Goal: Task Accomplishment & Management: Manage account settings

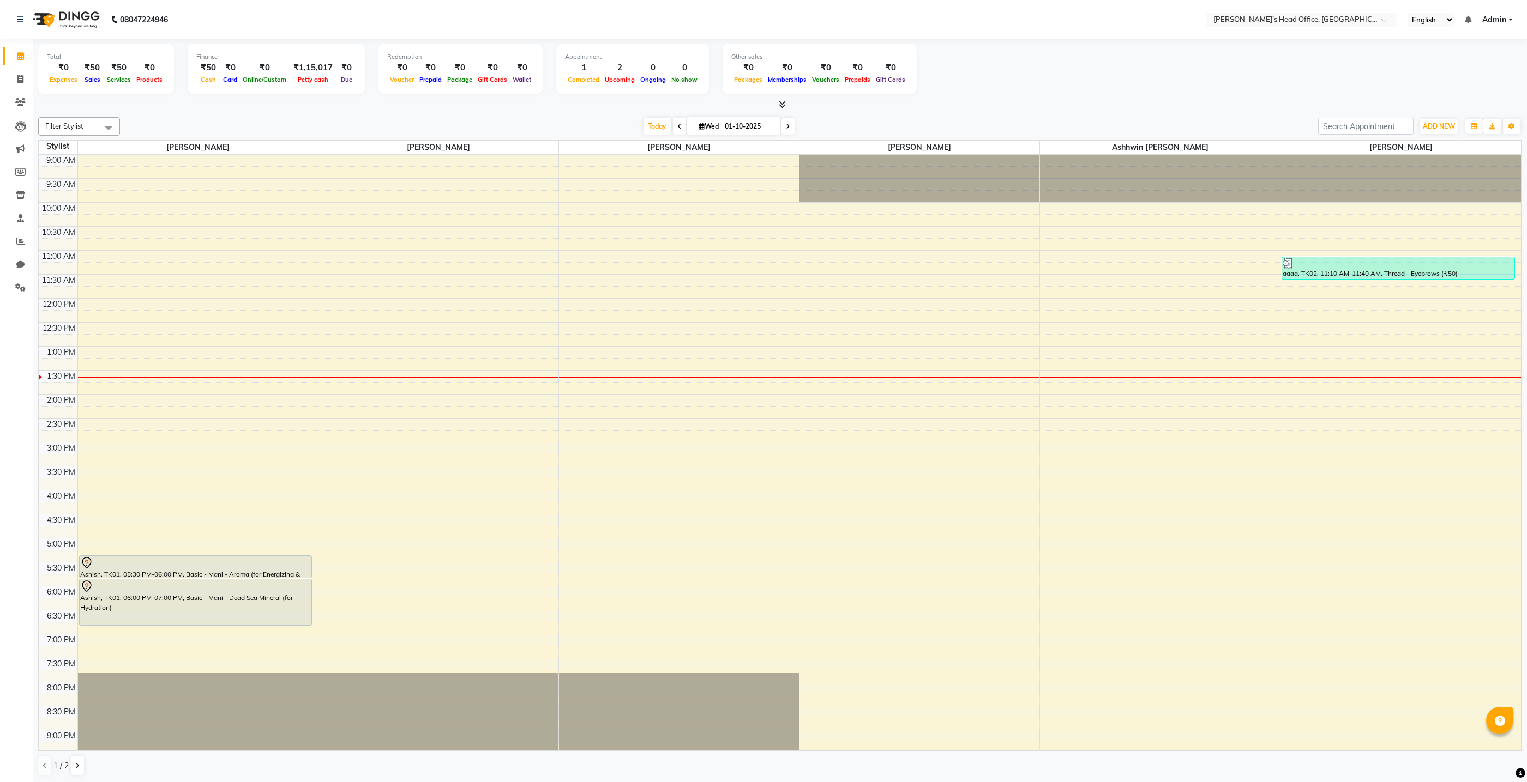
scroll to position [1, 0]
click at [23, 83] on span at bounding box center [20, 79] width 19 height 13
select select "service"
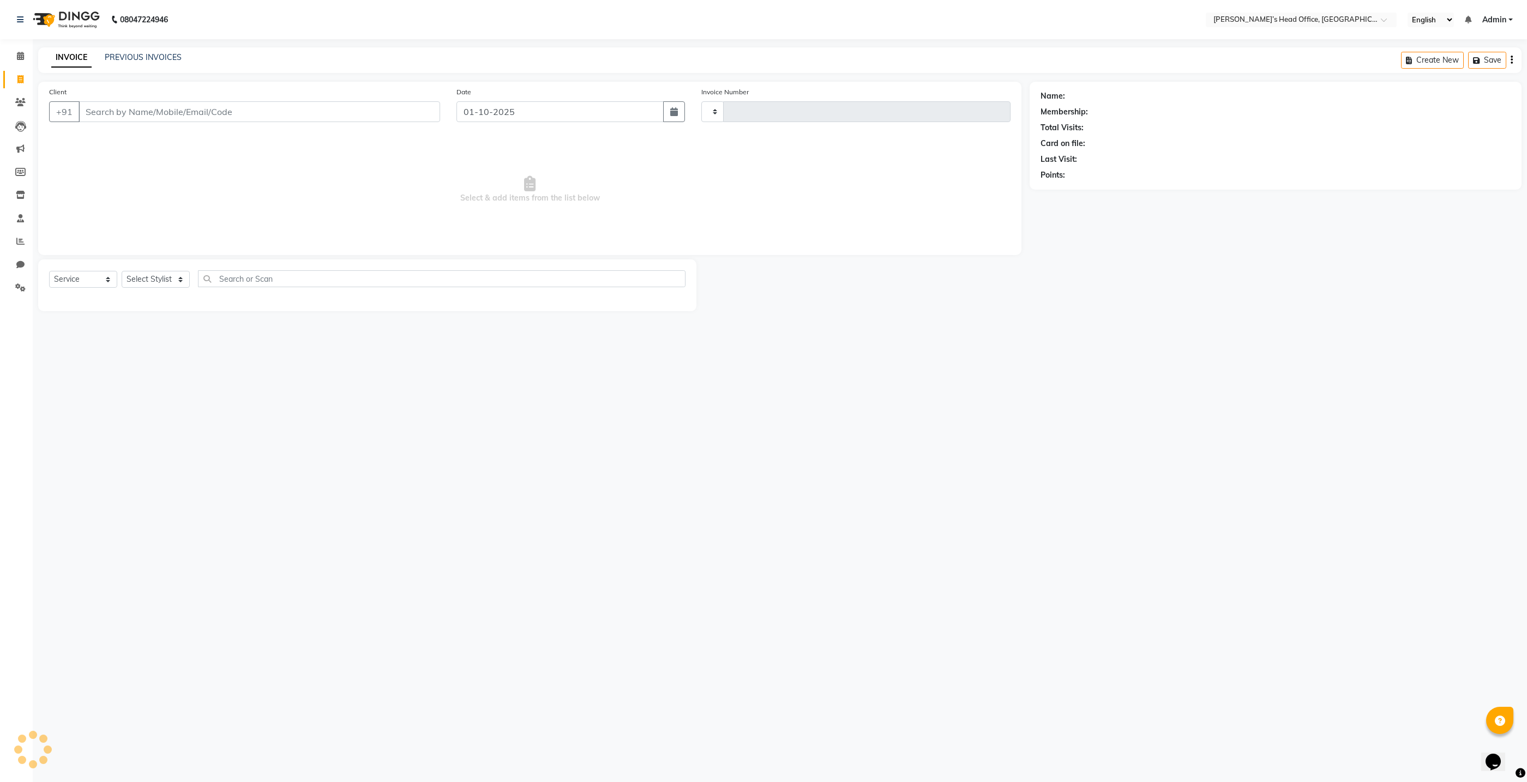
type input "1067"
select select "7682"
click at [148, 58] on link "PREVIOUS INVOICES" at bounding box center [143, 57] width 77 height 10
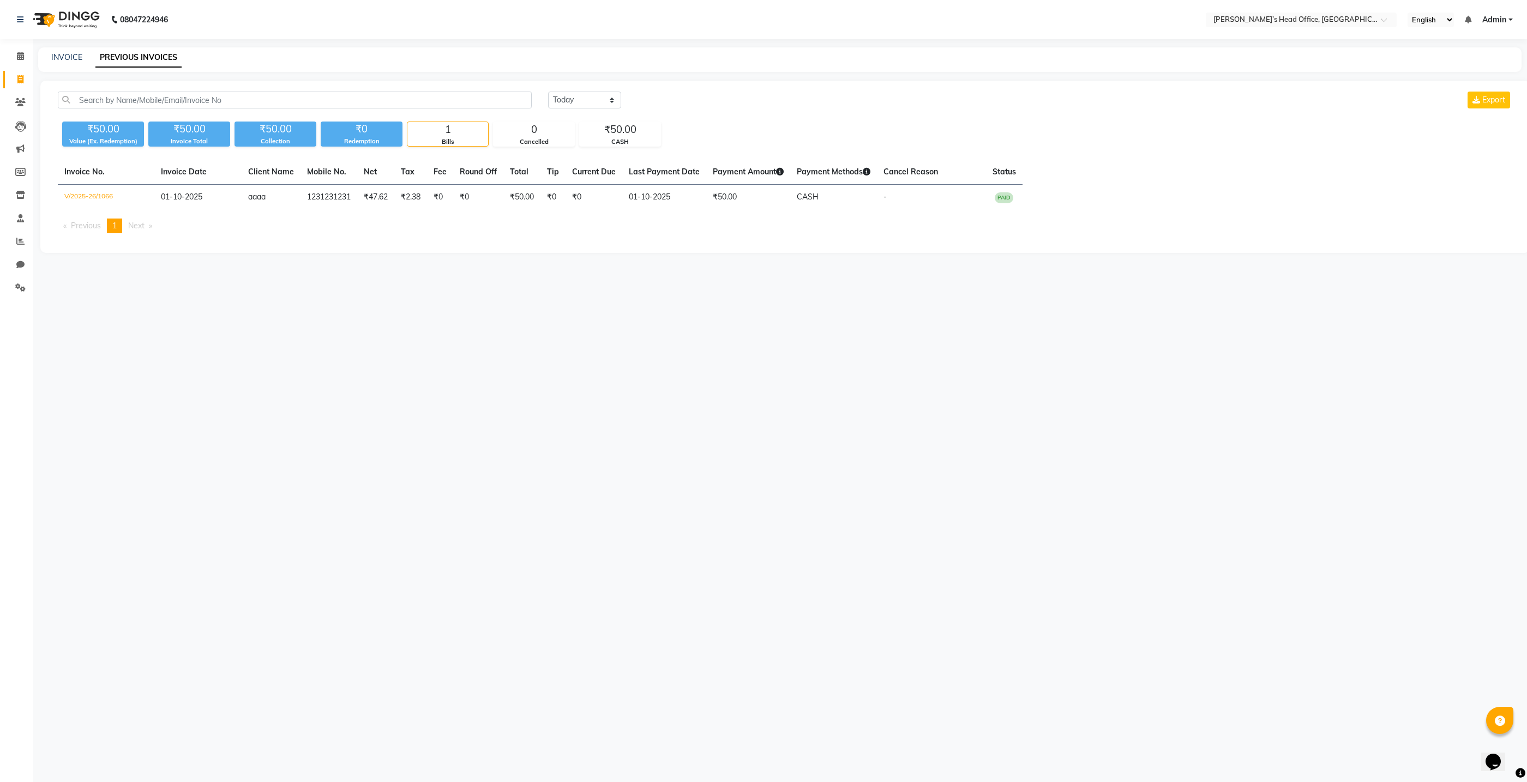
click at [51, 62] on div "INVOICE PREVIOUS INVOICES" at bounding box center [773, 57] width 1470 height 11
click at [64, 55] on link "INVOICE" at bounding box center [66, 57] width 31 height 10
select select "7682"
select select "service"
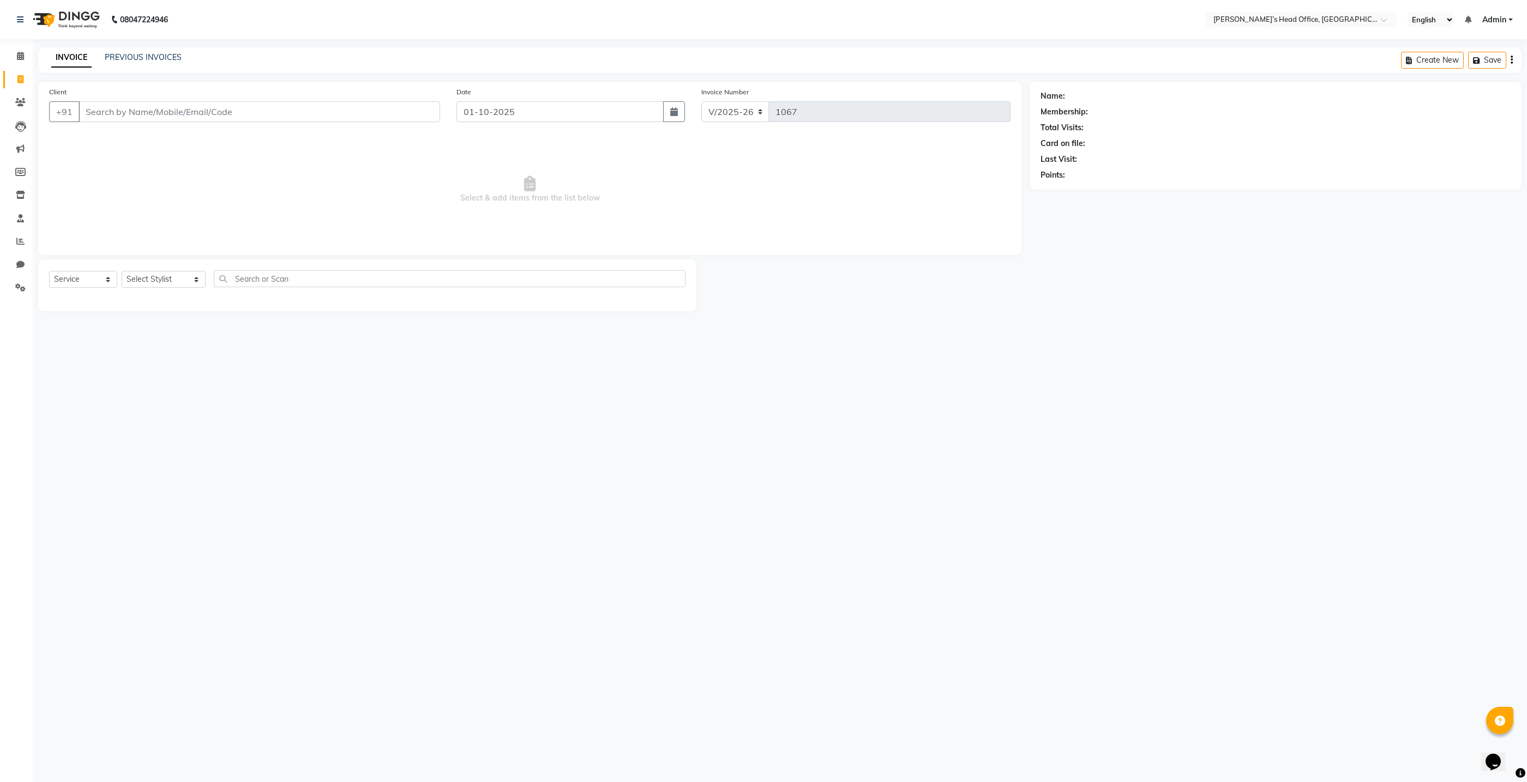
drag, startPoint x: 126, startPoint y: 104, endPoint x: 125, endPoint y: 111, distance: 7.1
click at [126, 105] on input "Client" at bounding box center [259, 111] width 361 height 21
type input "8177800691"
click at [434, 119] on button "Add Client" at bounding box center [412, 111] width 56 height 21
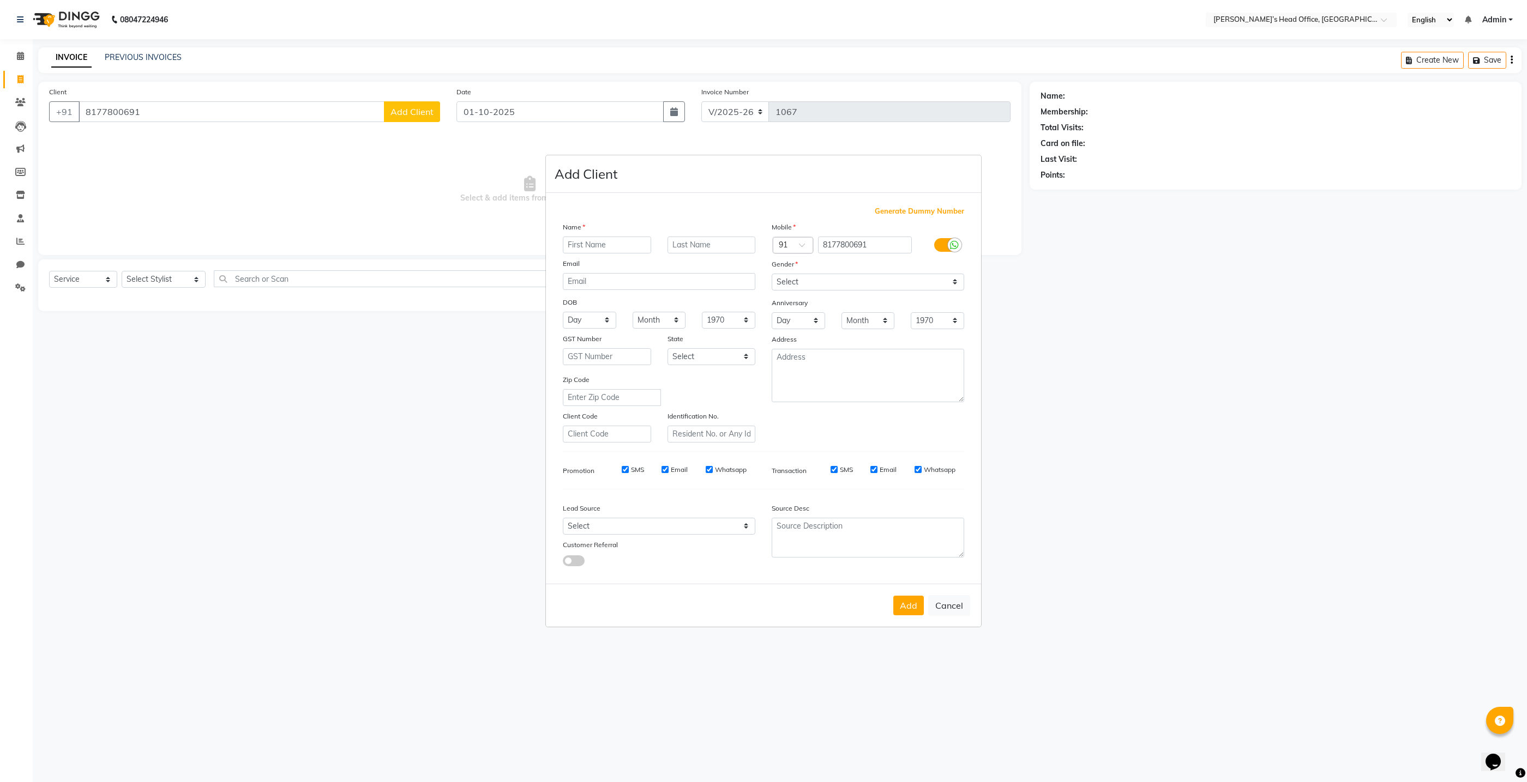
click at [620, 249] on input "text" at bounding box center [607, 245] width 88 height 17
type input "sumit"
click at [914, 278] on select "Select Male Female Other Prefer Not To Say" at bounding box center [867, 282] width 192 height 17
select select "male"
click at [771, 274] on select "Select Male Female Other Prefer Not To Say" at bounding box center [867, 282] width 192 height 17
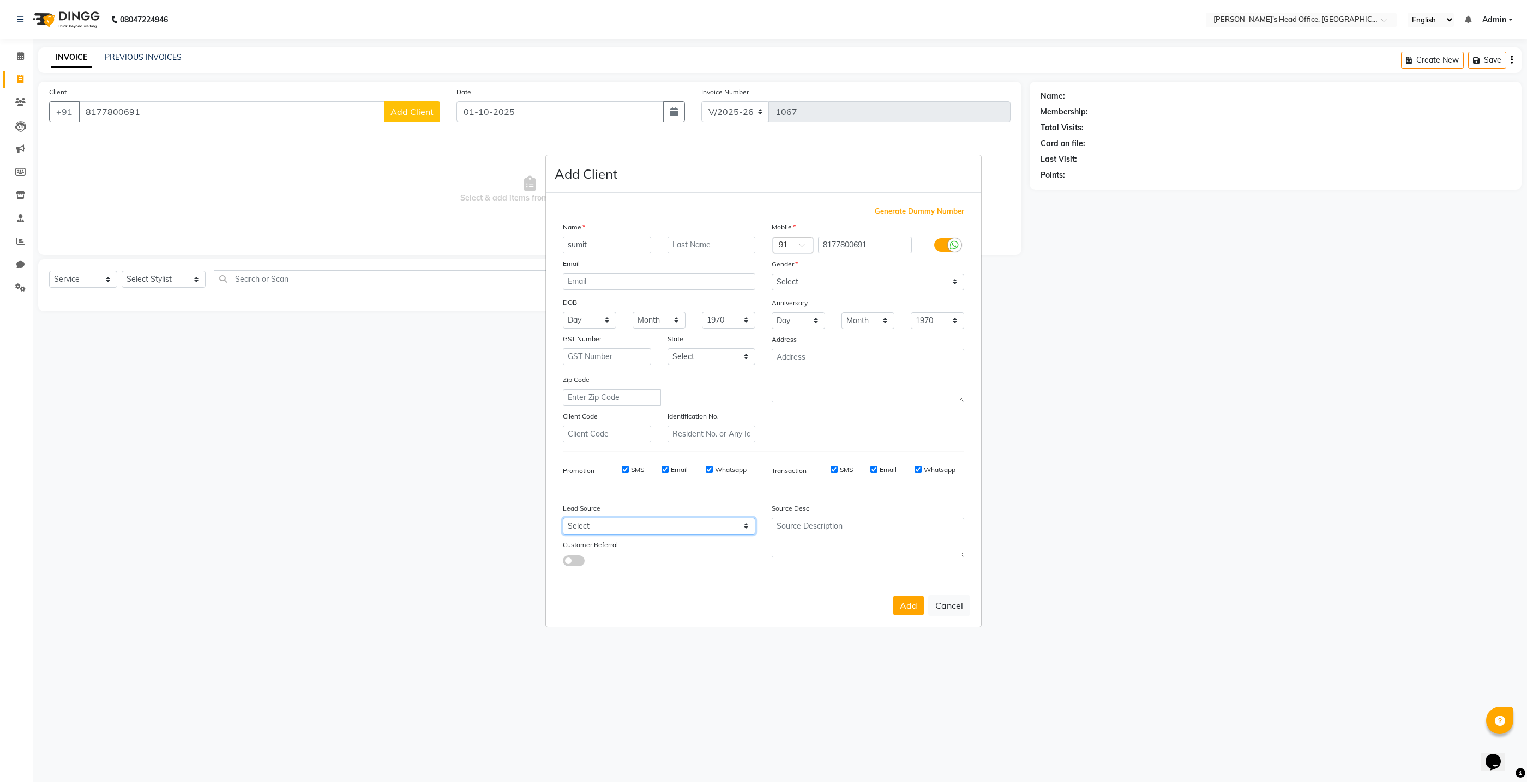
click at [601, 526] on select "Select Walk-in Referral Internet Friend Word of Mouth Advertisement Facebook Ju…" at bounding box center [659, 526] width 192 height 17
select select "51859"
click at [563, 519] on select "Select Walk-in Referral Internet Friend Word of Mouth Advertisement Facebook Ju…" at bounding box center [659, 526] width 192 height 17
click at [163, 281] on ngb-modal-window "Add Client Generate Dummy Number Name sumit Email DOB Day 01 02 03 04 05 06 07 …" at bounding box center [763, 391] width 1527 height 782
click at [181, 279] on ngb-modal-window "Add Client Generate Dummy Number Name sumit Email DOB Day 01 02 03 04 05 06 07 …" at bounding box center [763, 391] width 1527 height 782
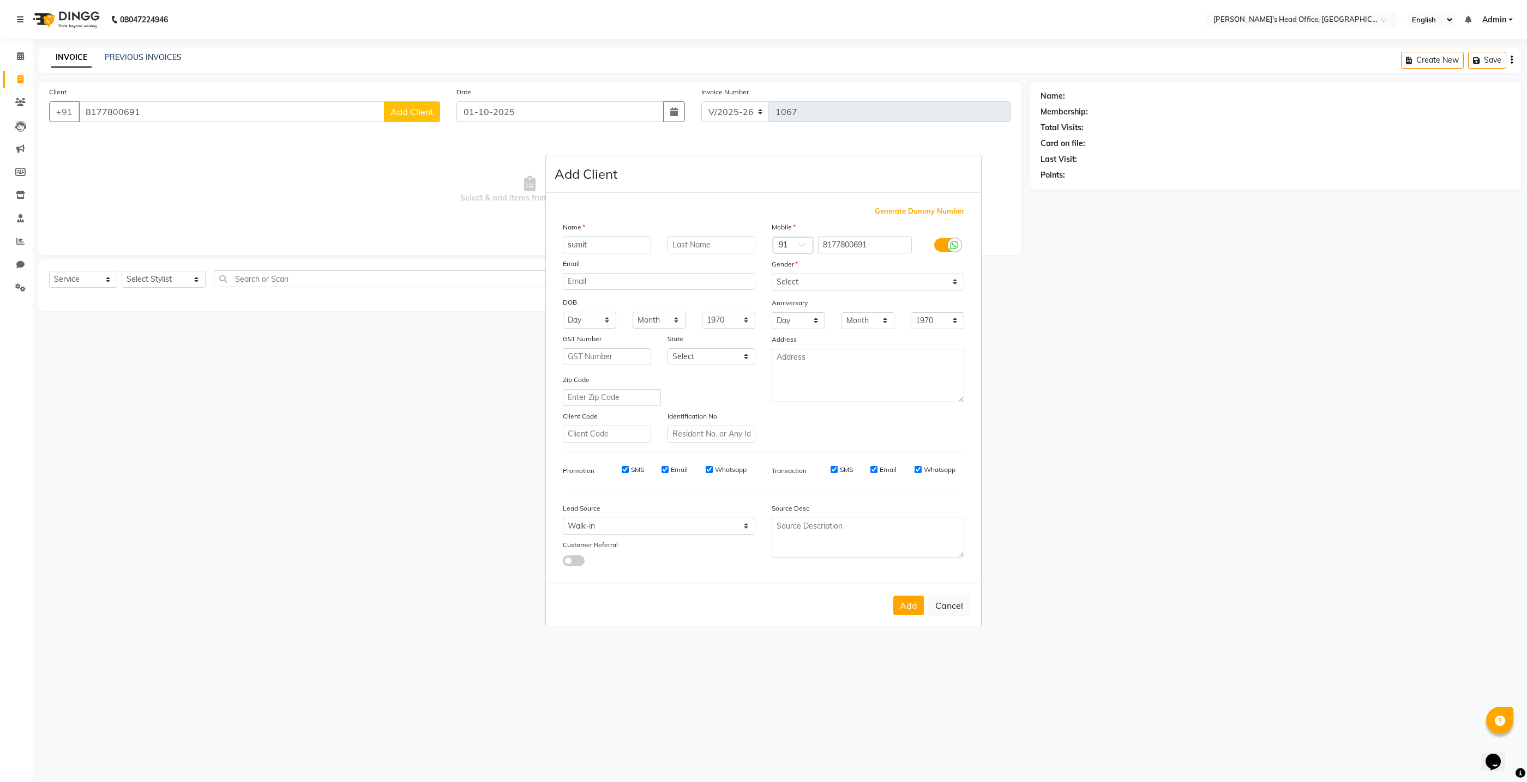
click at [178, 279] on ngb-modal-window "Add Client Generate Dummy Number Name sumit Email DOB Day 01 02 03 04 05 06 07 …" at bounding box center [763, 391] width 1527 height 782
drag, startPoint x: 167, startPoint y: 276, endPoint x: 355, endPoint y: 347, distance: 201.5
click at [220, 300] on ngb-modal-window "Add Client Generate Dummy Number Name sumit Email DOB Day 01 02 03 04 05 06 07 …" at bounding box center [763, 391] width 1527 height 782
click at [909, 606] on button "Add" at bounding box center [908, 606] width 31 height 20
select select
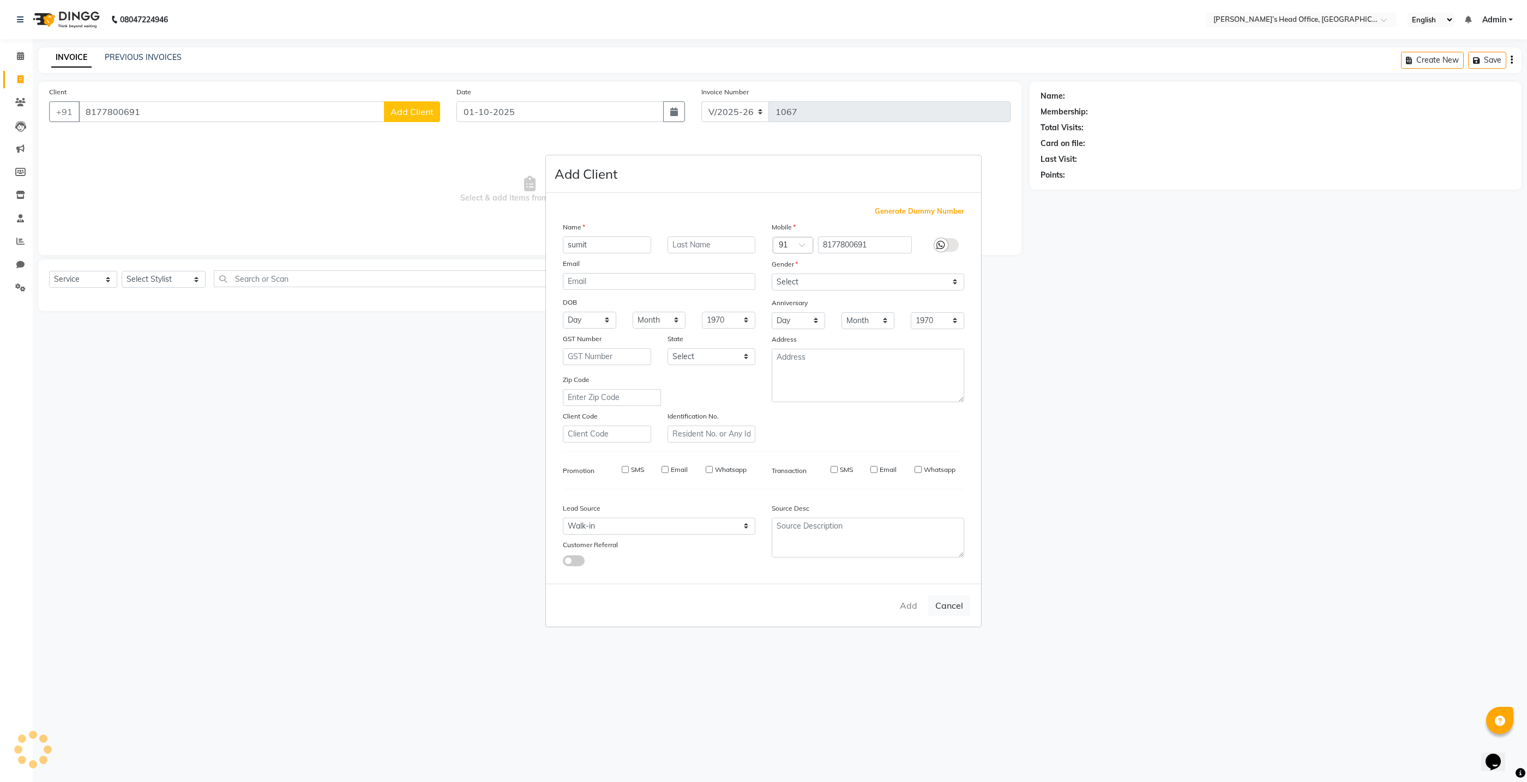
select select
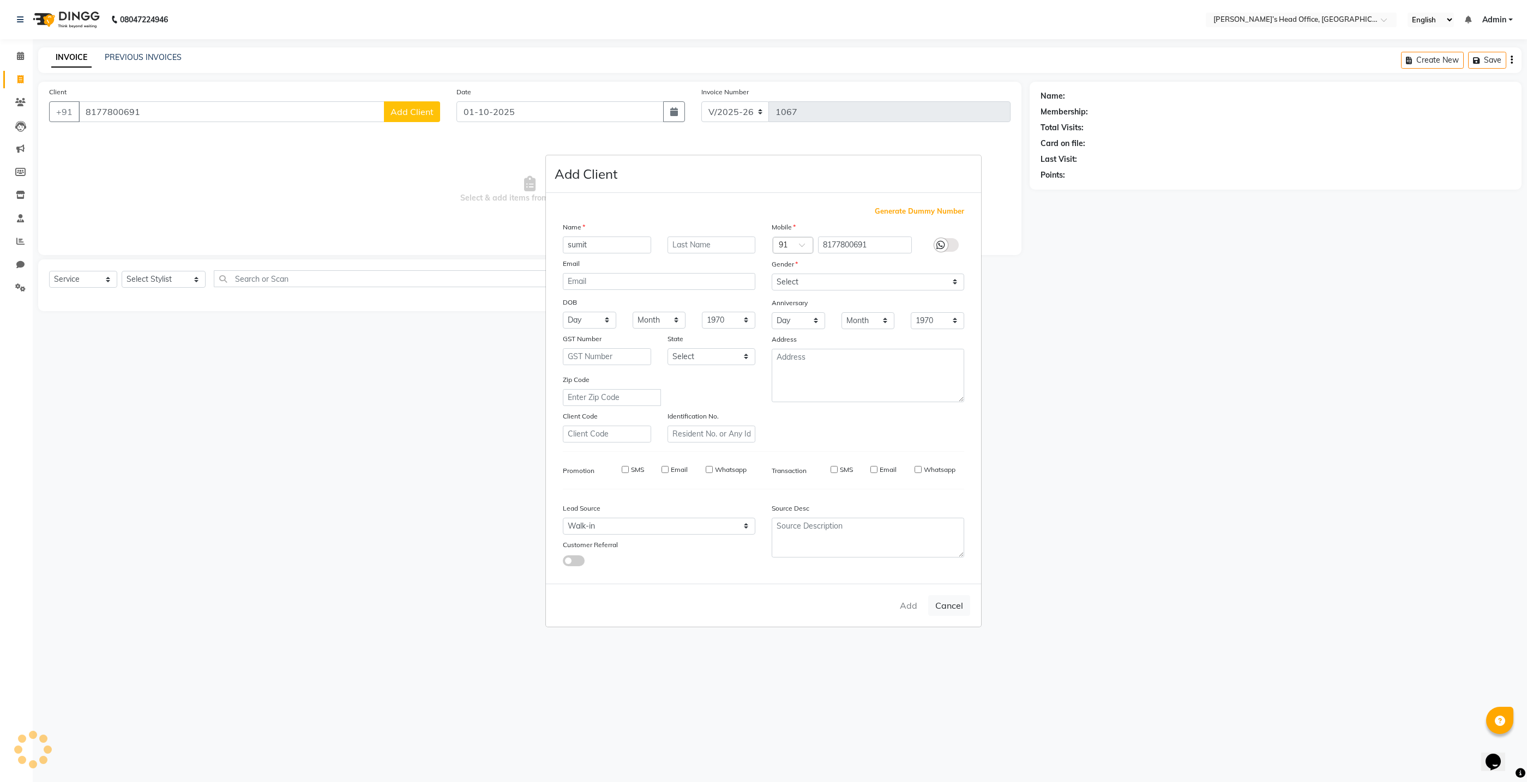
select select
checkbox input "false"
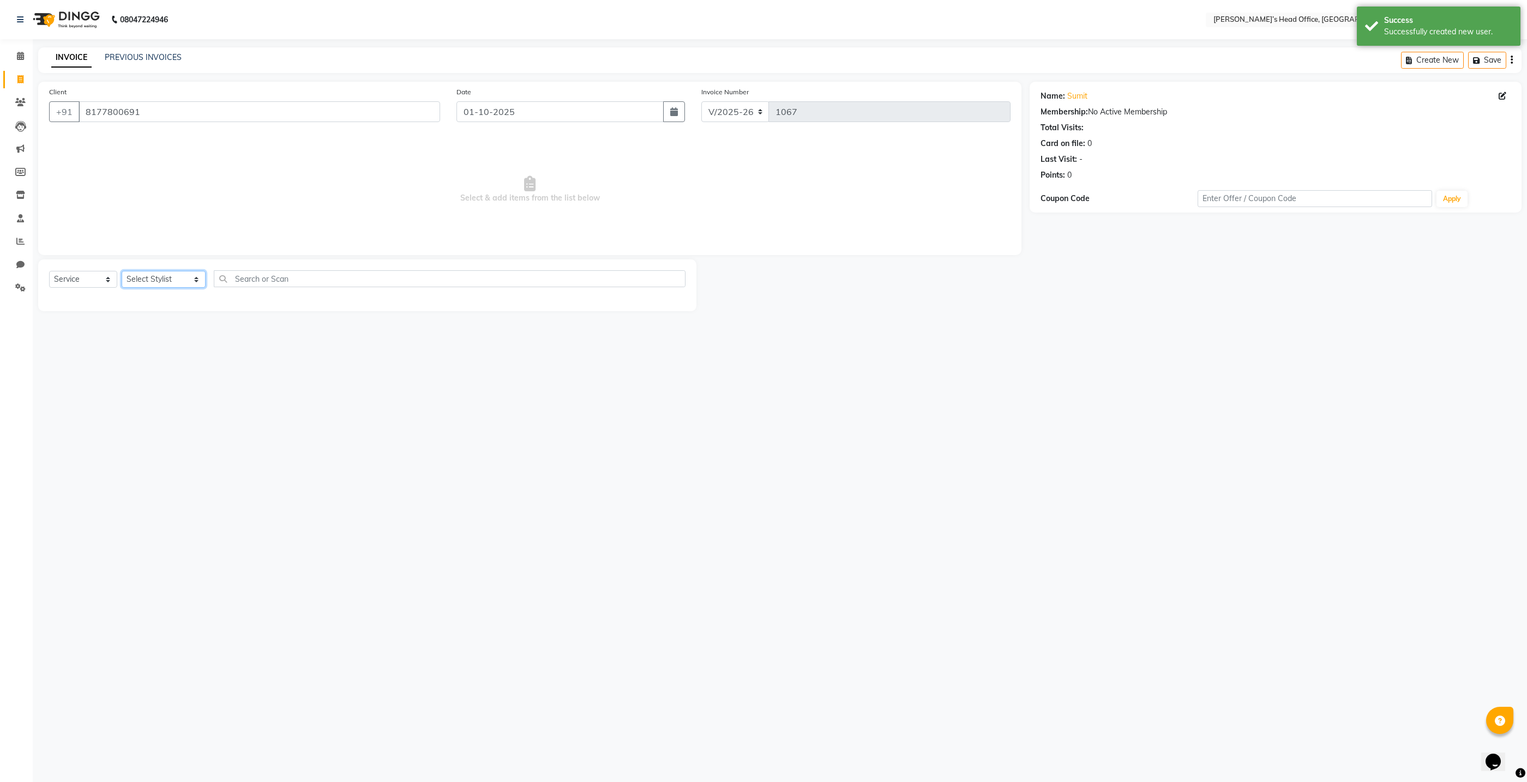
click at [178, 280] on select "Select Stylist ashhwin wagh Ranjit sharma Rupali Kadam Sameer Salmani shyla Ban…" at bounding box center [164, 279] width 84 height 17
select select "68762"
click at [122, 271] on select "Select Stylist ashhwin wagh Ranjit sharma Rupali Kadam Sameer Salmani shyla Ban…" at bounding box center [164, 279] width 84 height 17
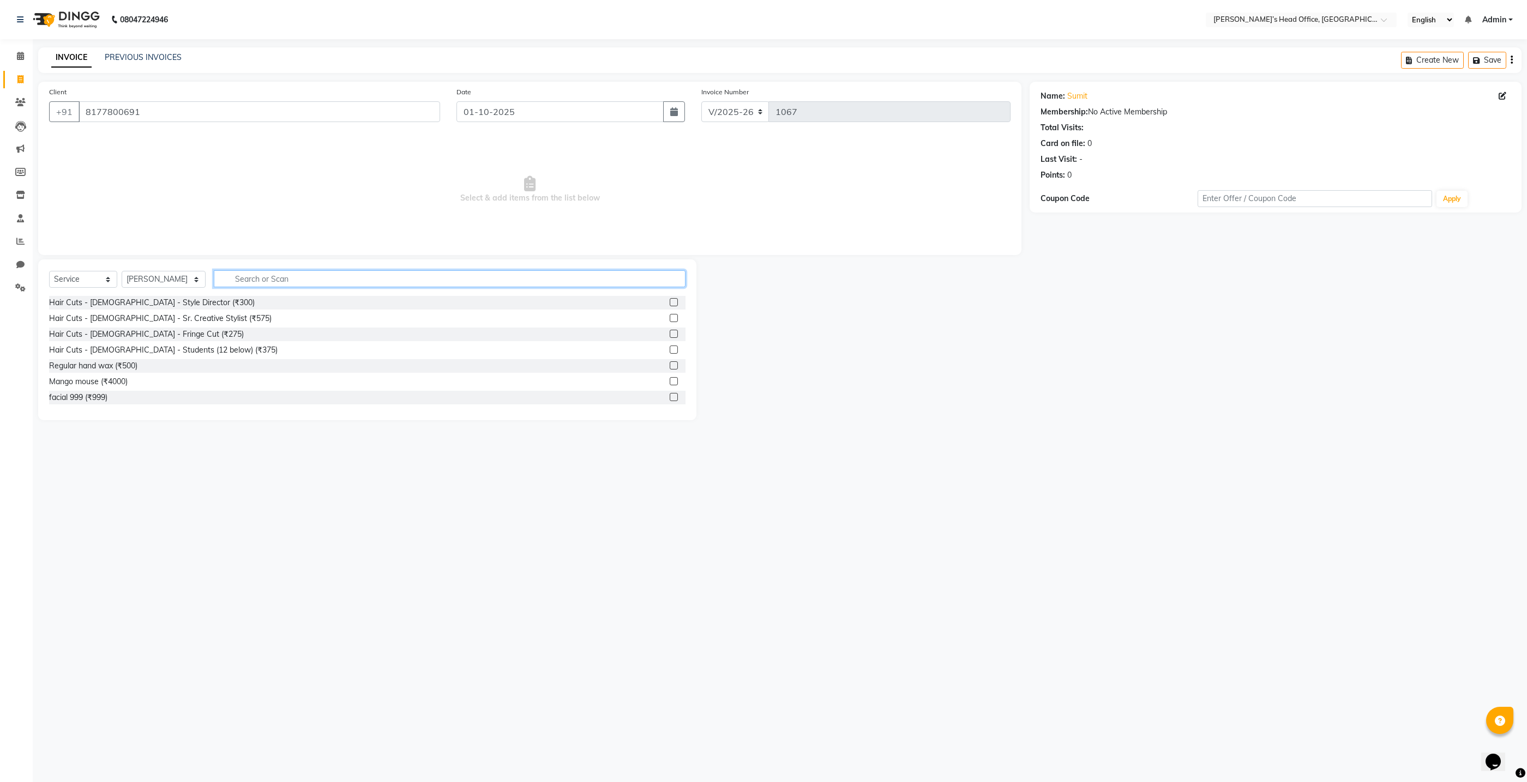
click at [232, 279] on input "text" at bounding box center [450, 278] width 472 height 17
click at [162, 301] on div "Hair Cuts - Male - Style Director (₹300)" at bounding box center [152, 302] width 206 height 11
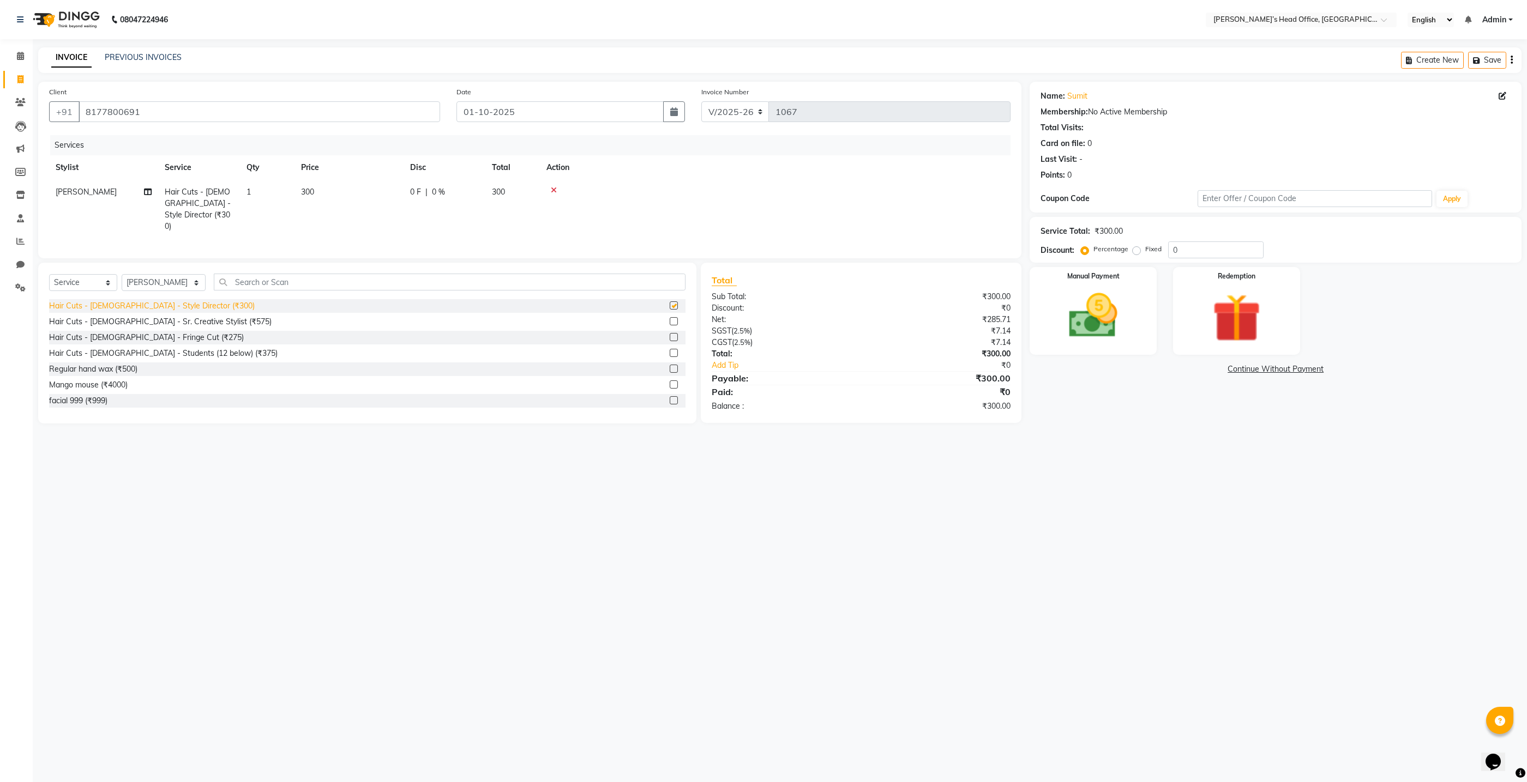
checkbox input "false"
click at [437, 190] on span "0 %" at bounding box center [438, 191] width 13 height 11
select select "68762"
click at [526, 195] on input "0" at bounding box center [525, 194] width 33 height 17
type input "1"
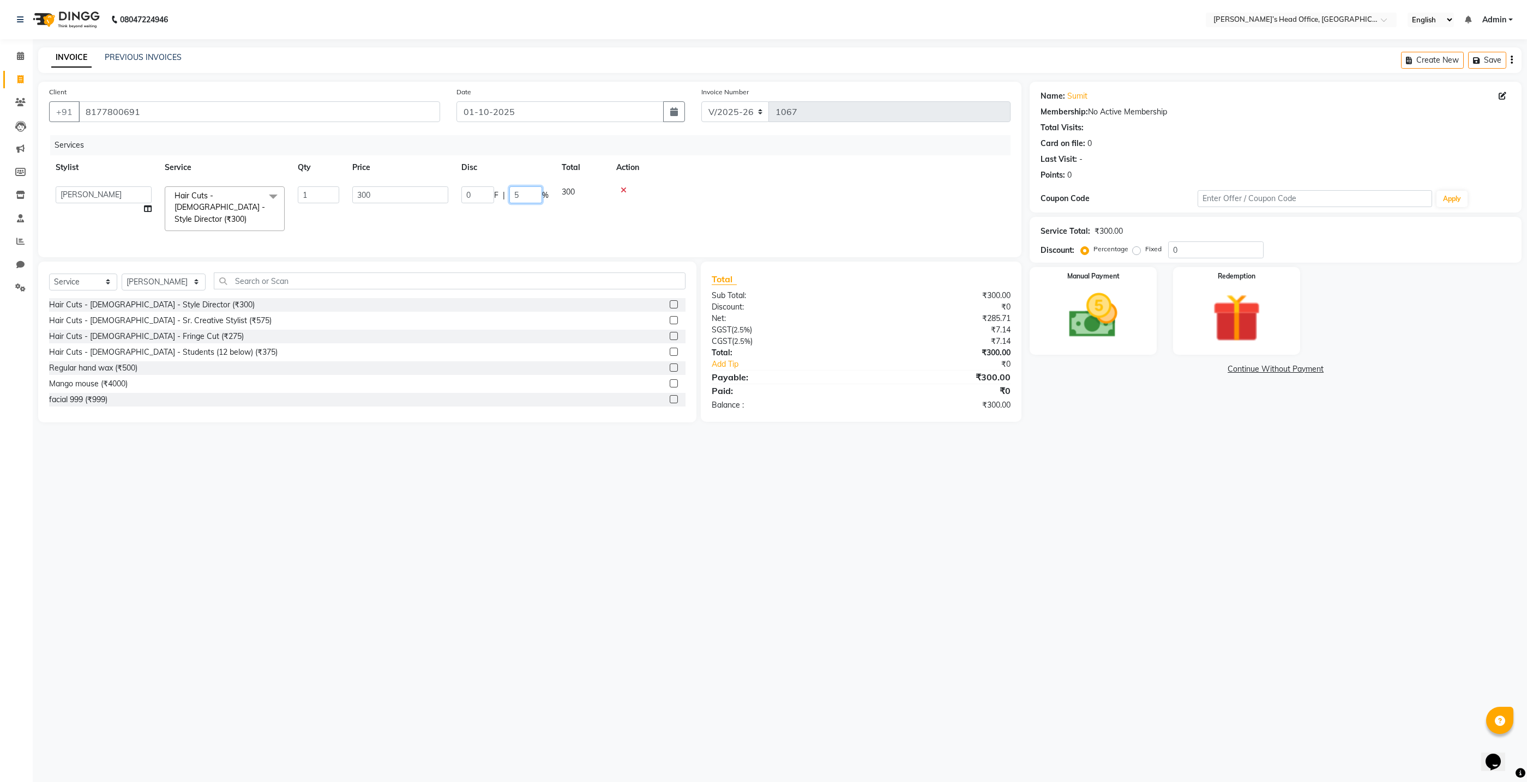
type input "50"
click at [528, 224] on tr "ashhwin wagh Ranjit sharma Rupali Kadam Sameer Salmani shyla Bansode Sonali Sha…" at bounding box center [529, 209] width 961 height 58
click at [1059, 311] on img at bounding box center [1093, 316] width 82 height 58
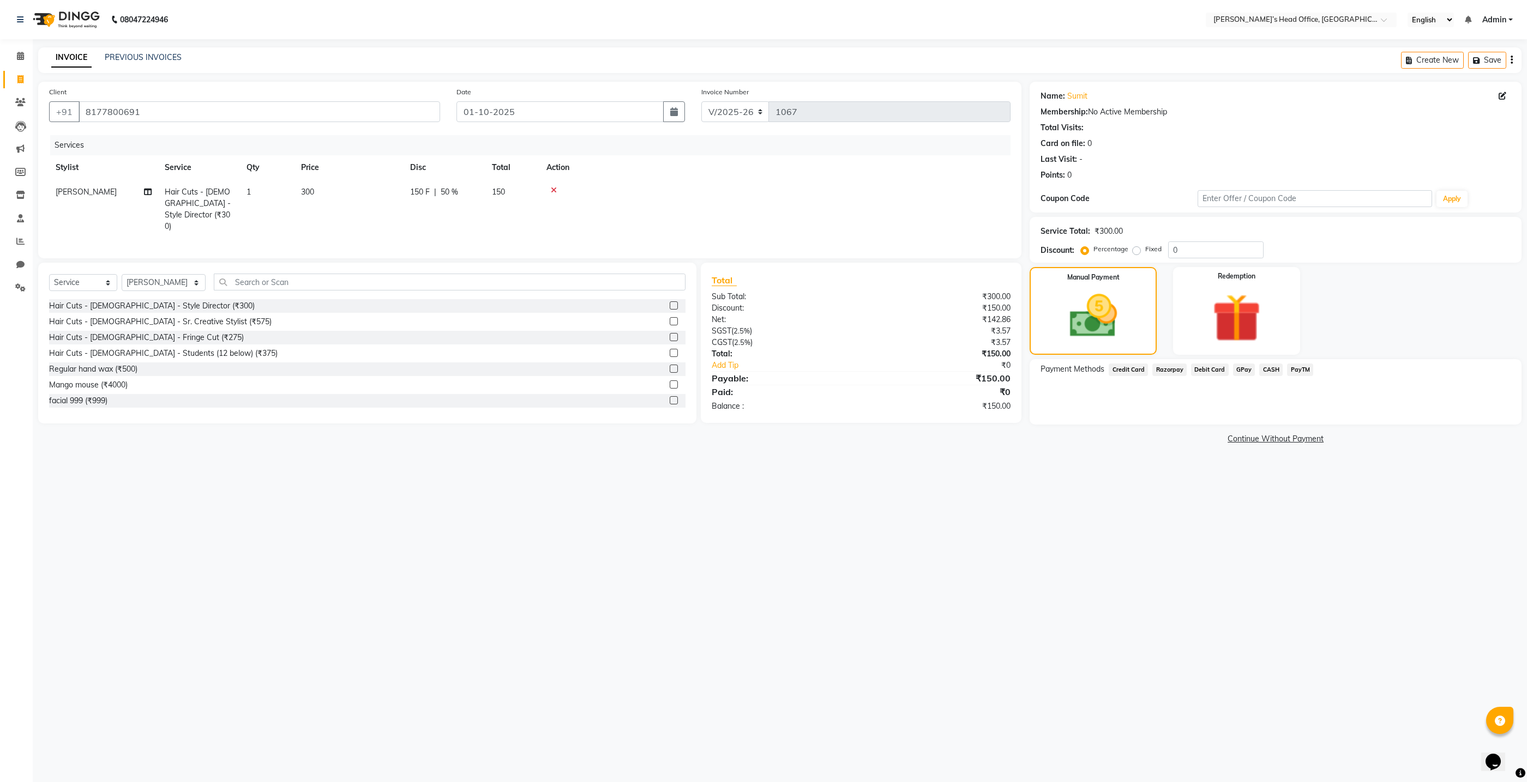
click at [1240, 372] on span "GPay" at bounding box center [1244, 370] width 22 height 13
click at [1250, 429] on button "Add Payment" at bounding box center [1357, 427] width 308 height 17
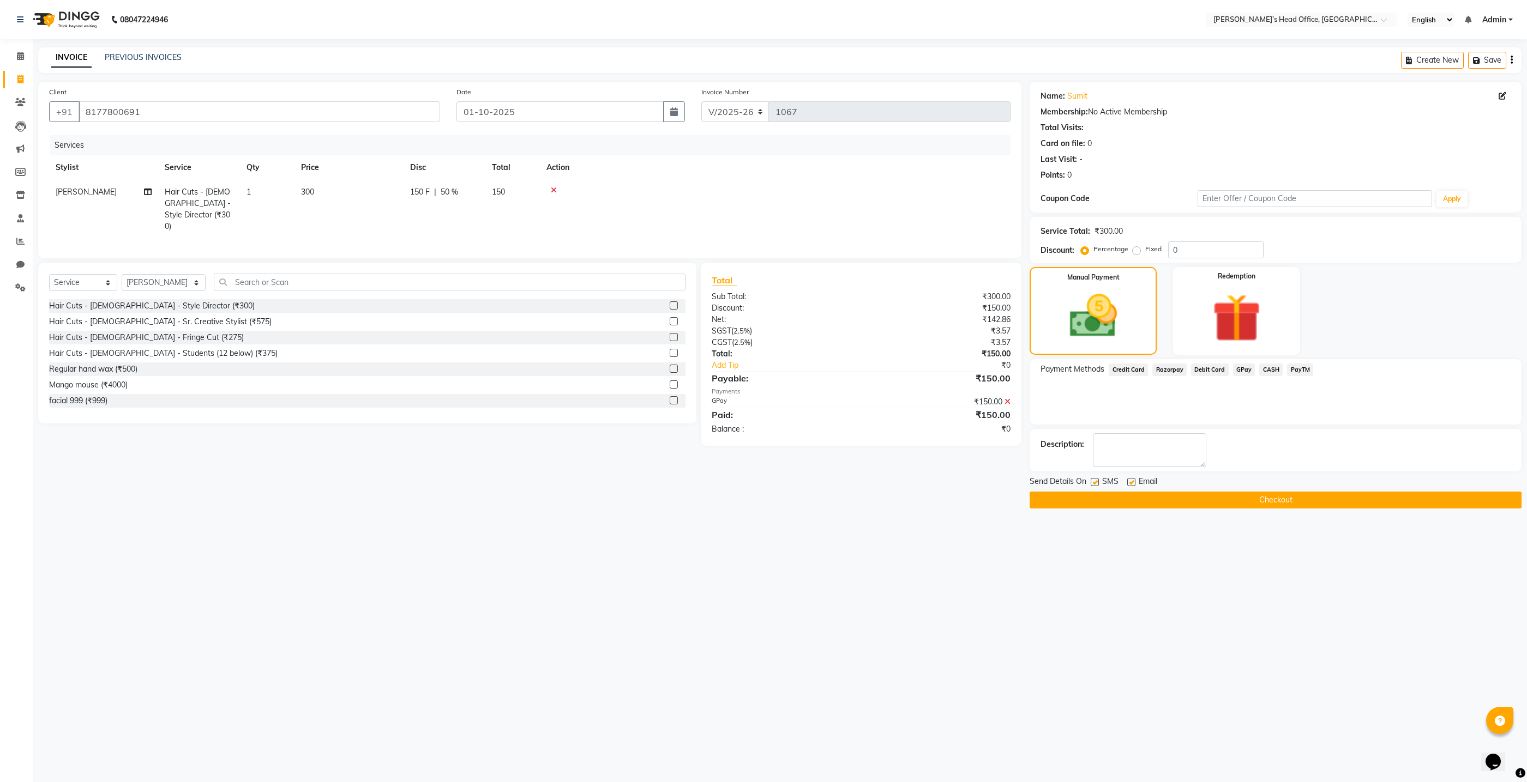
click at [1236, 503] on button "Checkout" at bounding box center [1275, 500] width 492 height 17
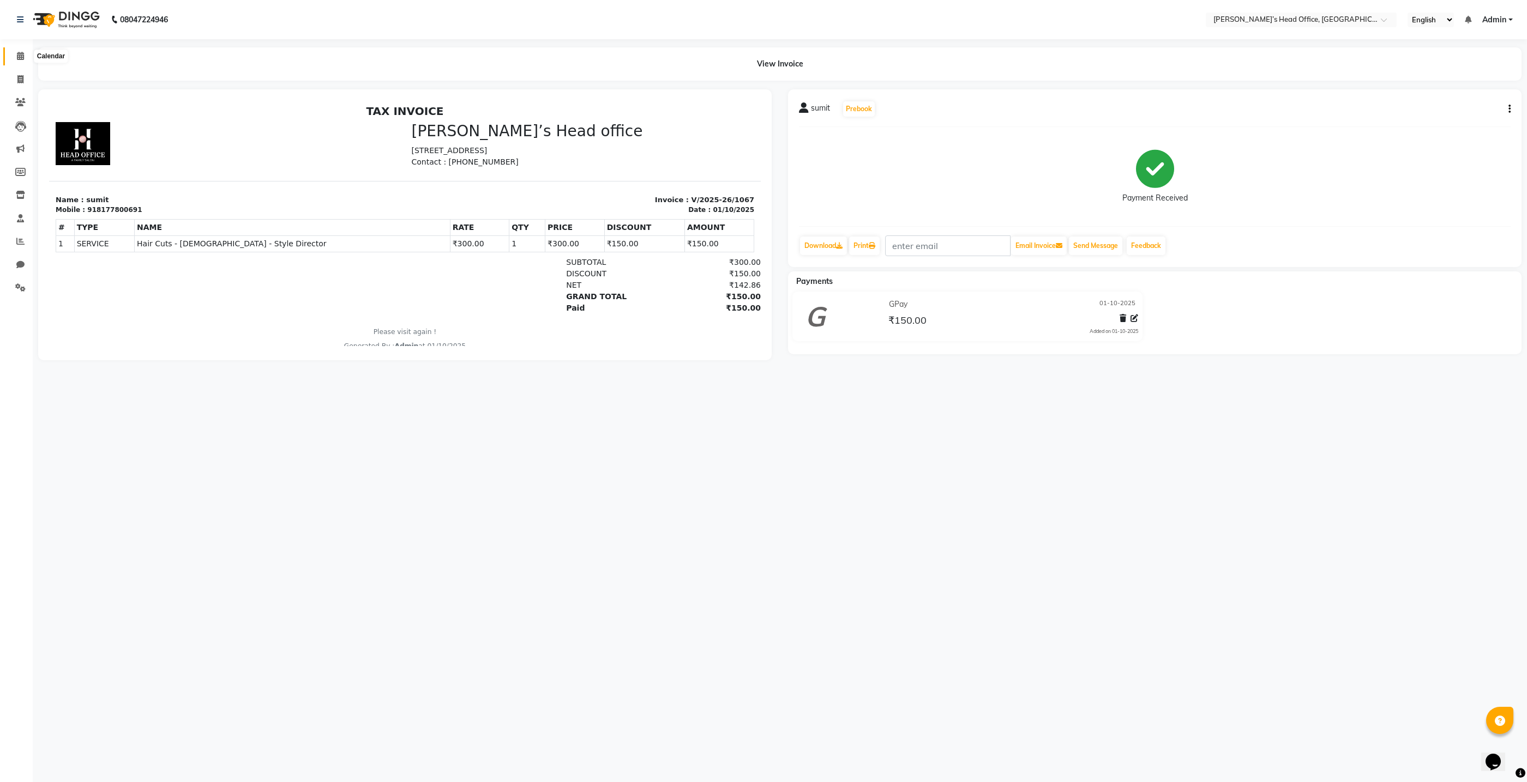
click at [18, 59] on icon at bounding box center [20, 56] width 7 height 8
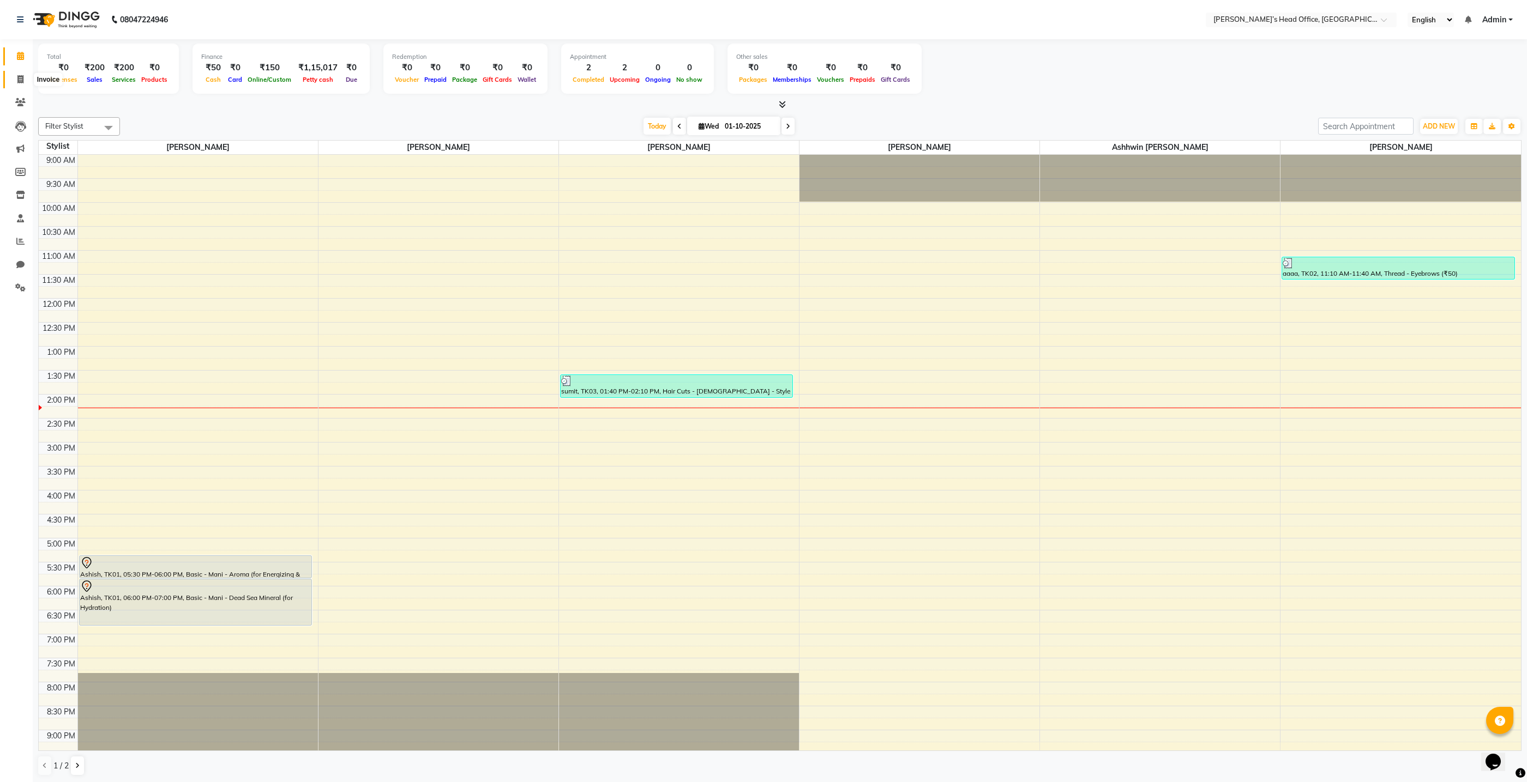
click at [21, 82] on icon at bounding box center [20, 79] width 6 height 8
select select "service"
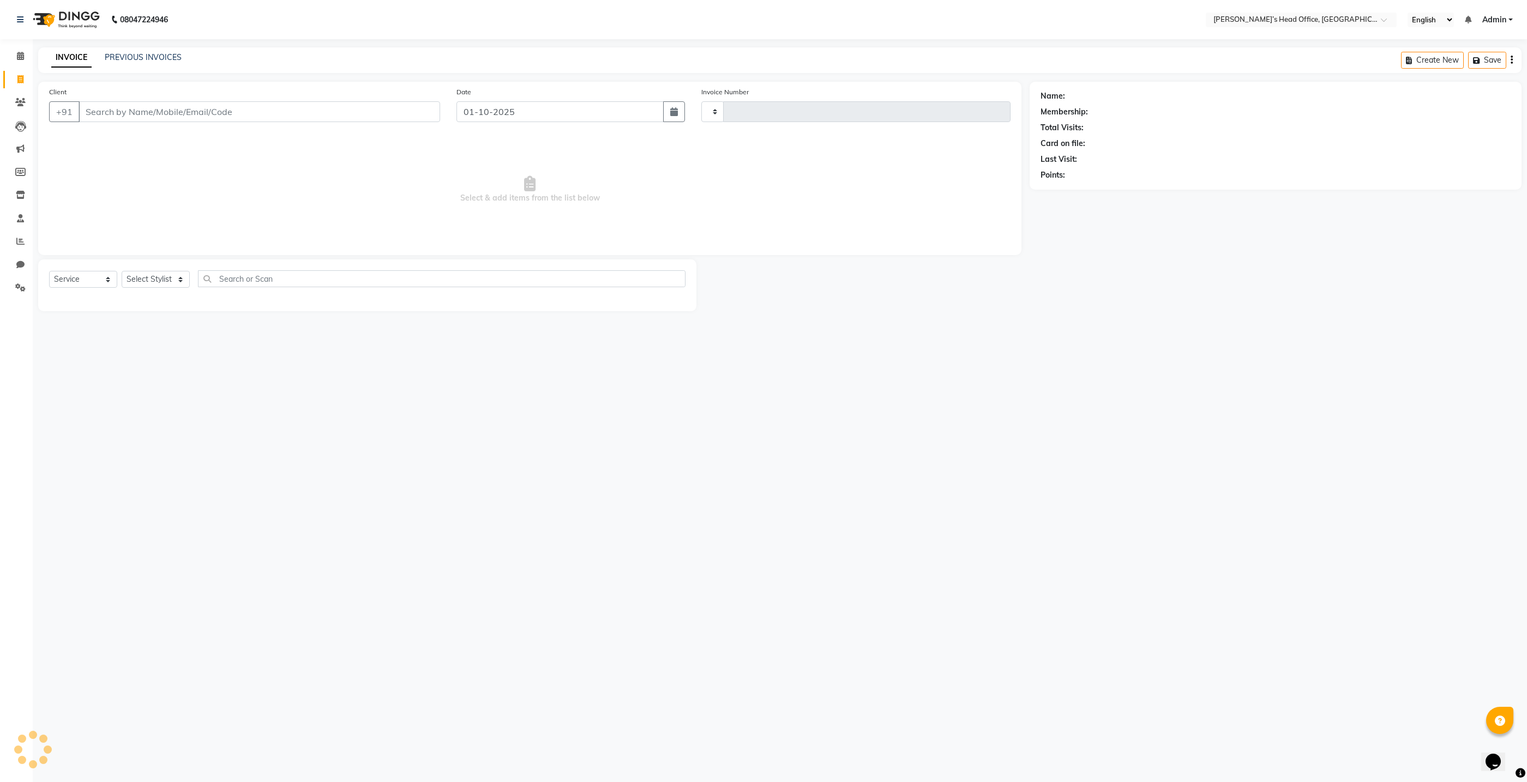
type input "1068"
select select "7682"
click at [172, 281] on select "Select Stylist ashhwin wagh Ranjit sharma Rupali Kadam Sameer Salmani shyla Ban…" at bounding box center [164, 279] width 84 height 17
select select "92897"
click at [122, 271] on select "Select Stylist ashhwin wagh Ranjit sharma Rupali Kadam Sameer Salmani shyla Ban…" at bounding box center [164, 279] width 84 height 17
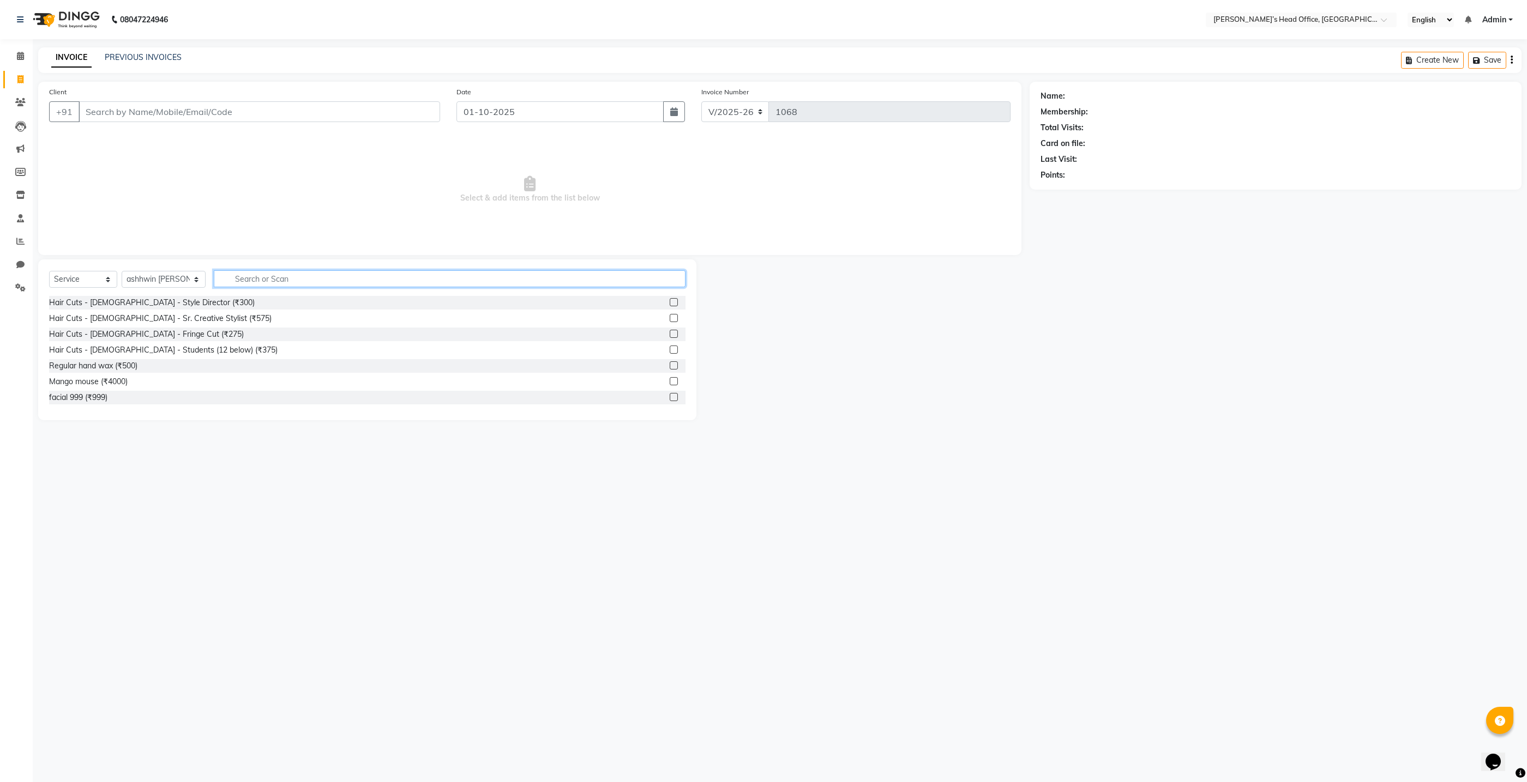
click at [221, 278] on input "text" at bounding box center [450, 278] width 472 height 17
type input "b"
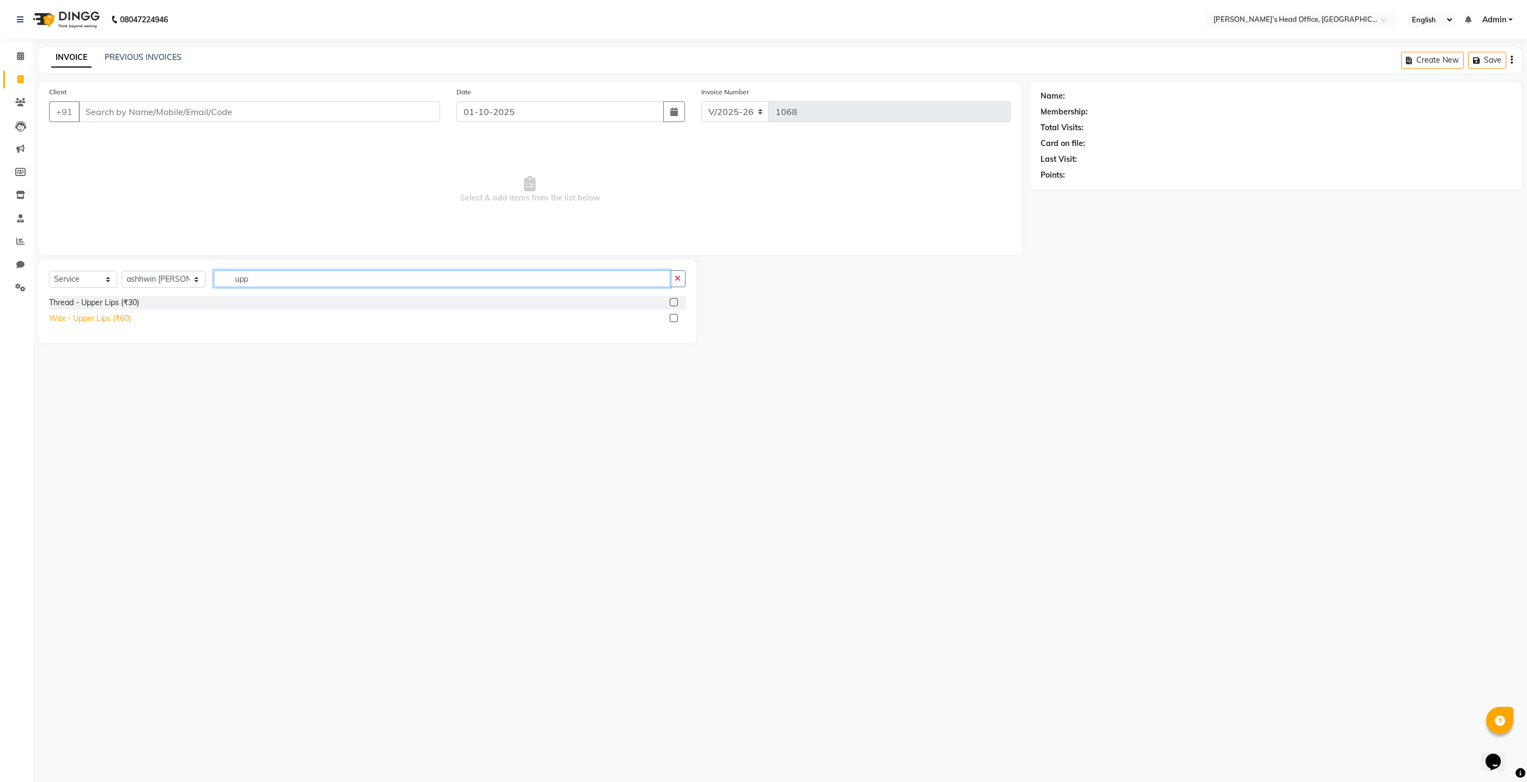
type input "upp"
click at [91, 321] on div "Wax - Upper Lips (₹60)" at bounding box center [90, 318] width 82 height 11
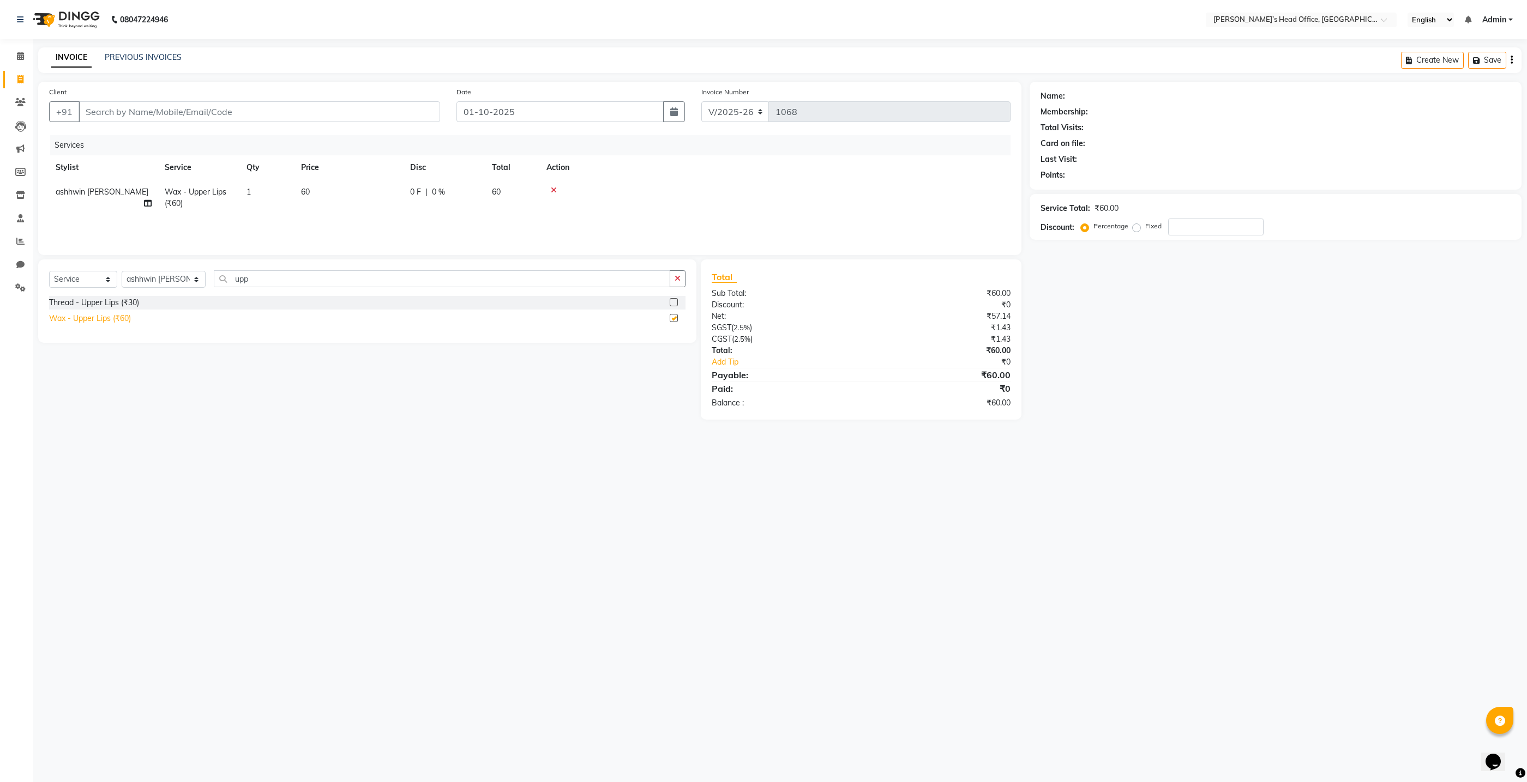
checkbox input "false"
click at [247, 283] on input "upp" at bounding box center [442, 278] width 456 height 17
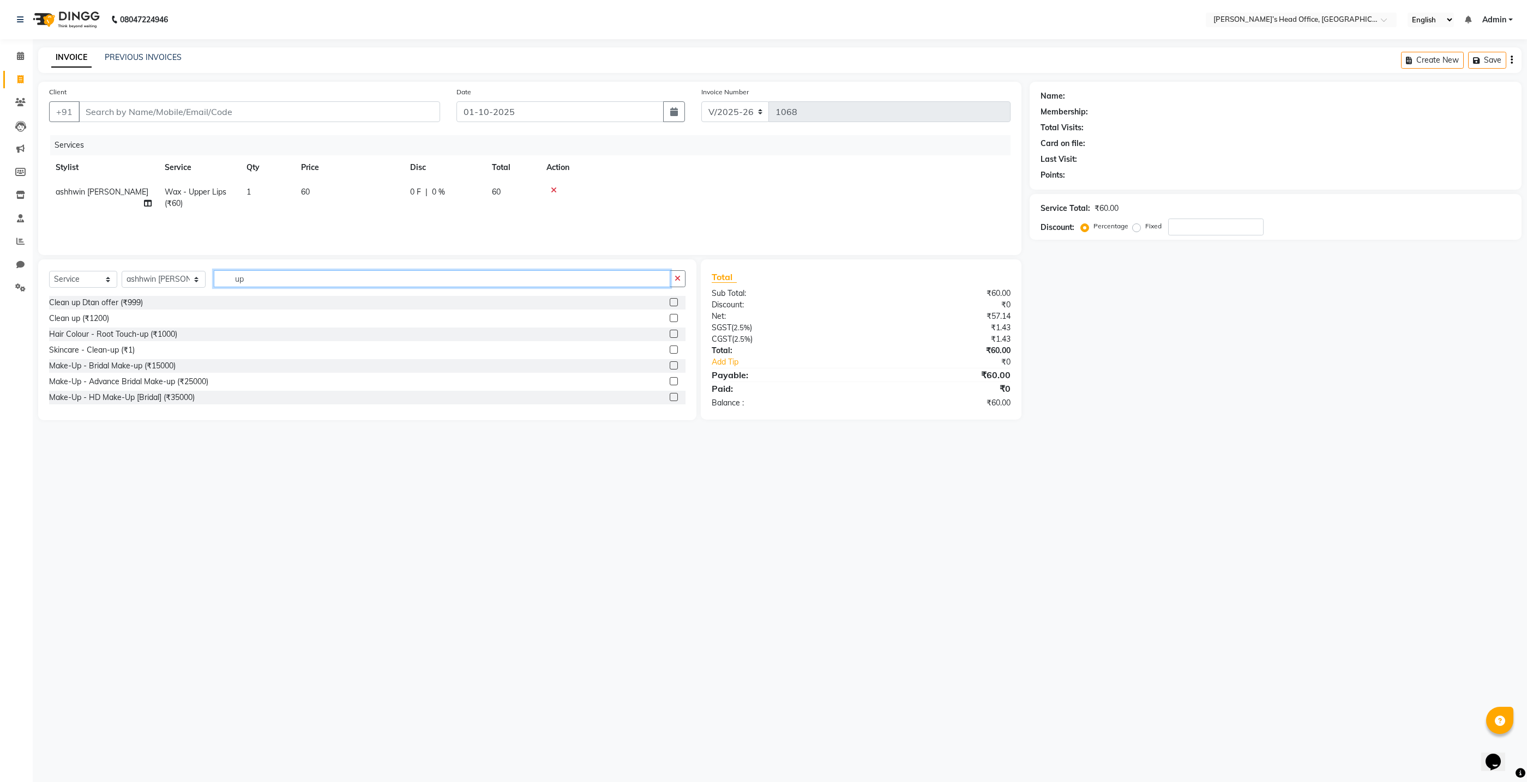
type input "u"
type input "chin"
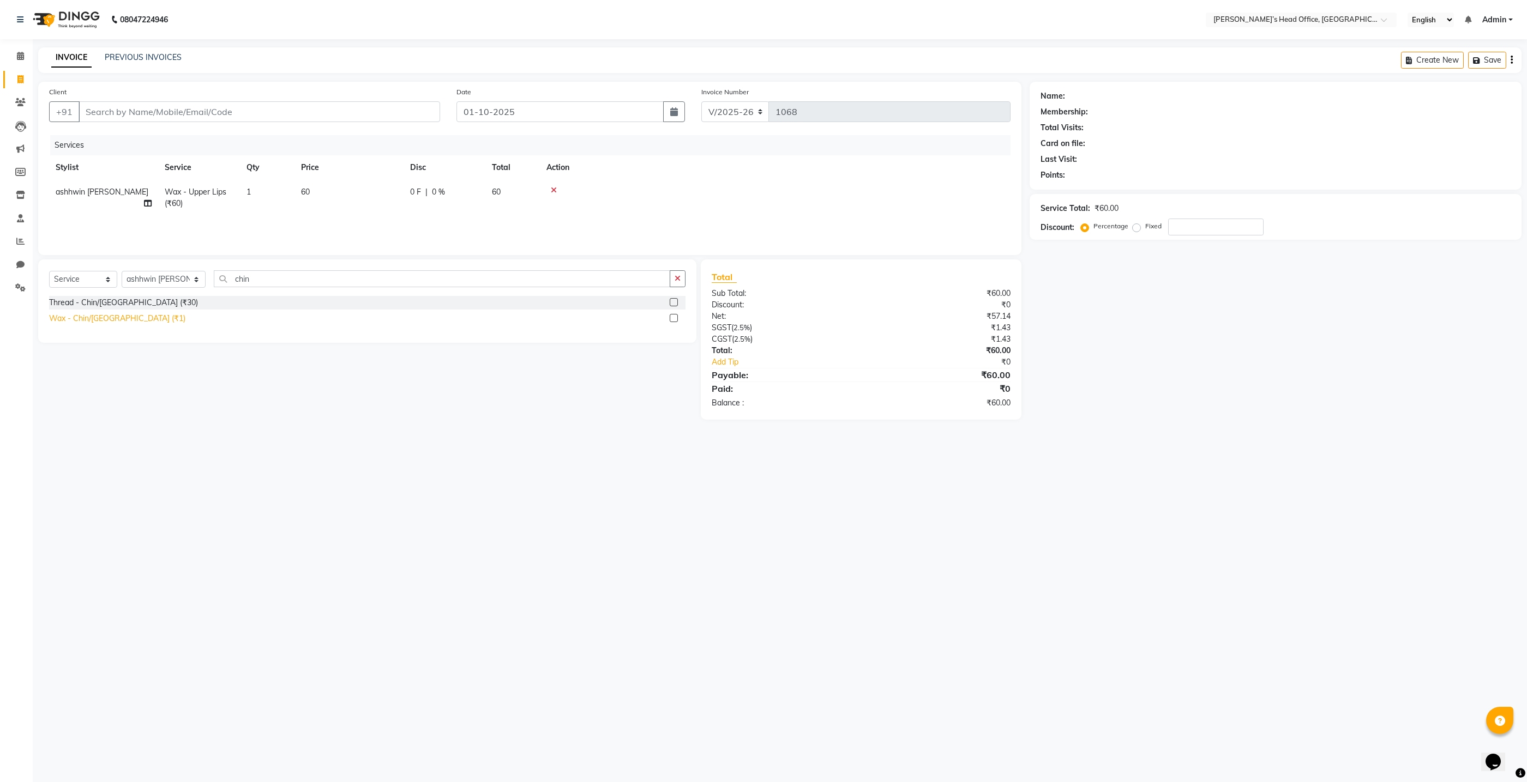
click at [127, 319] on div "Wax - Chin/Lower Chin (₹1)" at bounding box center [117, 318] width 136 height 11
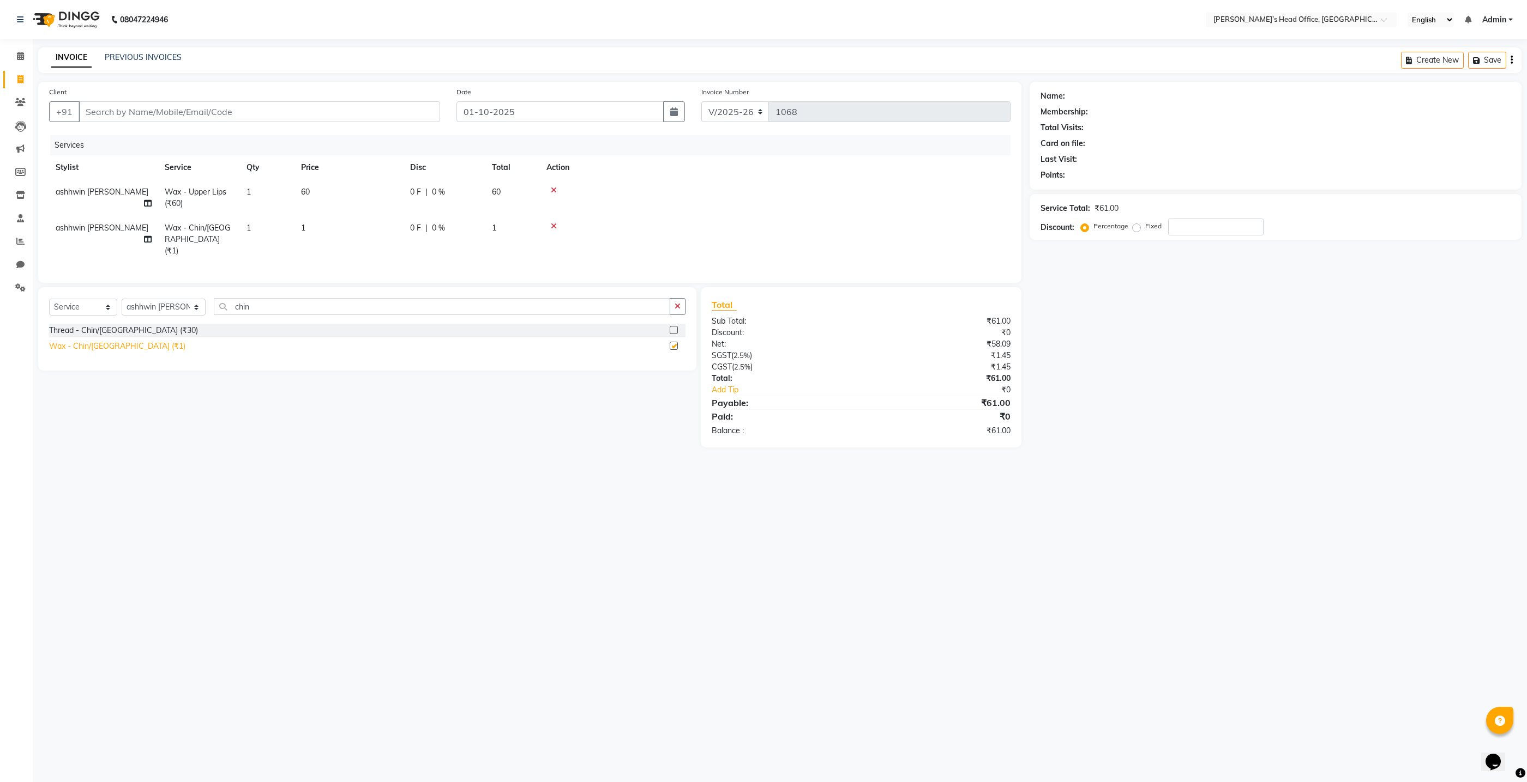
checkbox input "false"
click at [315, 228] on td "1" at bounding box center [348, 239] width 109 height 47
click at [372, 224] on input "1" at bounding box center [400, 230] width 96 height 17
type input "60"
click at [378, 252] on div "Services Stylist Service Qty Price Disc Total Action ashhwin wagh Wax - Upper L…" at bounding box center [529, 208] width 961 height 147
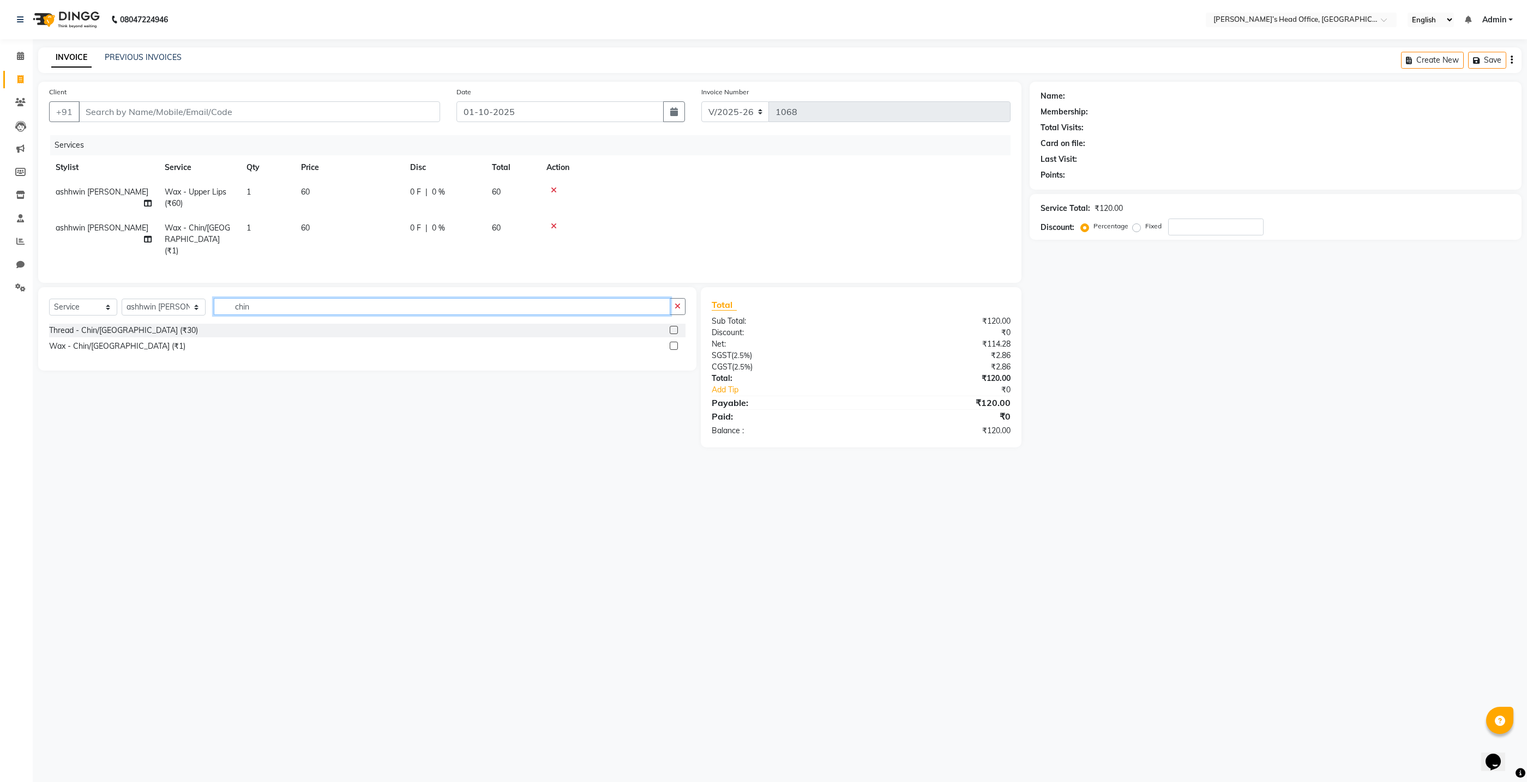
click at [248, 298] on input "chin" at bounding box center [442, 306] width 456 height 17
type input "c"
type input "lowe"
drag, startPoint x: 128, startPoint y: 331, endPoint x: 134, endPoint y: 336, distance: 7.7
click at [129, 341] on div "Wax - Chin/Lower Chin (₹1)" at bounding box center [117, 346] width 136 height 11
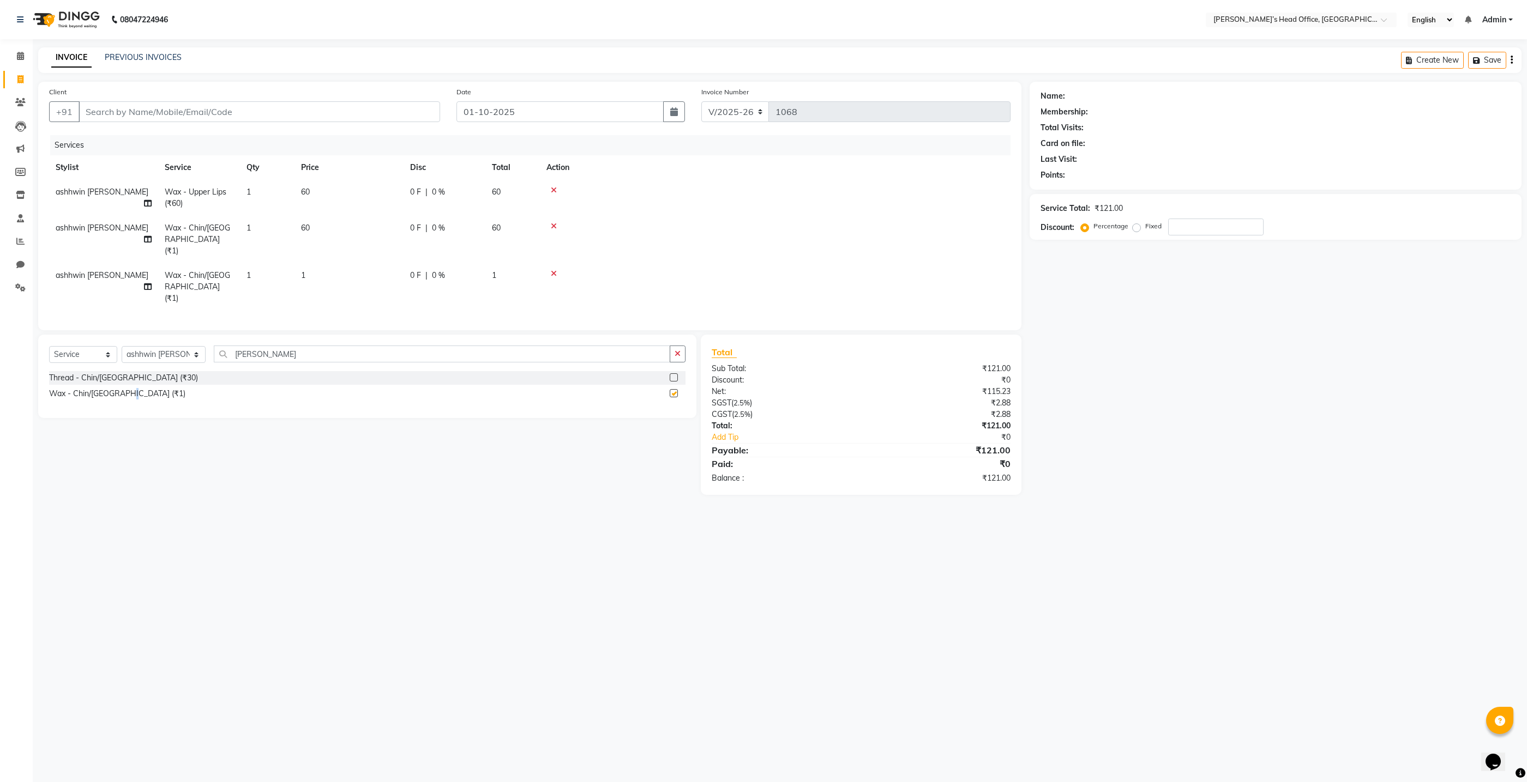
checkbox input "false"
click at [439, 270] on span "0 %" at bounding box center [438, 275] width 13 height 11
click at [523, 258] on input "0" at bounding box center [525, 266] width 33 height 17
type input "60"
click at [419, 274] on tr "ashhwin wagh Wax - Chin/Lower Chin (₹1) 1 1 0.6 F | 60 % 0.4" at bounding box center [529, 286] width 961 height 47
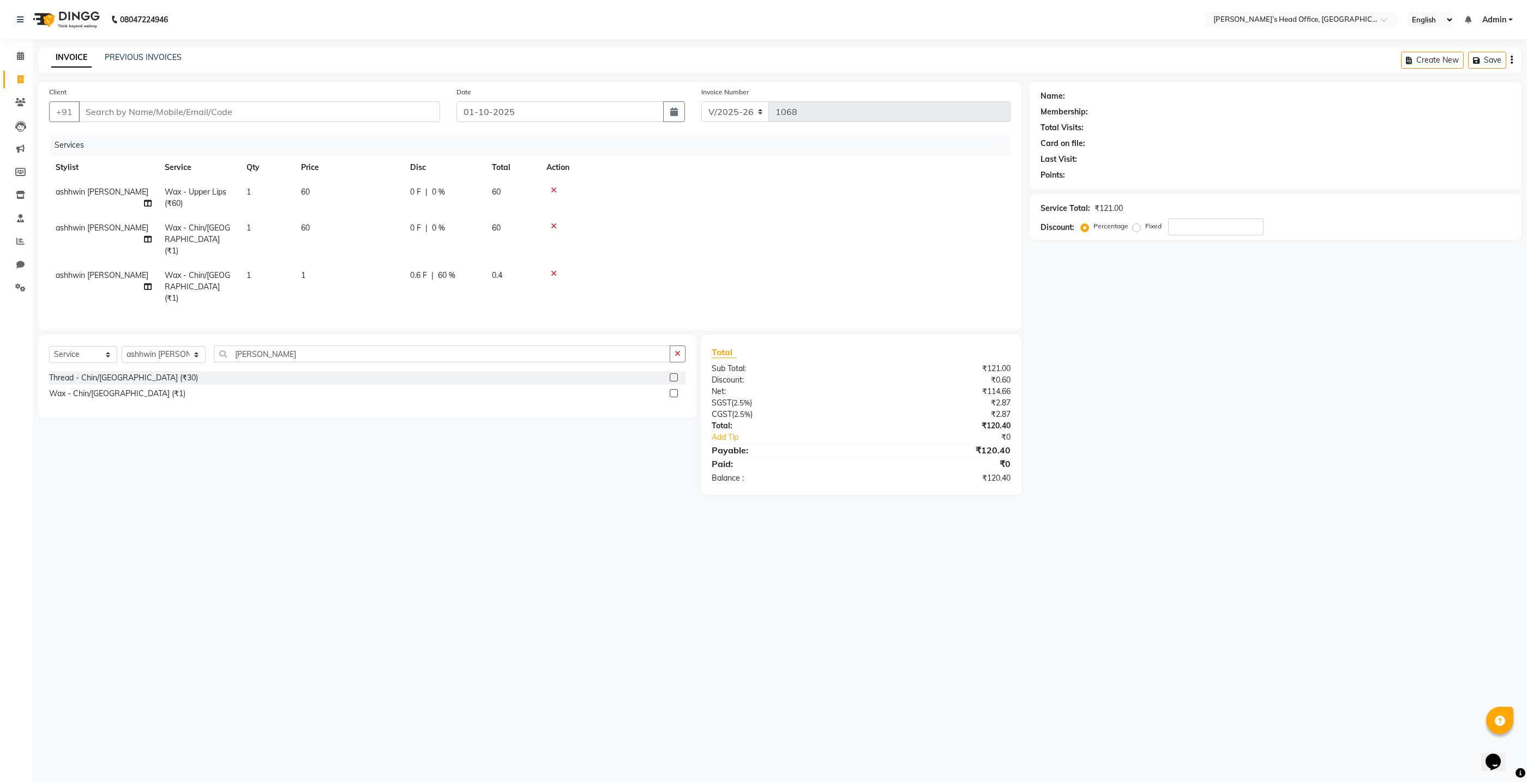
click at [447, 270] on span "60 %" at bounding box center [446, 275] width 17 height 11
click at [527, 258] on input "60" at bounding box center [525, 266] width 33 height 17
type input "6"
click at [316, 263] on td "1" at bounding box center [348, 286] width 109 height 47
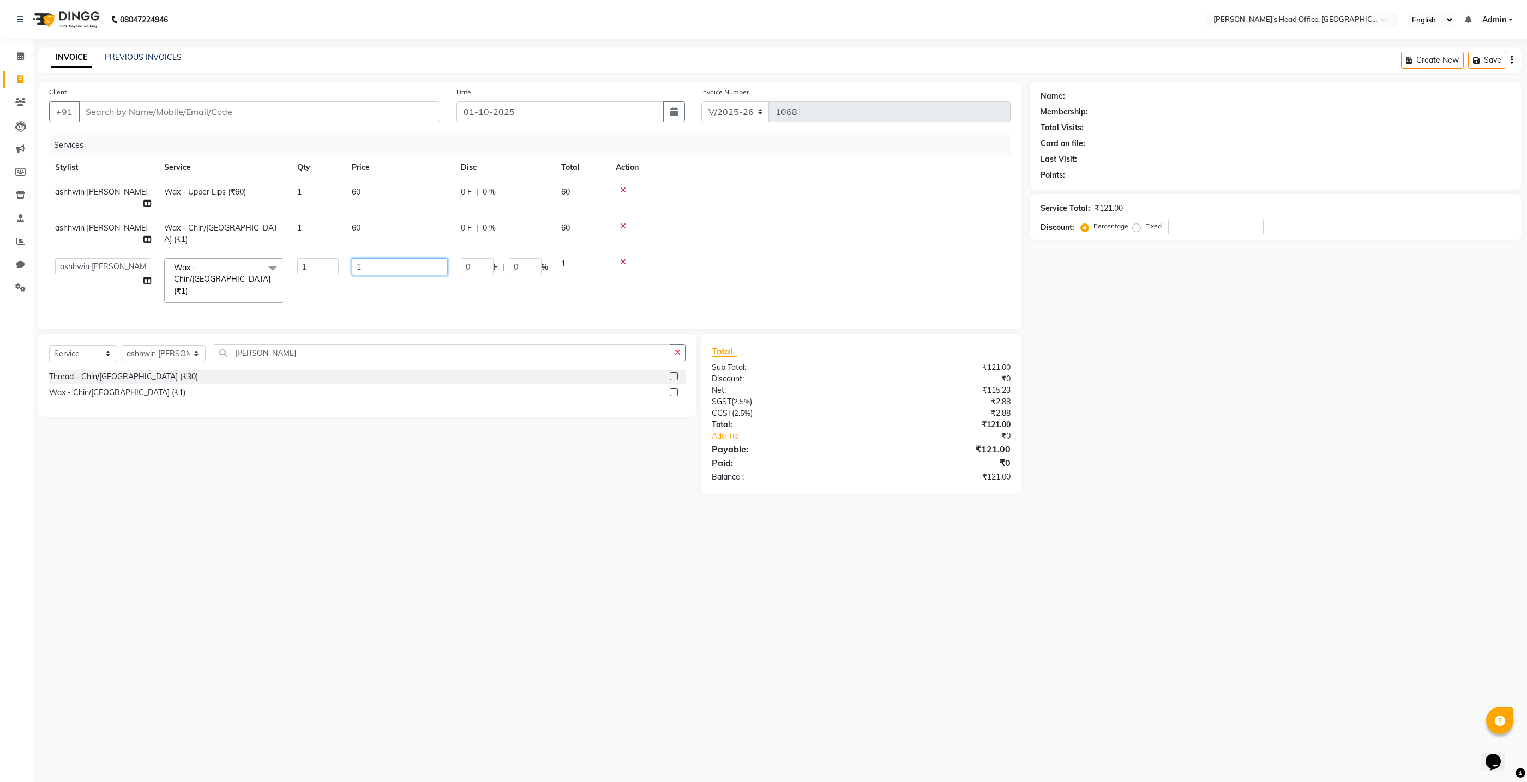
click at [375, 258] on input "1" at bounding box center [400, 266] width 96 height 17
type input "60"
click at [349, 282] on div "Services Stylist Service Qty Price Disc Total Action ashhwin wagh Wax - Upper L…" at bounding box center [529, 227] width 961 height 184
click at [315, 109] on input "Client" at bounding box center [259, 111] width 361 height 21
click at [257, 346] on input "lowe" at bounding box center [442, 354] width 456 height 17
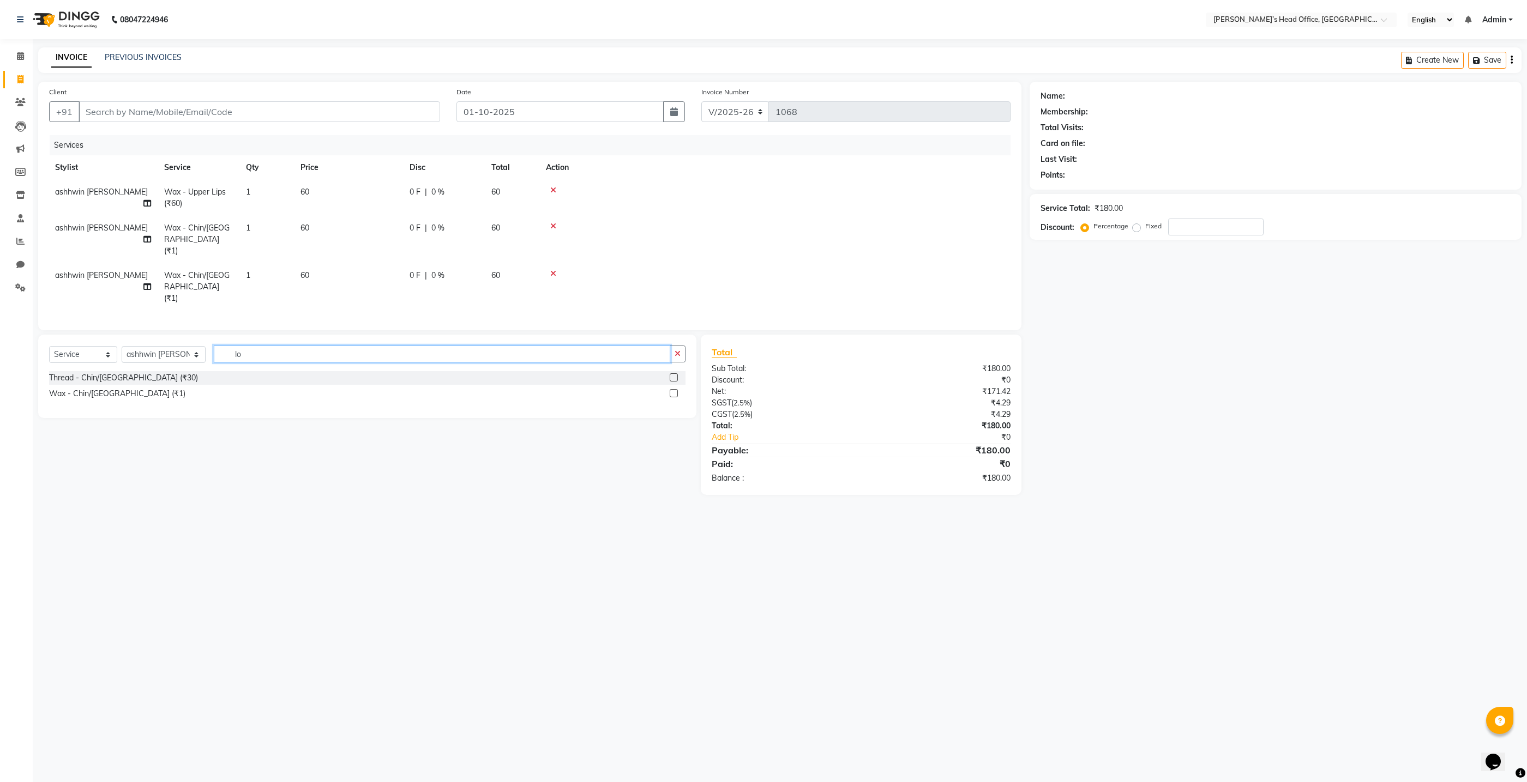
type input "l"
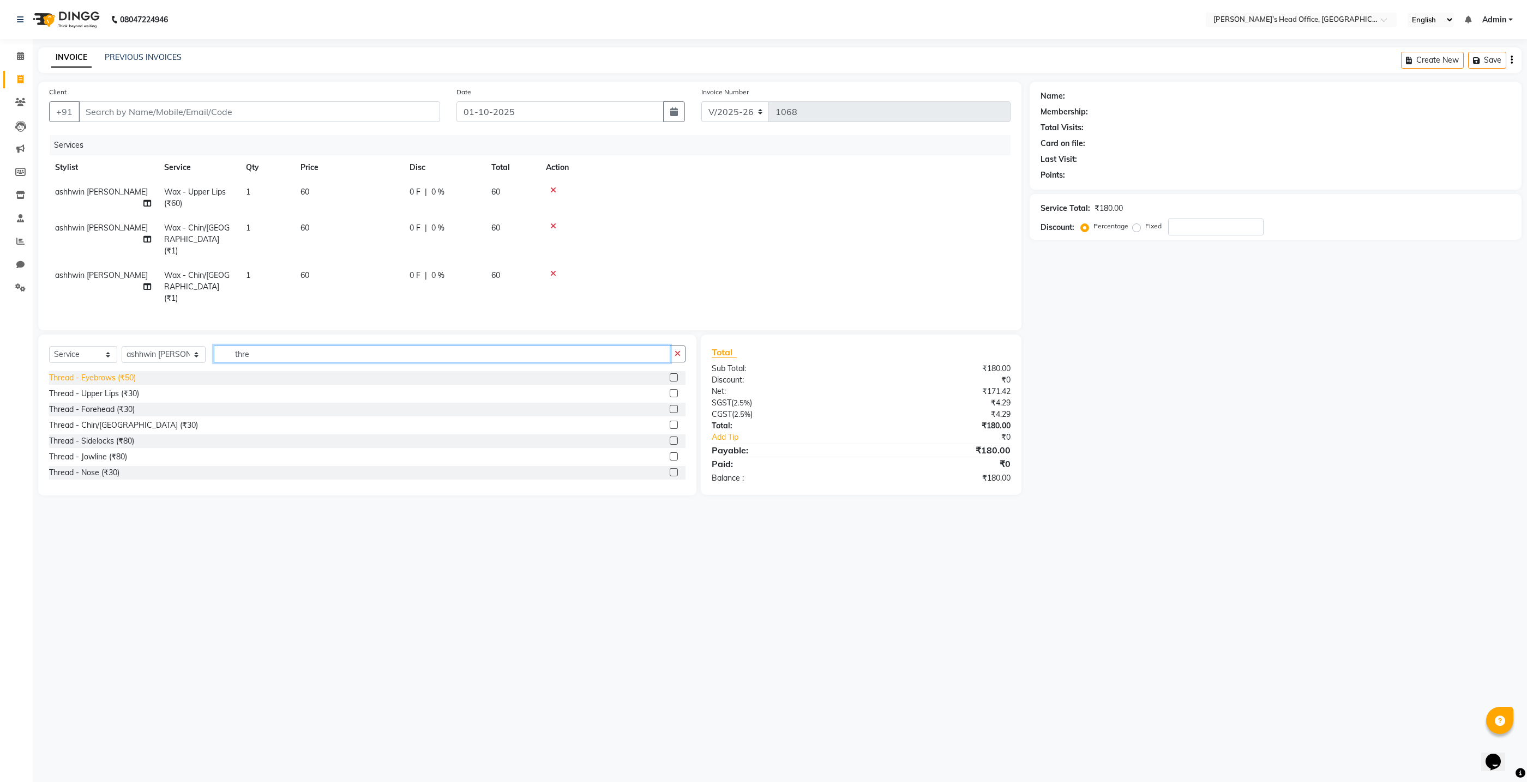
type input "thre"
click at [85, 372] on div "Thread - Eyebrows (₹50)" at bounding box center [92, 377] width 87 height 11
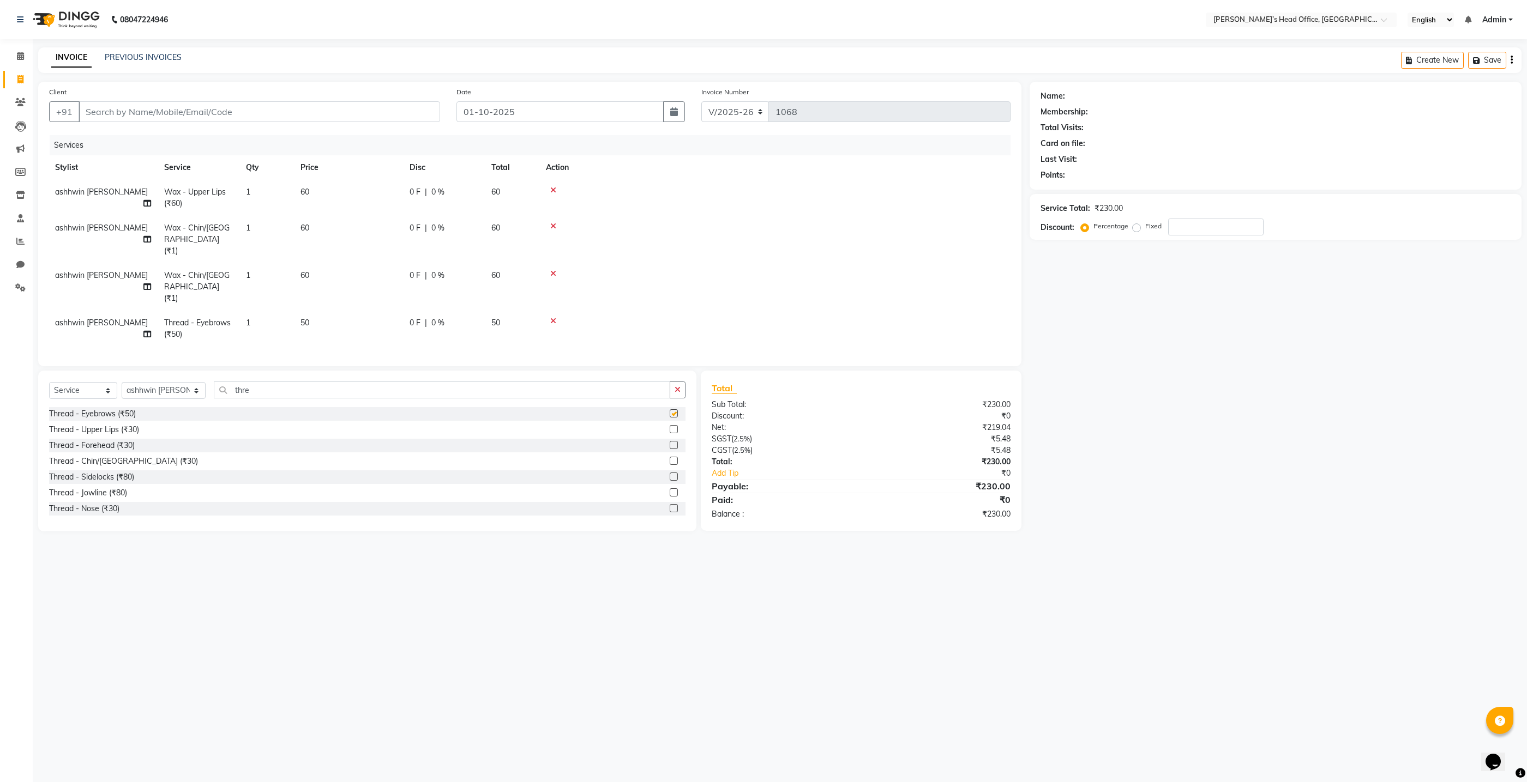
checkbox input "false"
click at [313, 186] on td "60" at bounding box center [348, 198] width 109 height 36
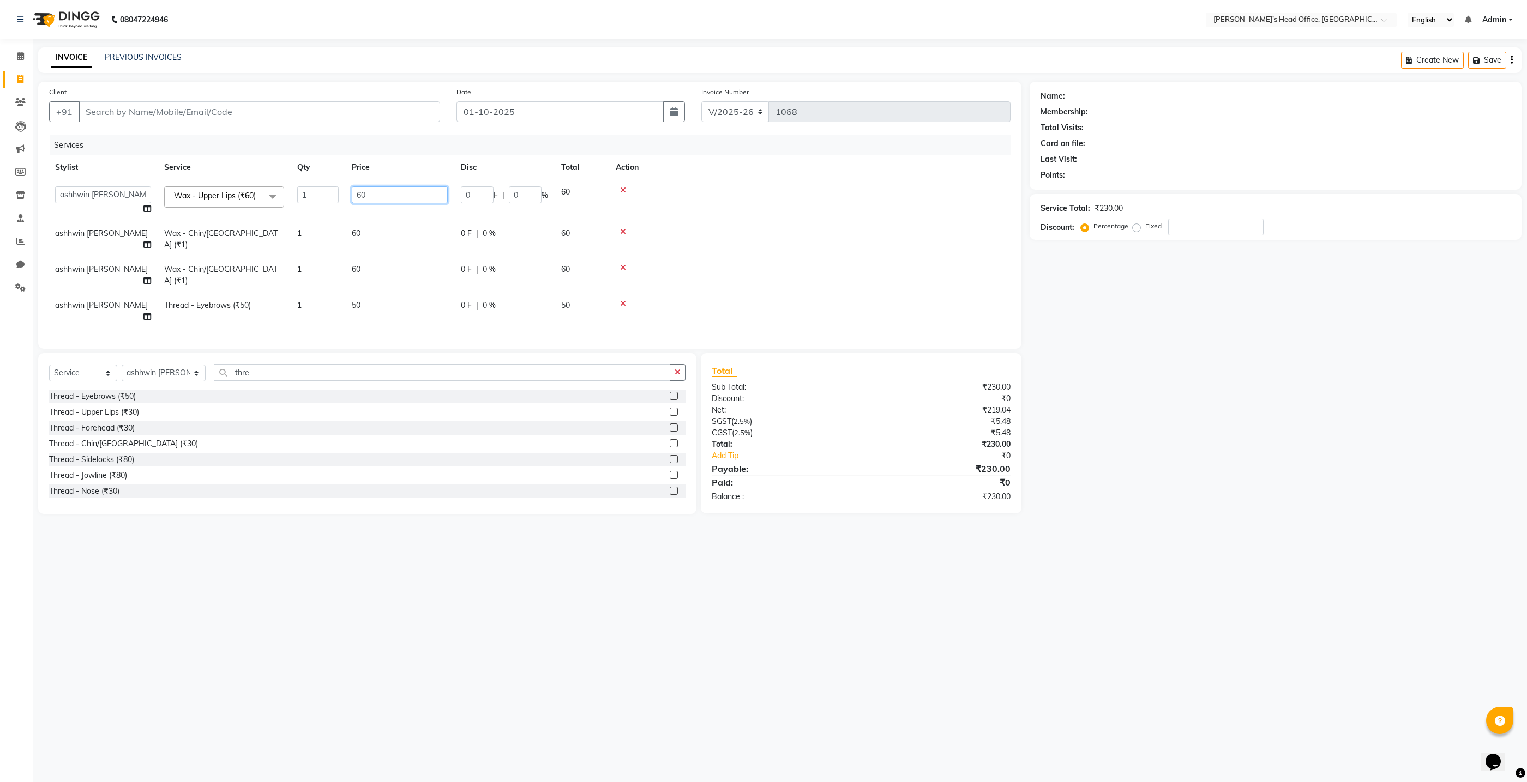
click at [377, 197] on input "60" at bounding box center [400, 194] width 96 height 17
type input "6"
type input "50"
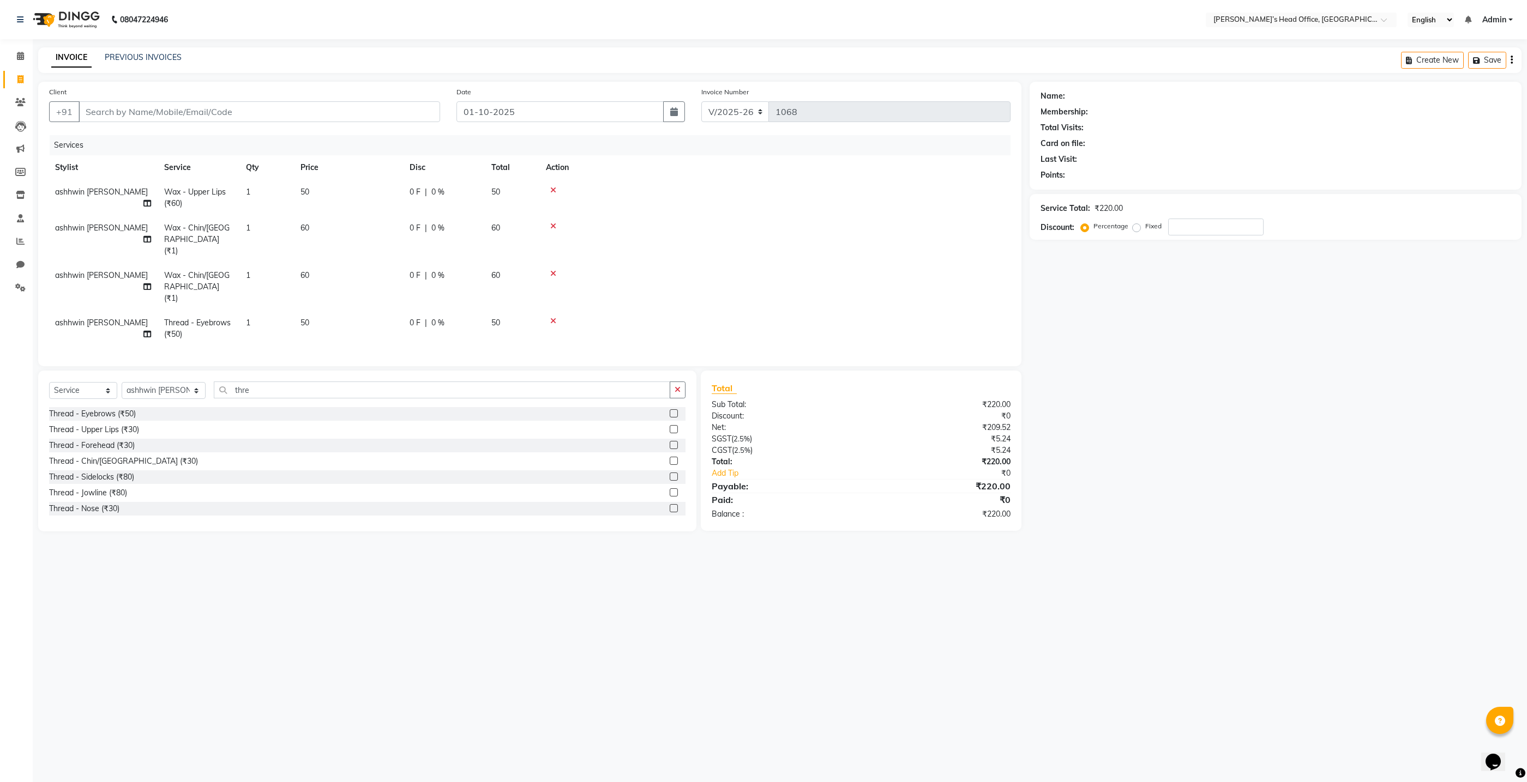
click at [367, 227] on td "60" at bounding box center [348, 239] width 109 height 47
click at [369, 222] on input "60" at bounding box center [400, 230] width 96 height 17
type input "6"
type input "50"
click at [371, 264] on td "60" at bounding box center [348, 286] width 109 height 47
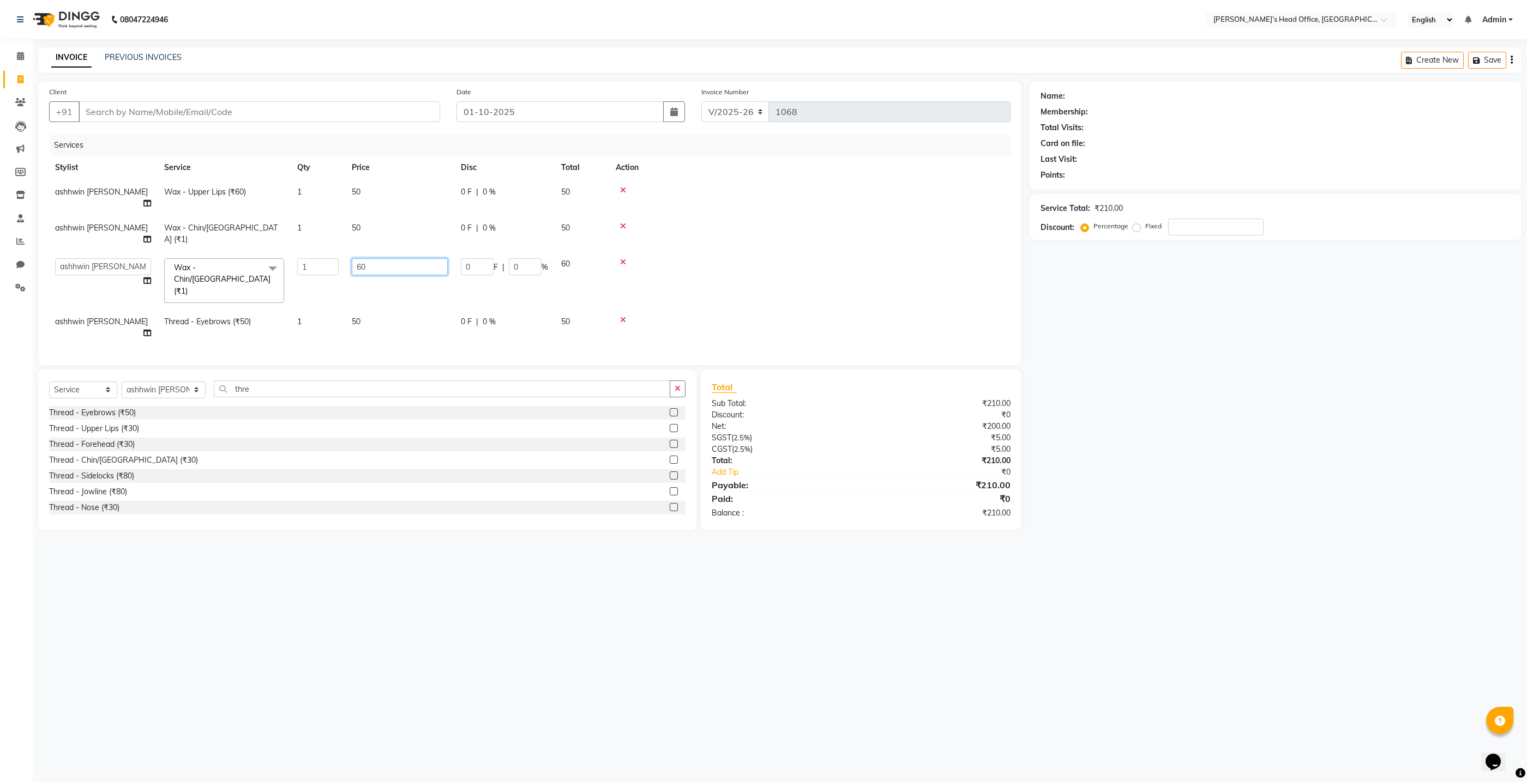
click at [377, 258] on input "60" at bounding box center [400, 266] width 96 height 17
type input "6"
type input "50"
drag, startPoint x: 375, startPoint y: 282, endPoint x: 373, endPoint y: 290, distance: 7.4
click at [373, 311] on td "50" at bounding box center [348, 329] width 109 height 36
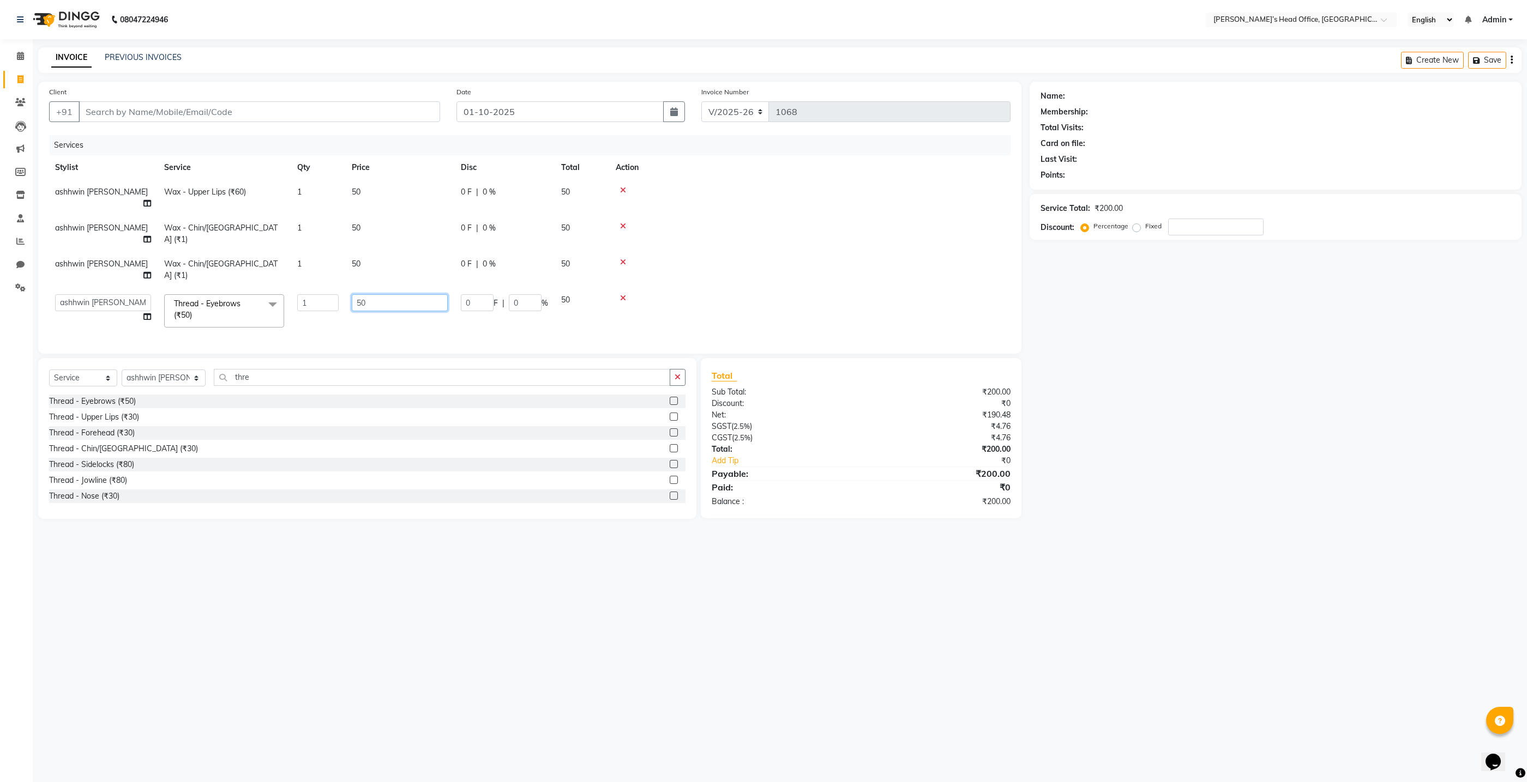
click at [372, 294] on input "50" at bounding box center [400, 302] width 96 height 17
click at [364, 297] on td "50" at bounding box center [399, 311] width 109 height 46
click at [153, 115] on input "Client" at bounding box center [259, 111] width 361 height 21
type input "9"
type input "0"
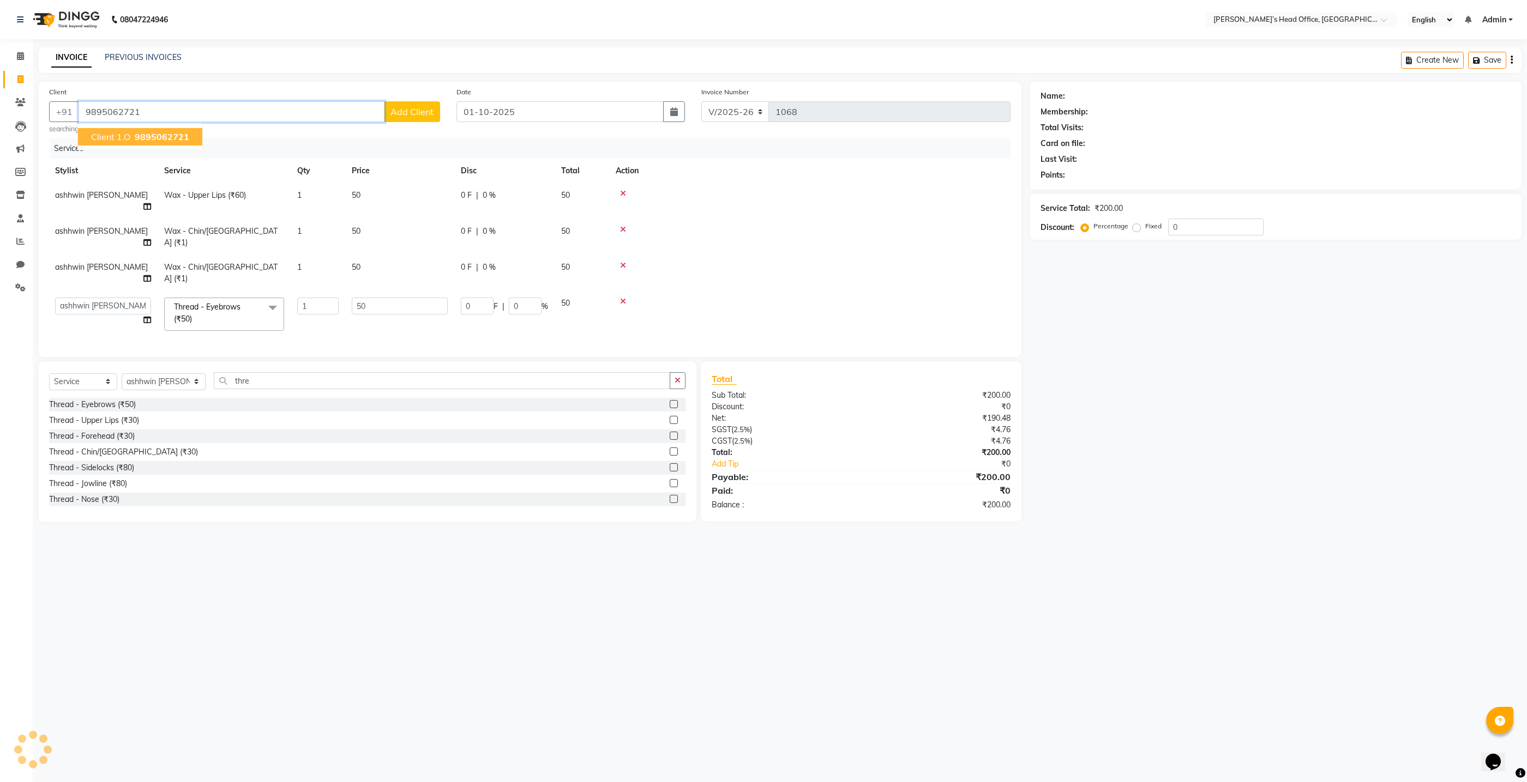
type input "9895062721"
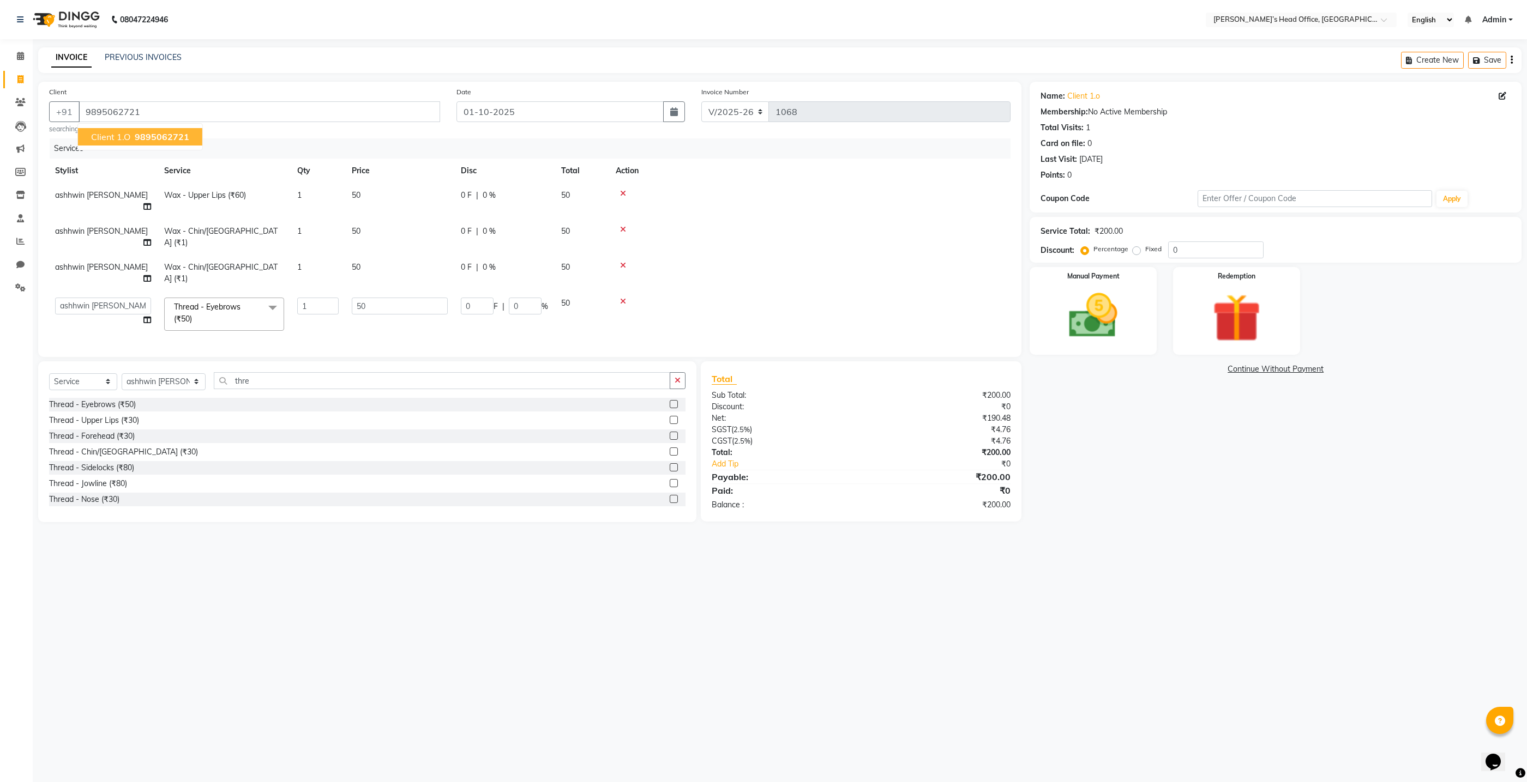
click at [169, 137] on span "9895062721" at bounding box center [162, 136] width 55 height 11
click at [1078, 98] on link "Client 1.o" at bounding box center [1083, 96] width 33 height 11
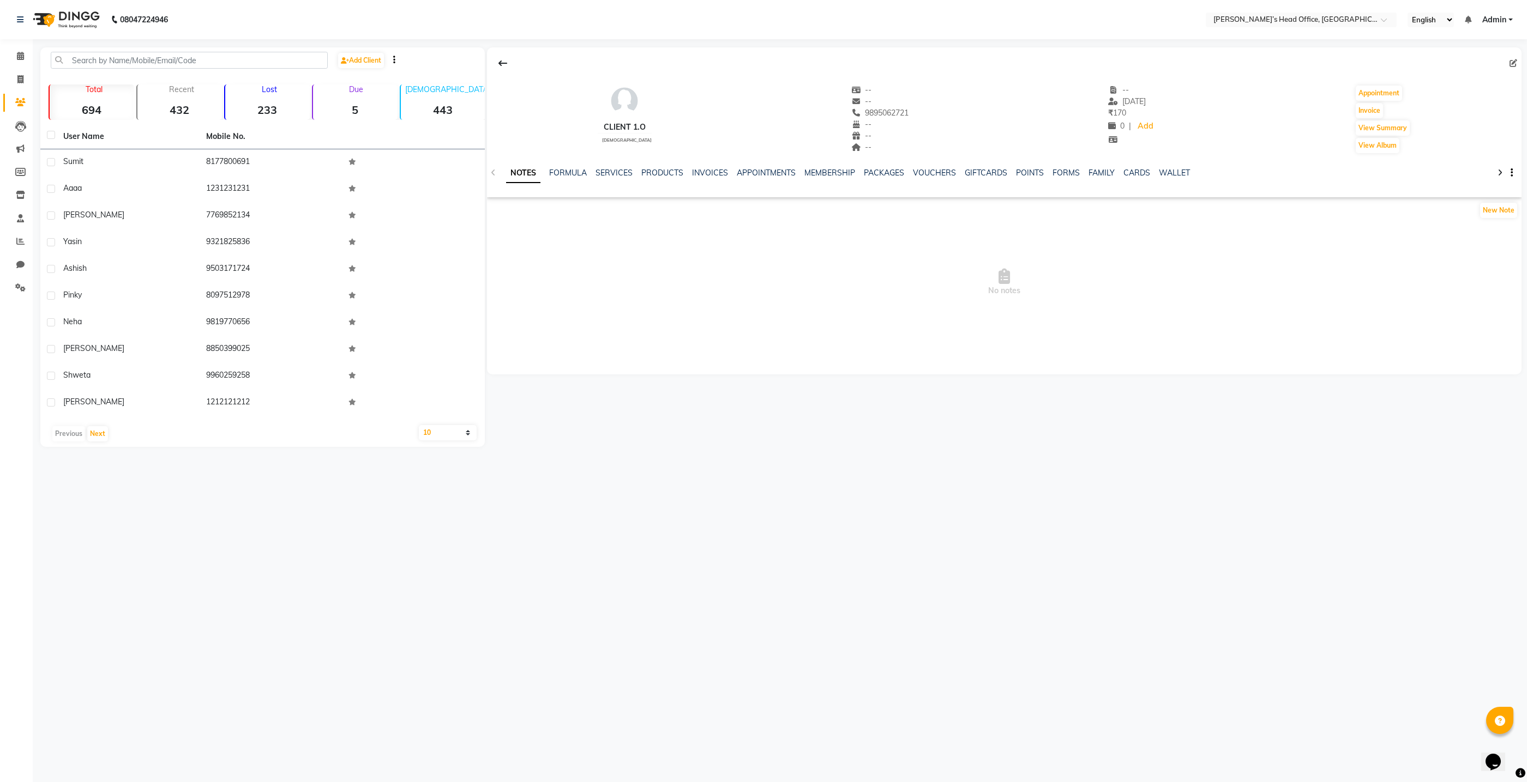
drag, startPoint x: 601, startPoint y: 130, endPoint x: 632, endPoint y: 131, distance: 30.6
click at [601, 130] on div "client 1.o" at bounding box center [625, 127] width 54 height 11
click at [1515, 63] on icon at bounding box center [1513, 63] width 8 height 8
select select "female"
select select "51859"
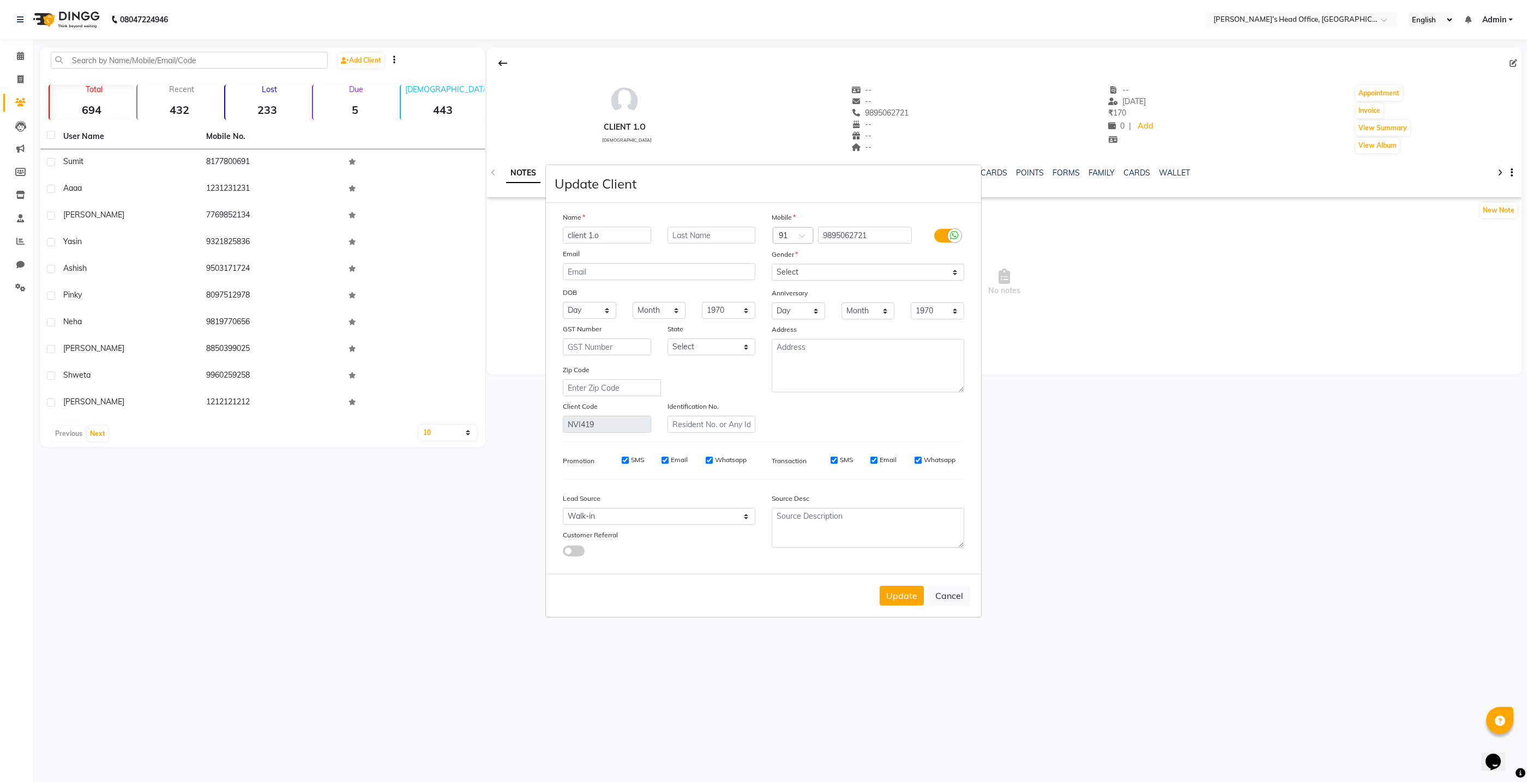
click at [608, 238] on input "client 1.o" at bounding box center [607, 235] width 88 height 17
type input "c"
type input "pradipa"
click at [899, 601] on button "Update" at bounding box center [901, 596] width 44 height 20
select select
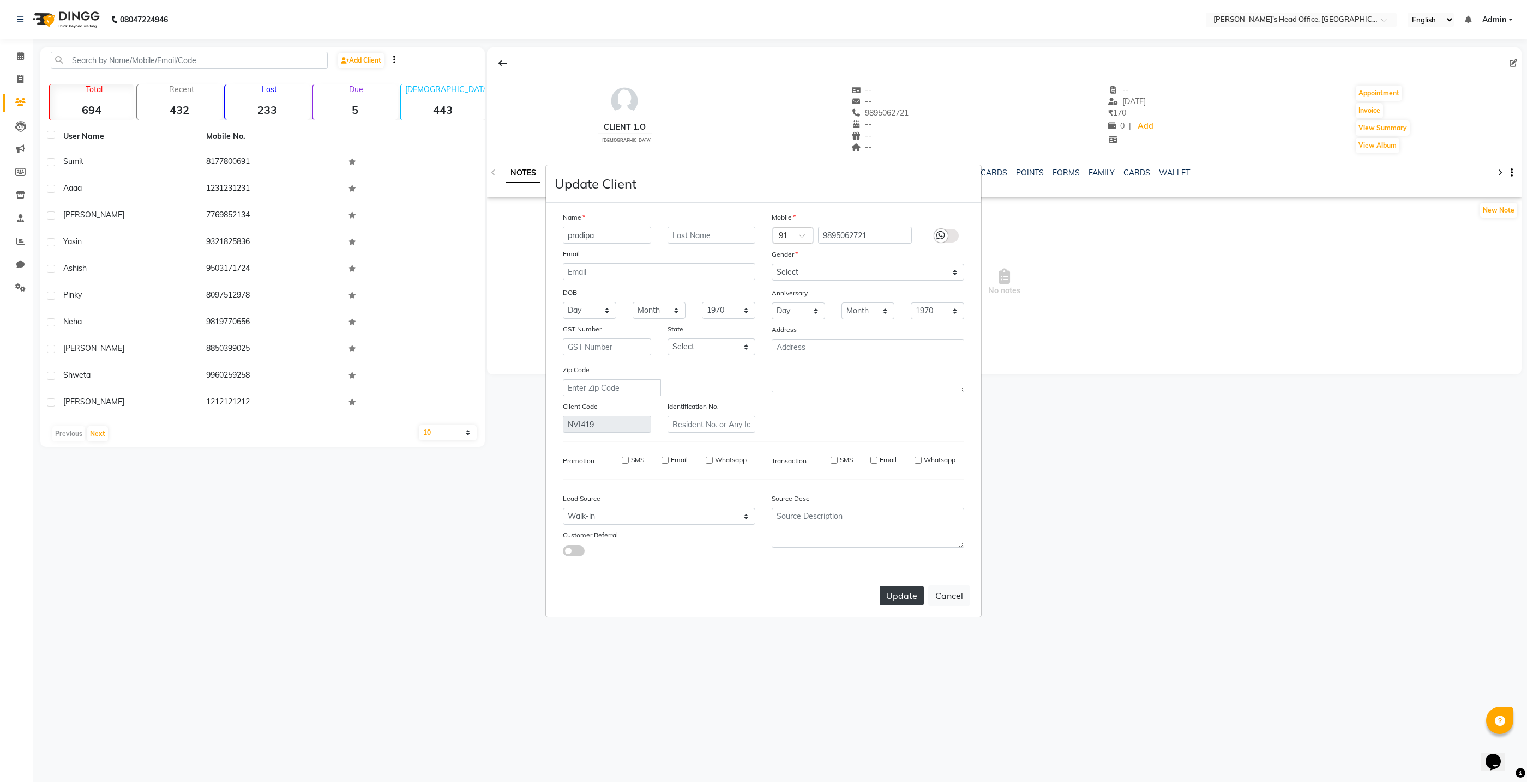
select select
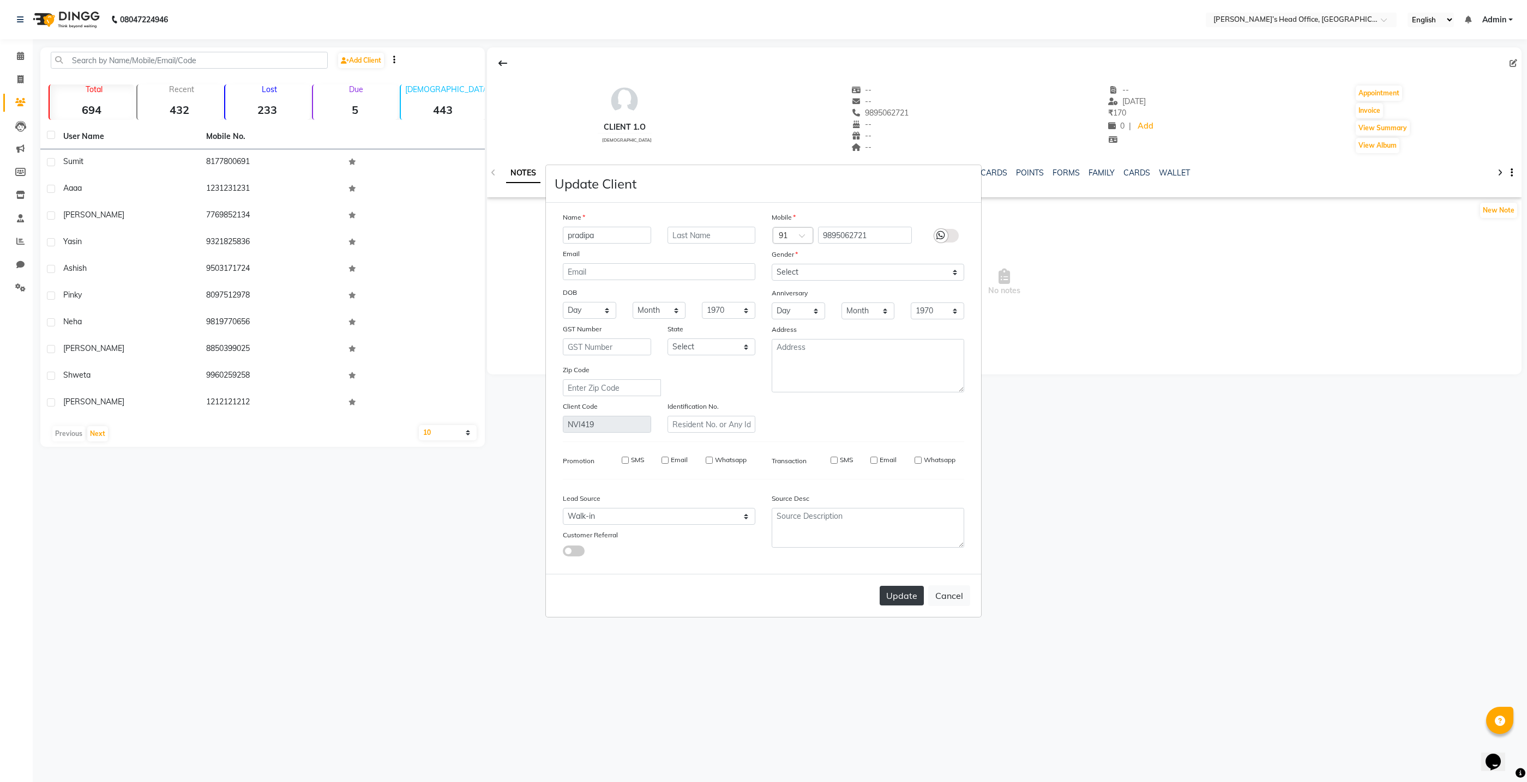
select select
checkbox input "false"
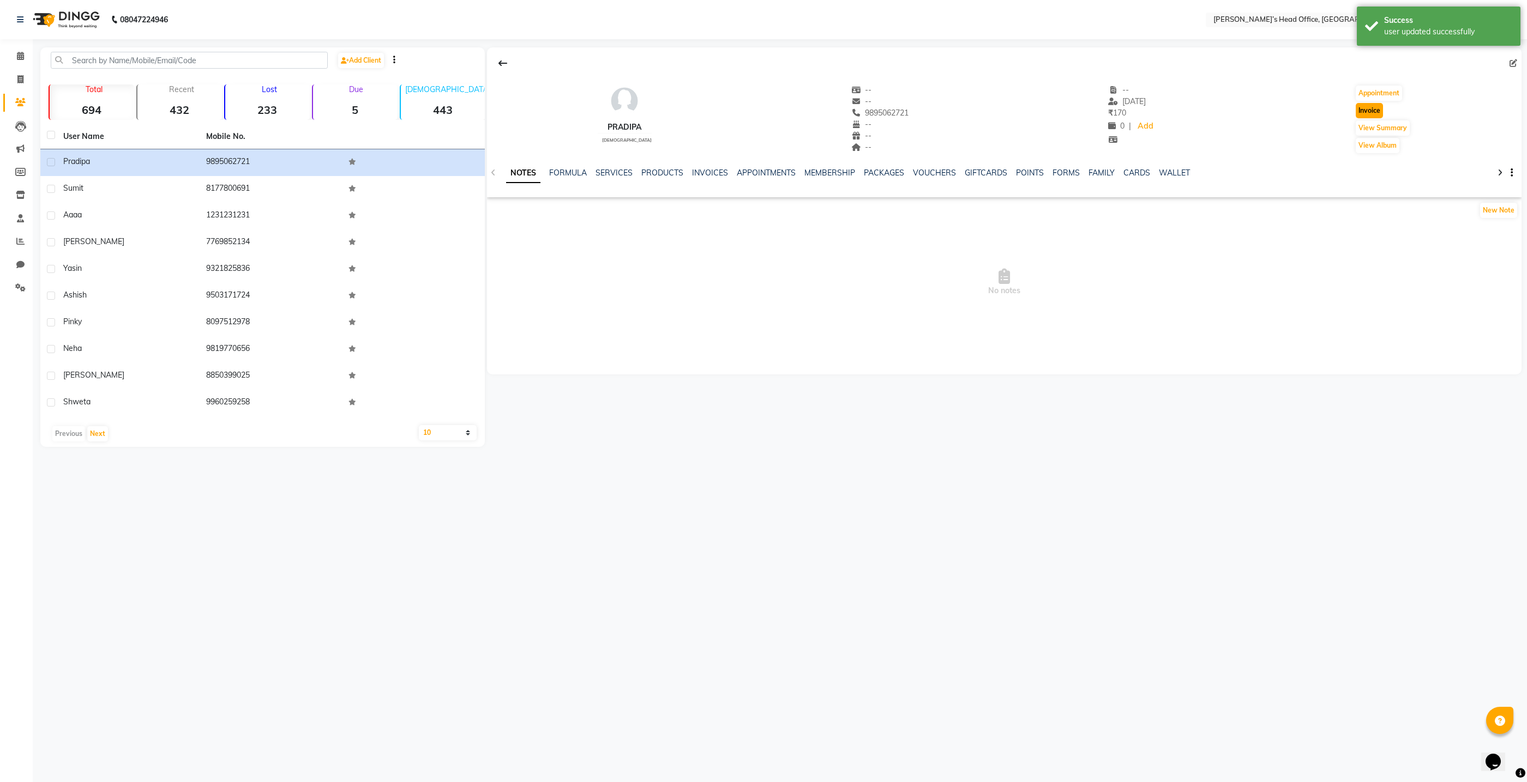
click at [1366, 114] on button "Invoice" at bounding box center [1368, 110] width 27 height 15
select select "service"
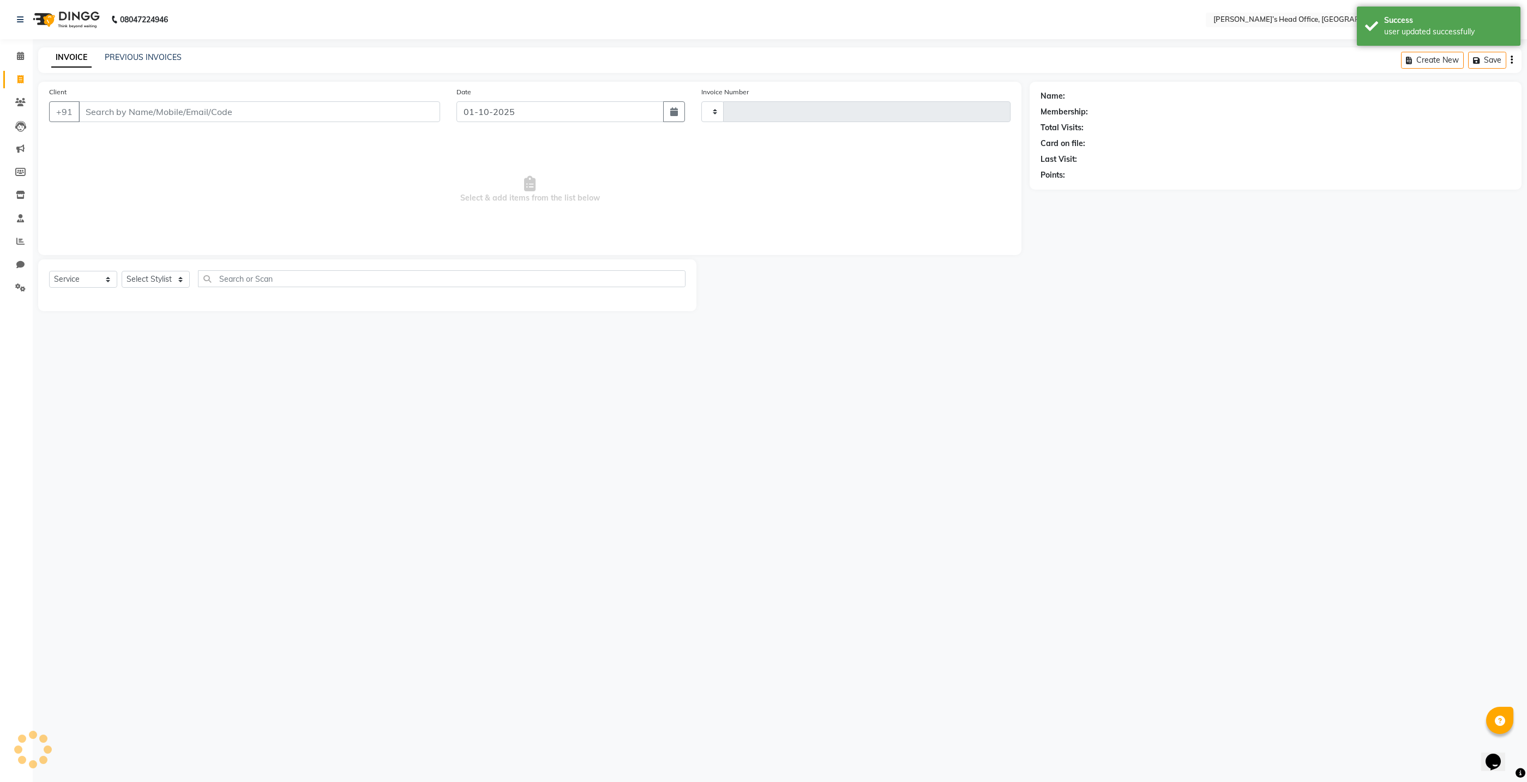
type input "1068"
select select "7682"
type input "9895062721"
click at [157, 281] on select "Select Stylist ashhwin wagh Ranjit sharma Rupali Kadam Sameer Salmani shyla Ban…" at bounding box center [164, 279] width 84 height 17
select select "92897"
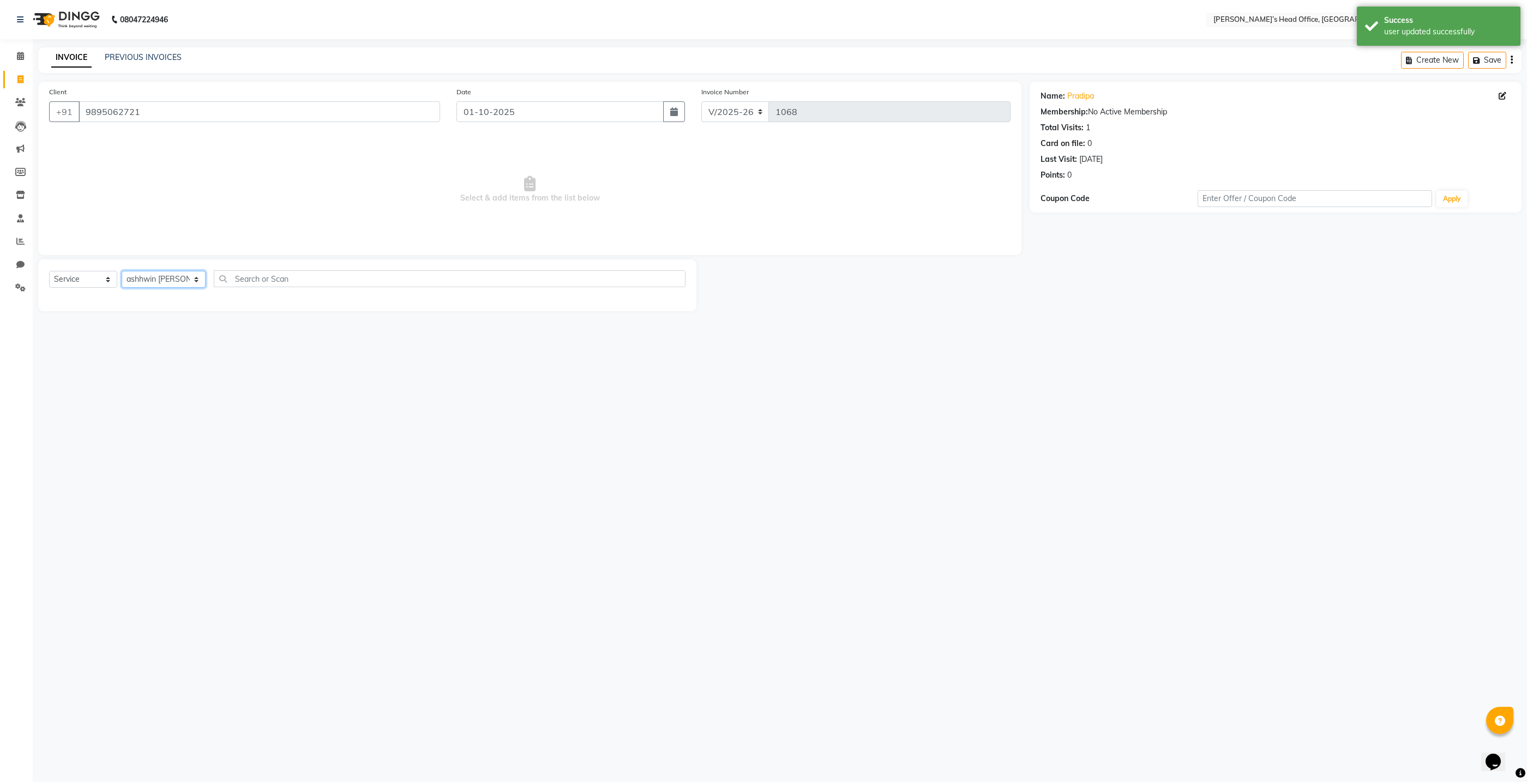
click at [122, 271] on select "Select Stylist ashhwin wagh Ranjit sharma Rupali Kadam Sameer Salmani shyla Ban…" at bounding box center [164, 279] width 84 height 17
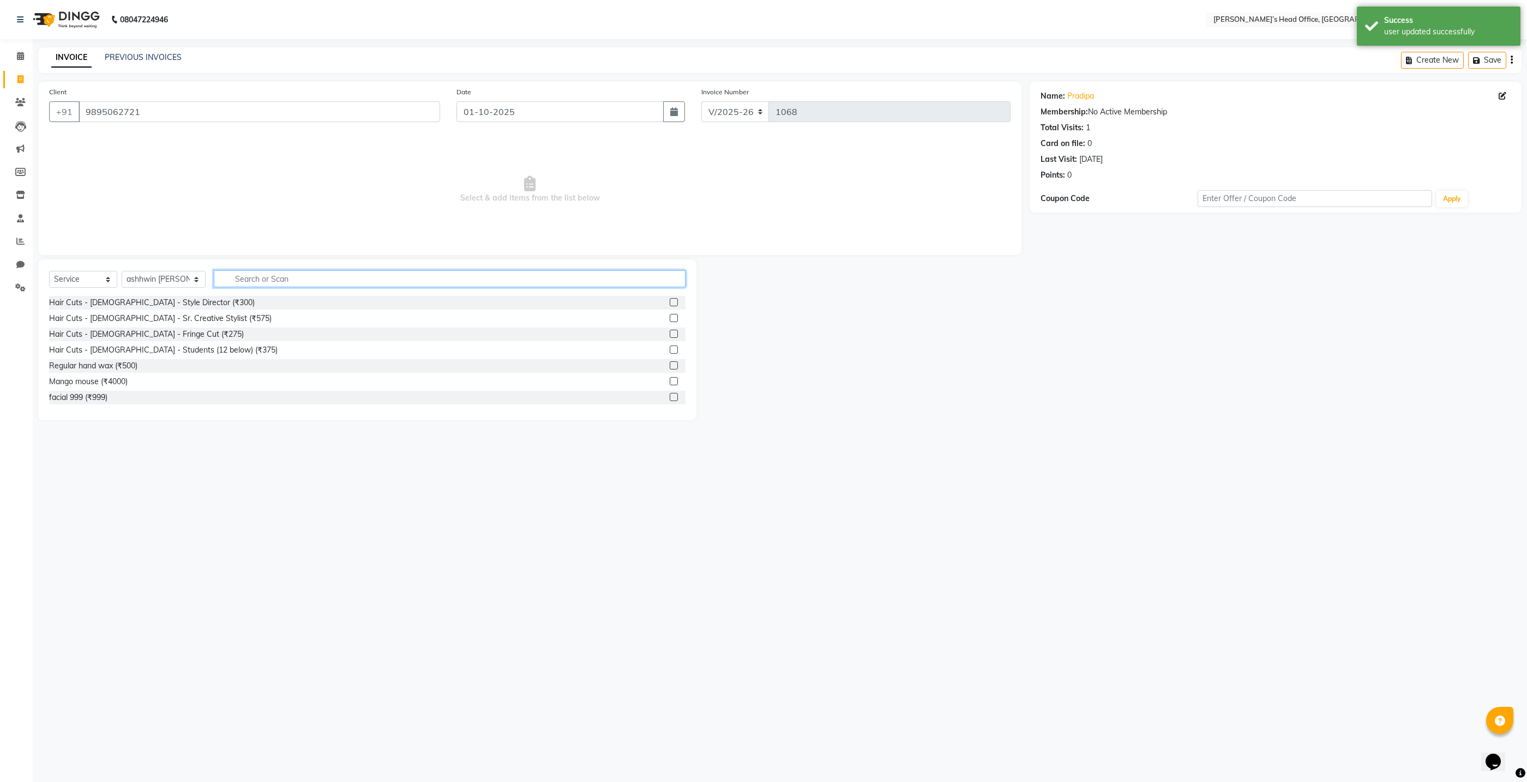
click at [246, 276] on input "text" at bounding box center [450, 278] width 472 height 17
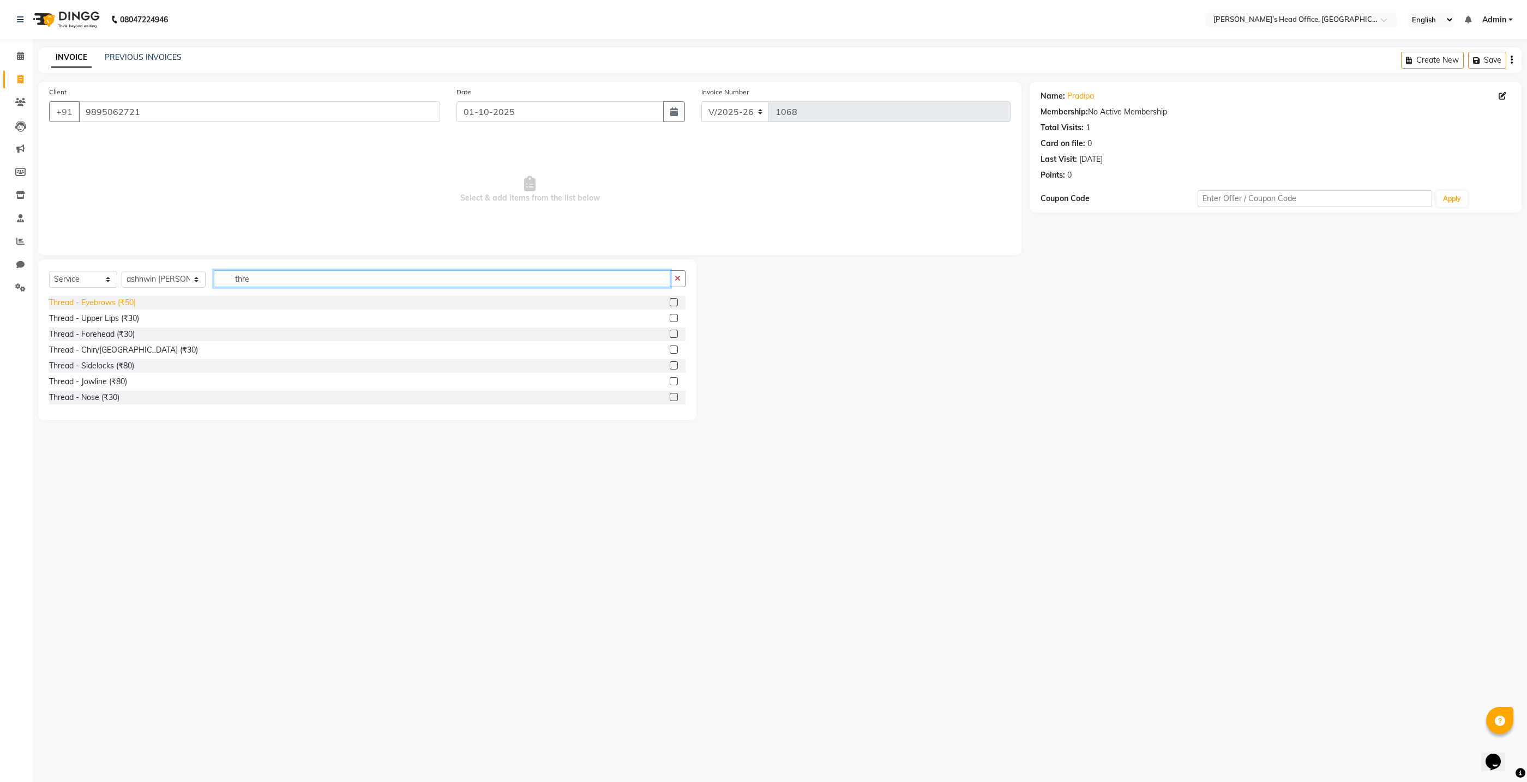
type input "thre"
click at [127, 300] on div "Thread - Eyebrows (₹50)" at bounding box center [92, 302] width 87 height 11
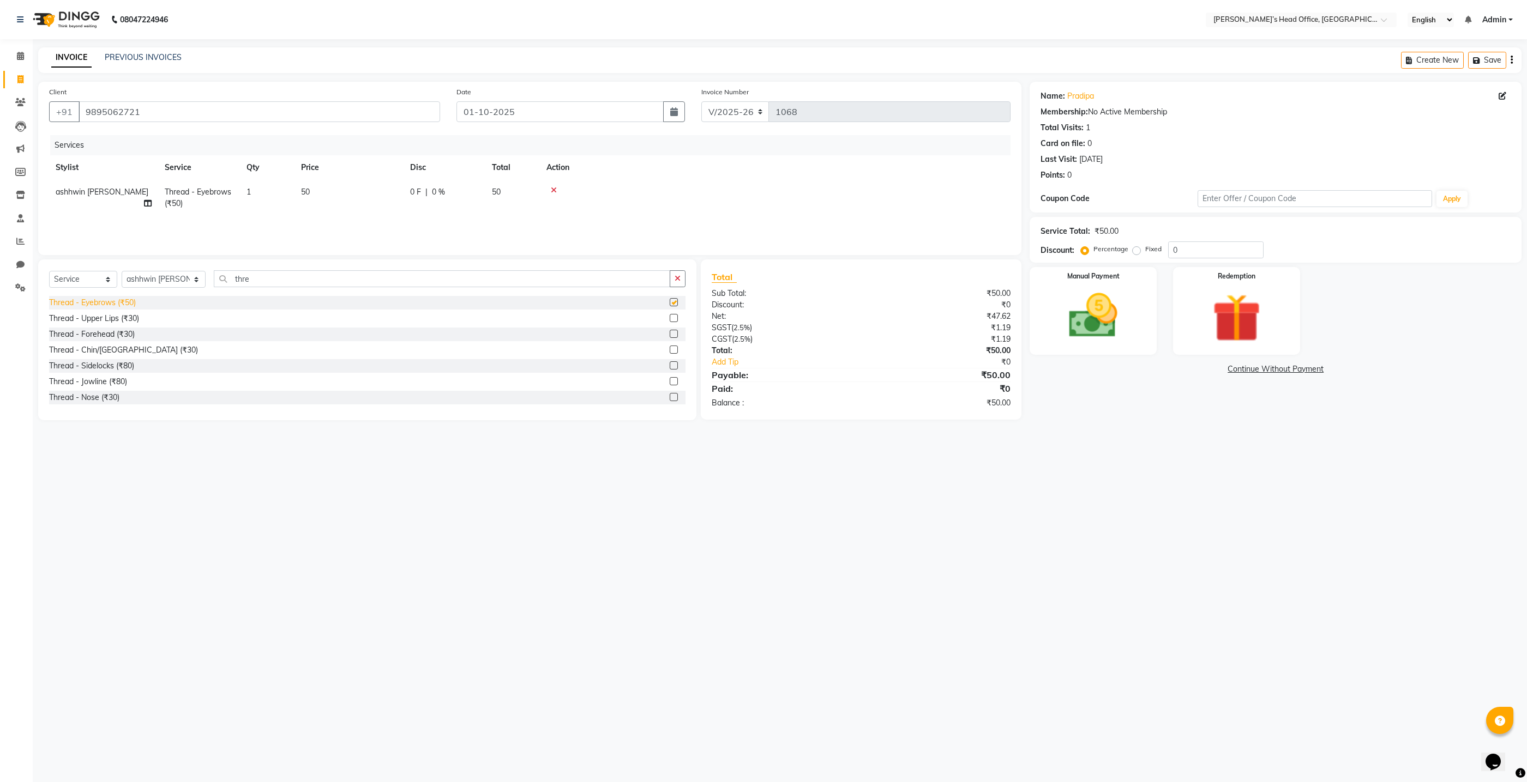
checkbox input "false"
click at [242, 283] on input "thre" at bounding box center [442, 278] width 456 height 17
type input "t"
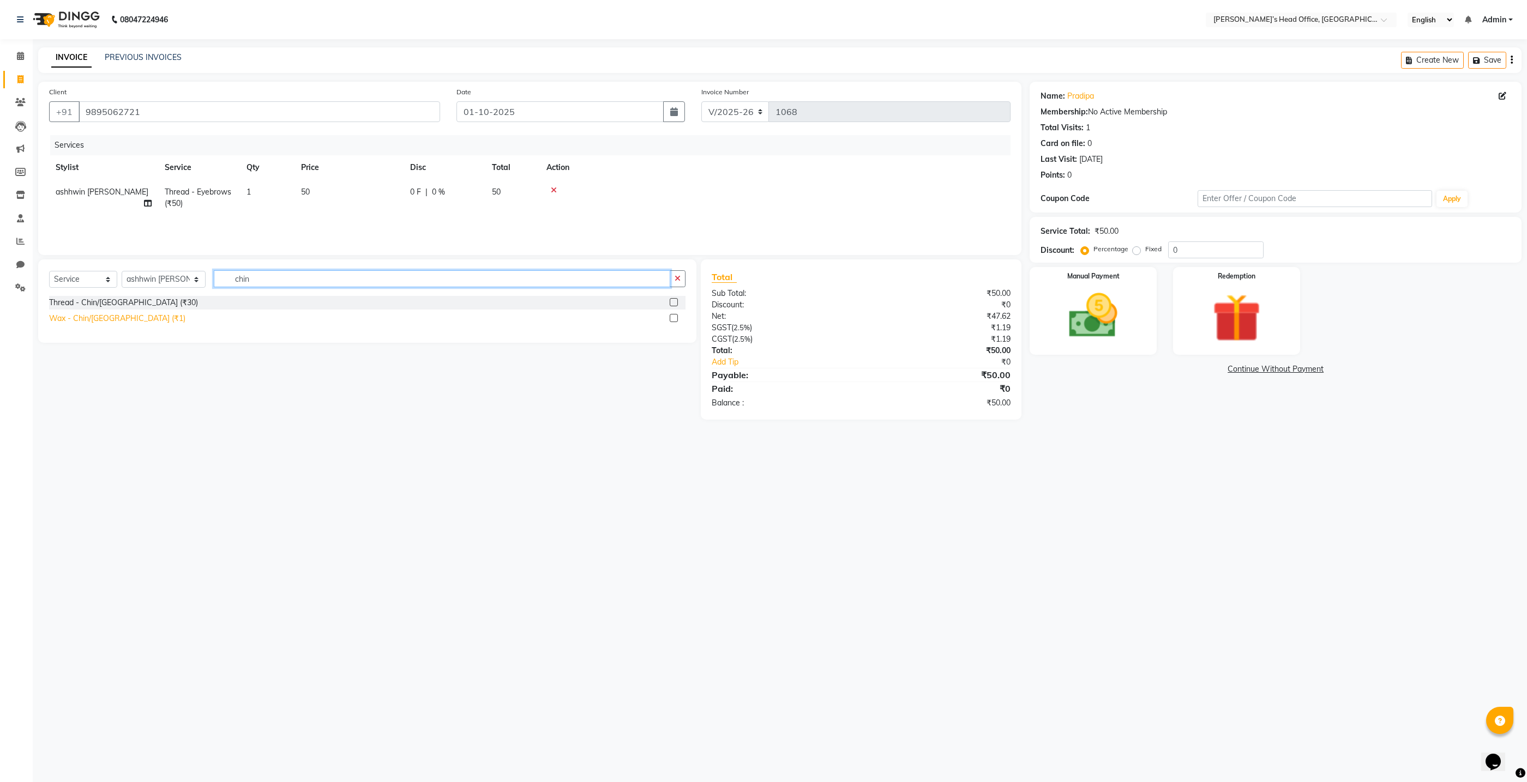
type input "chin"
click at [93, 321] on div "Wax - Chin/Lower Chin (₹1)" at bounding box center [117, 318] width 136 height 11
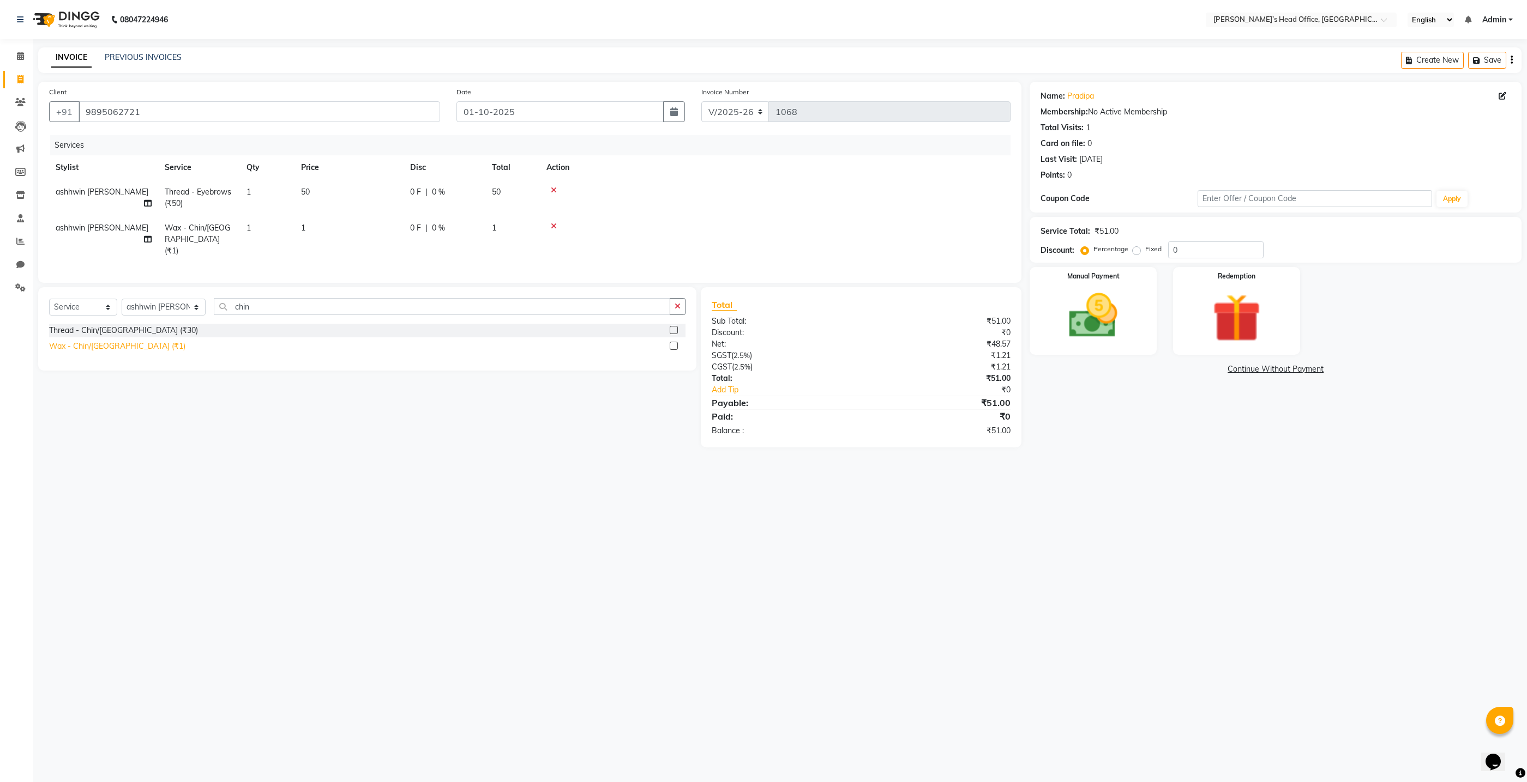
click at [100, 341] on div "Wax - Chin/Lower Chin (₹1)" at bounding box center [117, 346] width 136 height 11
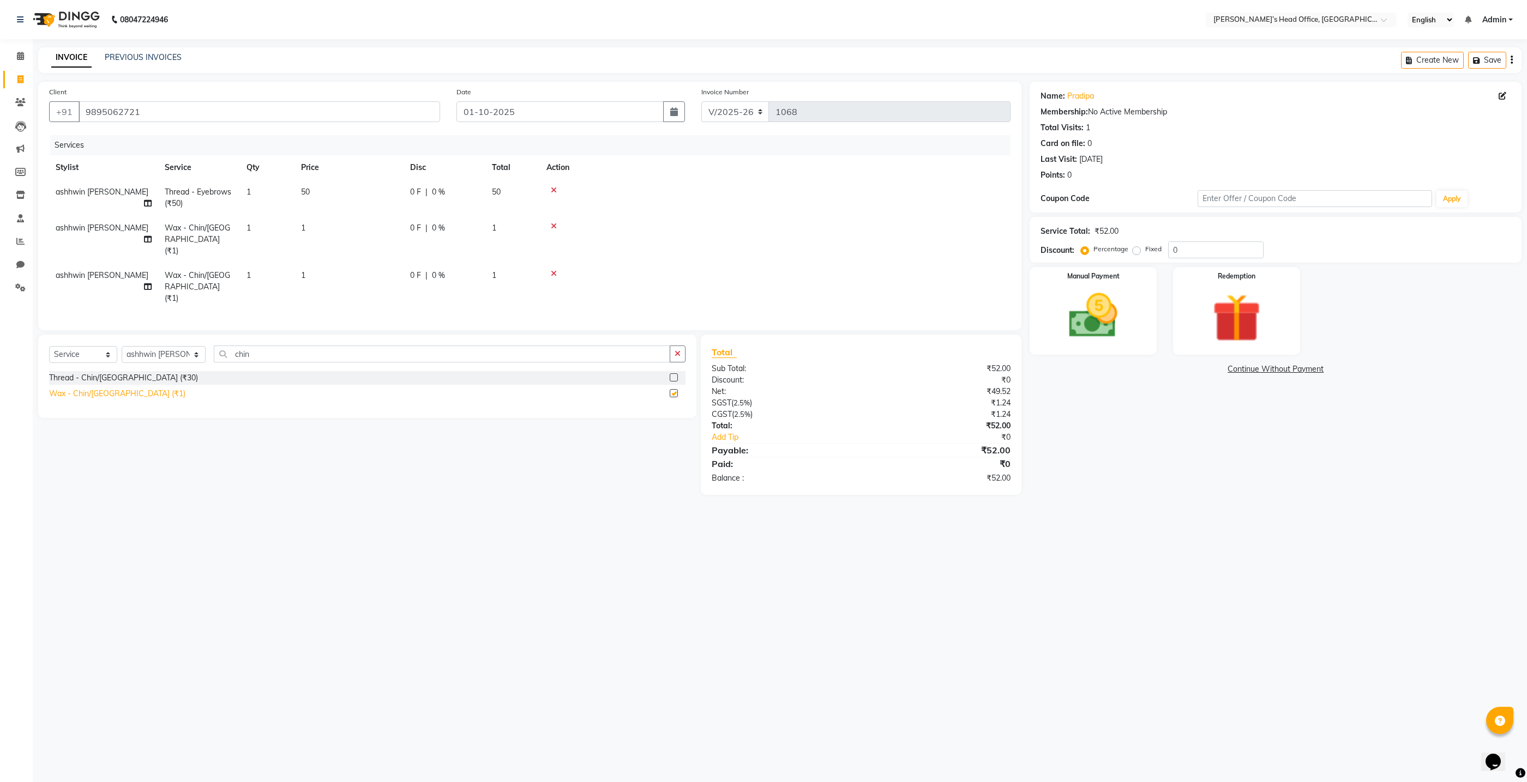
checkbox input "false"
click at [252, 346] on input "chin" at bounding box center [442, 354] width 456 height 17
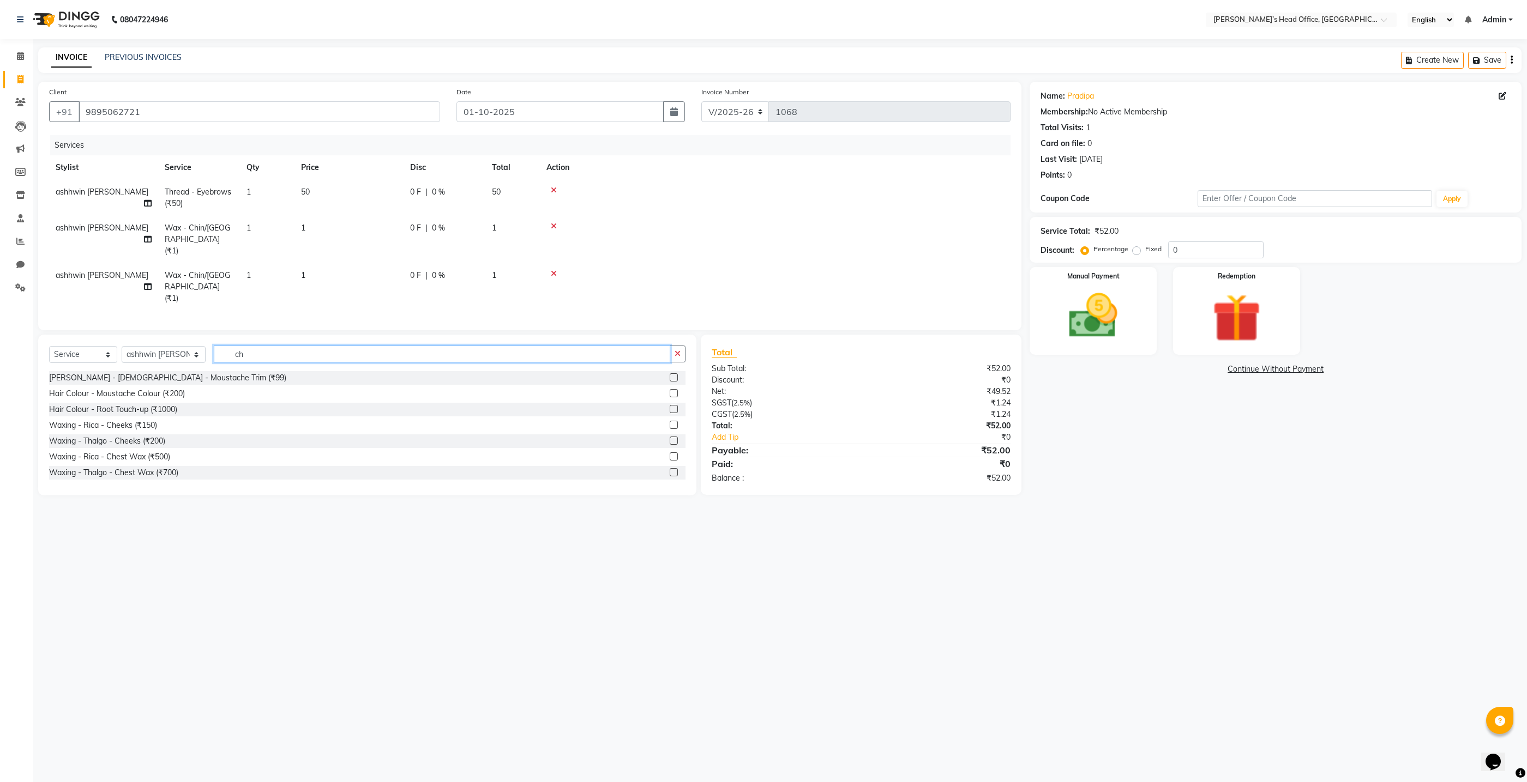
type input "c"
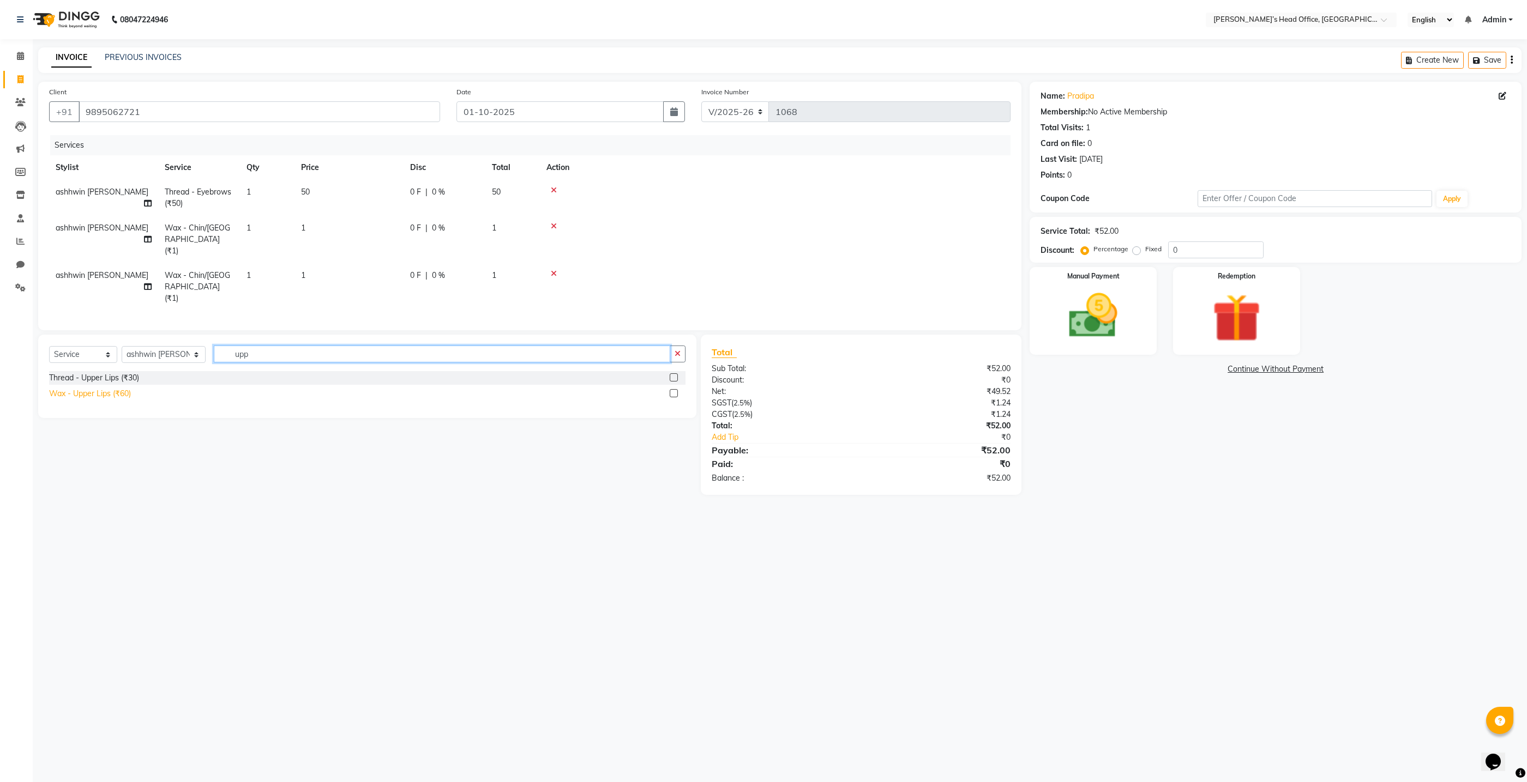
type input "upp"
click at [125, 388] on div "Wax - Upper Lips (₹60)" at bounding box center [90, 393] width 82 height 11
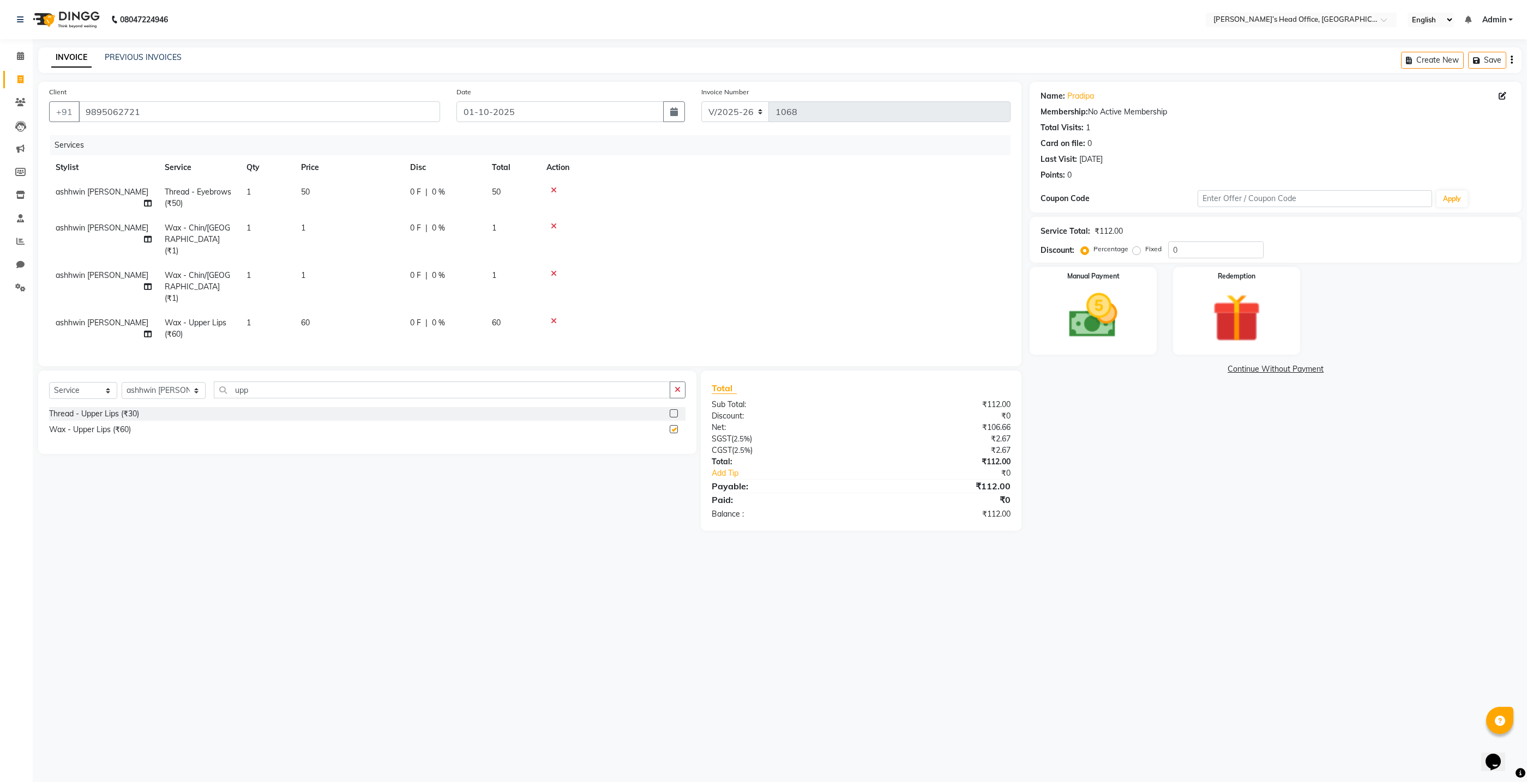
checkbox input "false"
click at [311, 226] on td "1" at bounding box center [348, 239] width 109 height 47
click at [373, 222] on input "1" at bounding box center [400, 230] width 96 height 17
type input "50"
click at [365, 274] on td "1" at bounding box center [400, 292] width 109 height 36
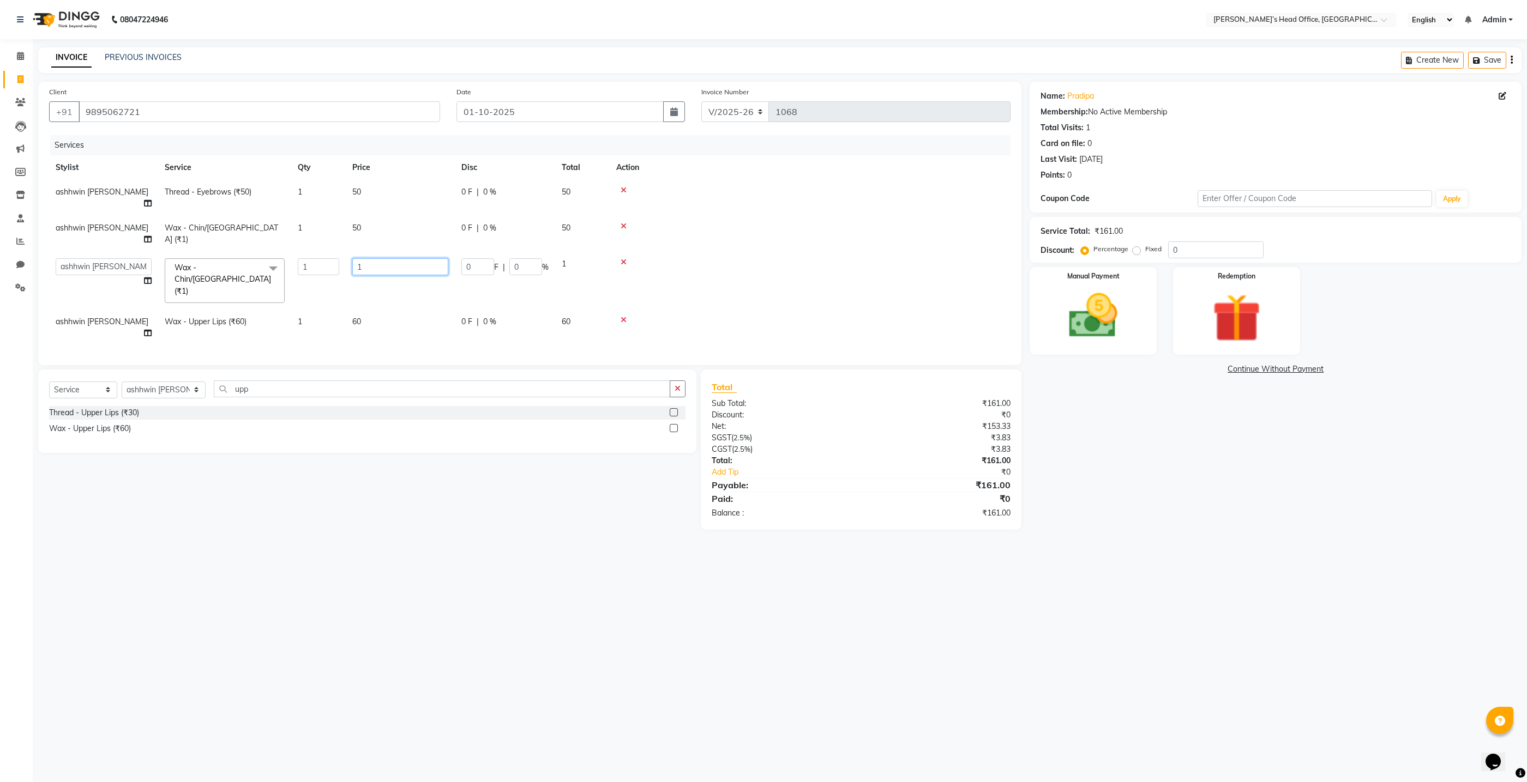
click at [369, 258] on input "1" at bounding box center [400, 266] width 96 height 17
type input "50"
click at [363, 286] on tbody "ashhwin wagh Thread - Eyebrows (₹50) 1 50 0 F | 0 % 50 ashhwin wagh Wax - Chin/…" at bounding box center [529, 263] width 961 height 167
click at [314, 311] on td "60" at bounding box center [348, 329] width 109 height 36
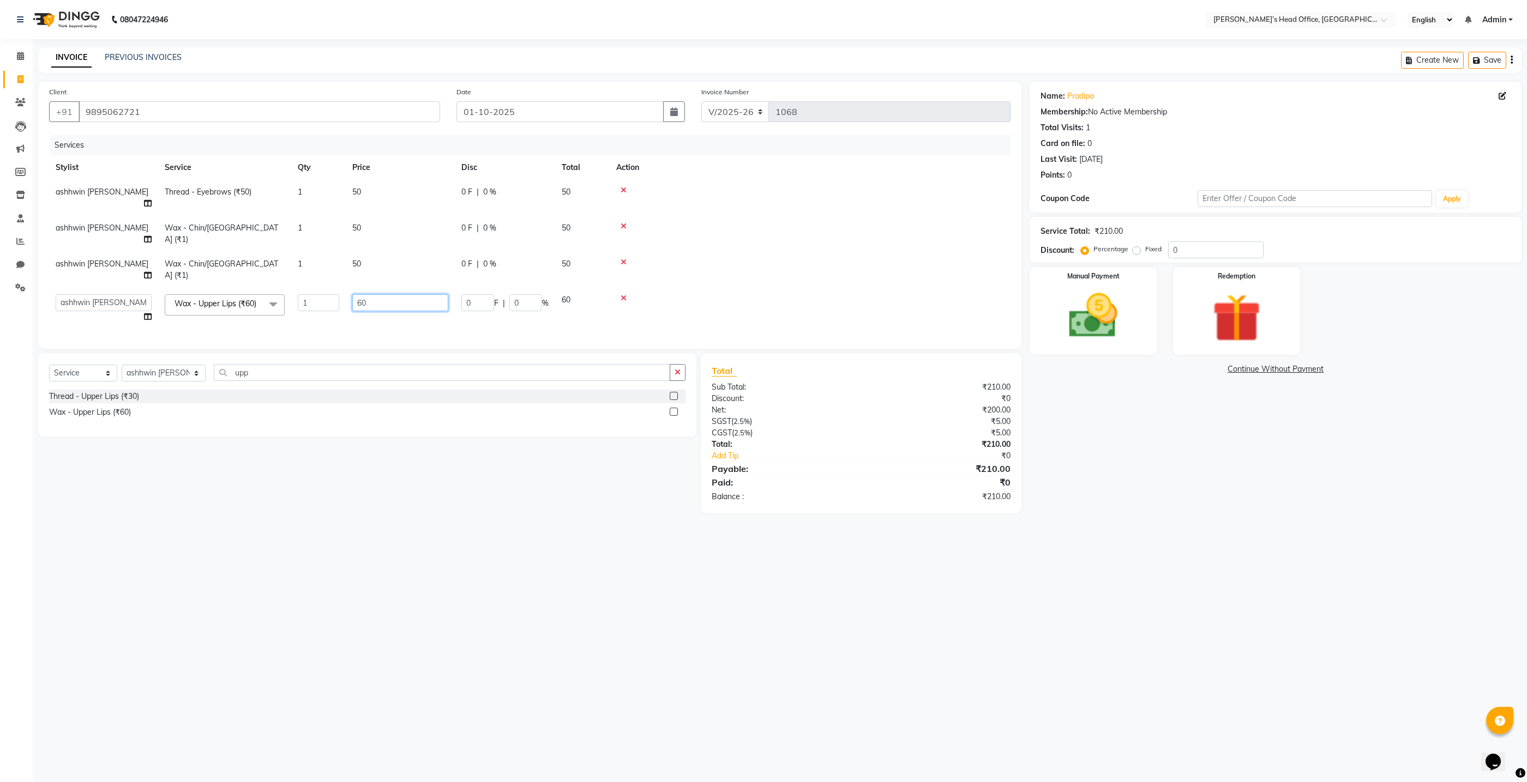
click at [369, 294] on input "60" at bounding box center [400, 302] width 96 height 17
type input "6"
type input "50"
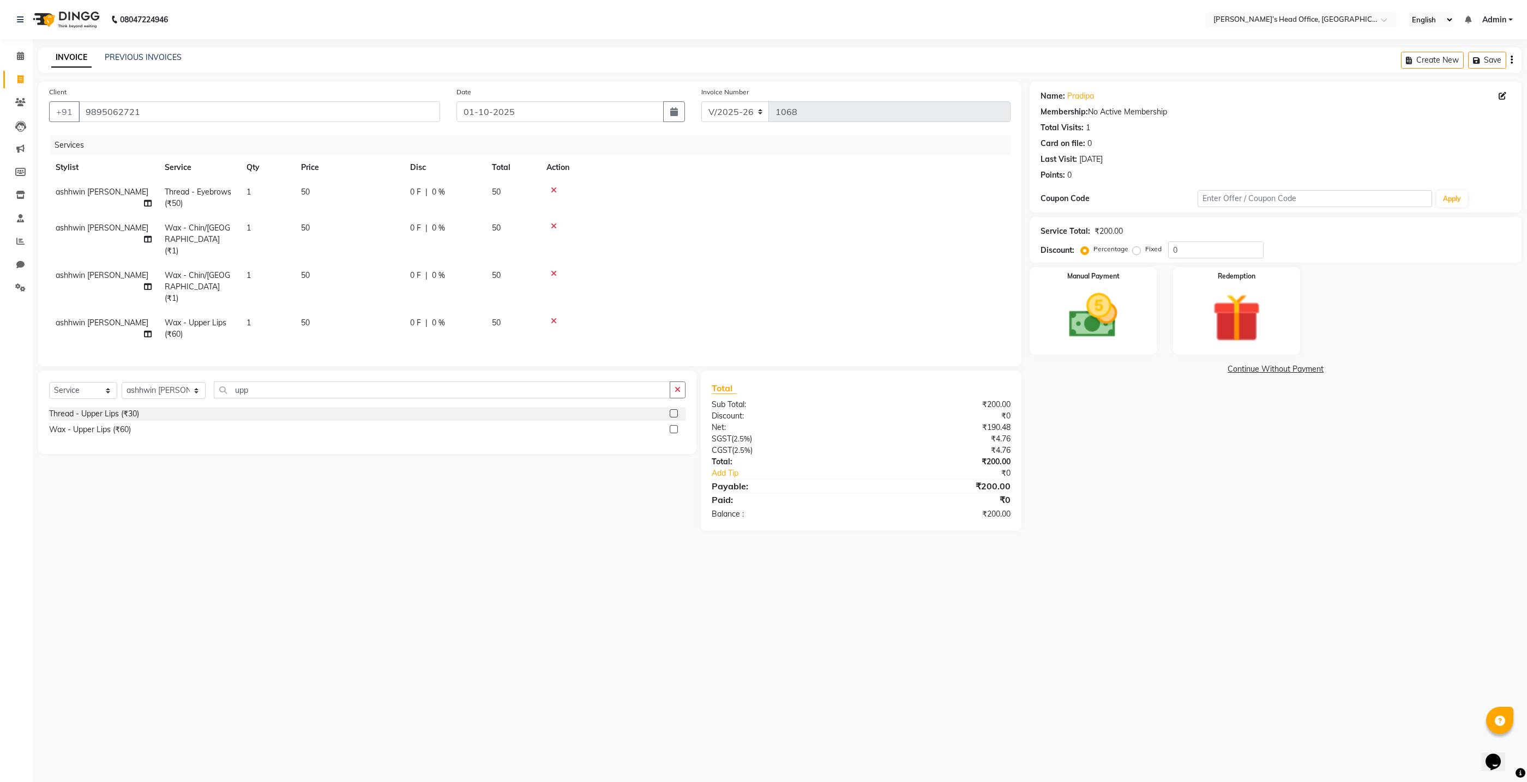
click at [367, 296] on div "Services Stylist Service Qty Price Disc Total Action ashhwin wagh Thread - Eyeb…" at bounding box center [529, 245] width 961 height 220
click at [1088, 307] on img at bounding box center [1093, 316] width 82 height 58
click at [1261, 368] on span "CASH" at bounding box center [1270, 370] width 23 height 13
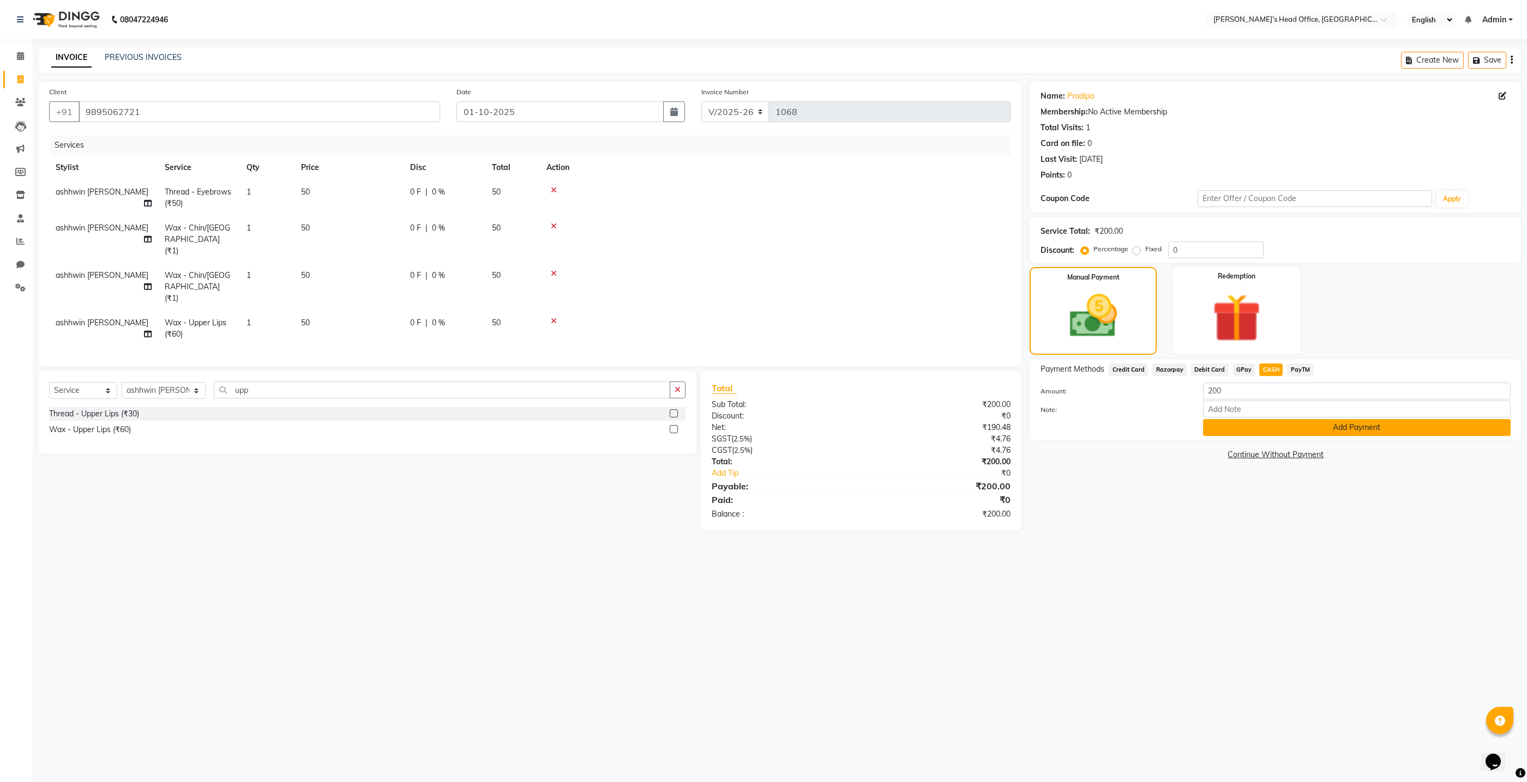
click at [1262, 432] on button "Add Payment" at bounding box center [1357, 427] width 308 height 17
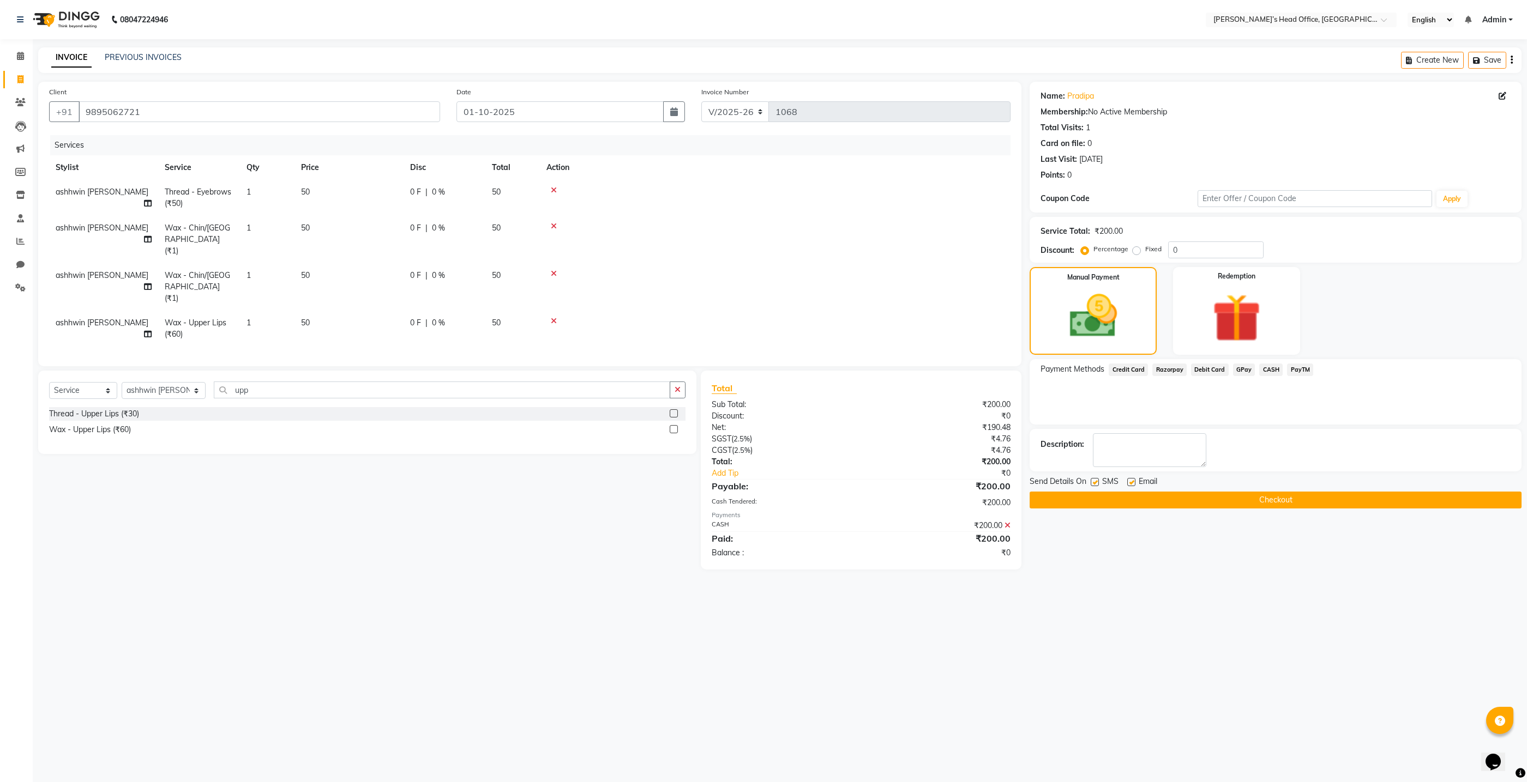
click at [1179, 499] on button "Checkout" at bounding box center [1275, 500] width 492 height 17
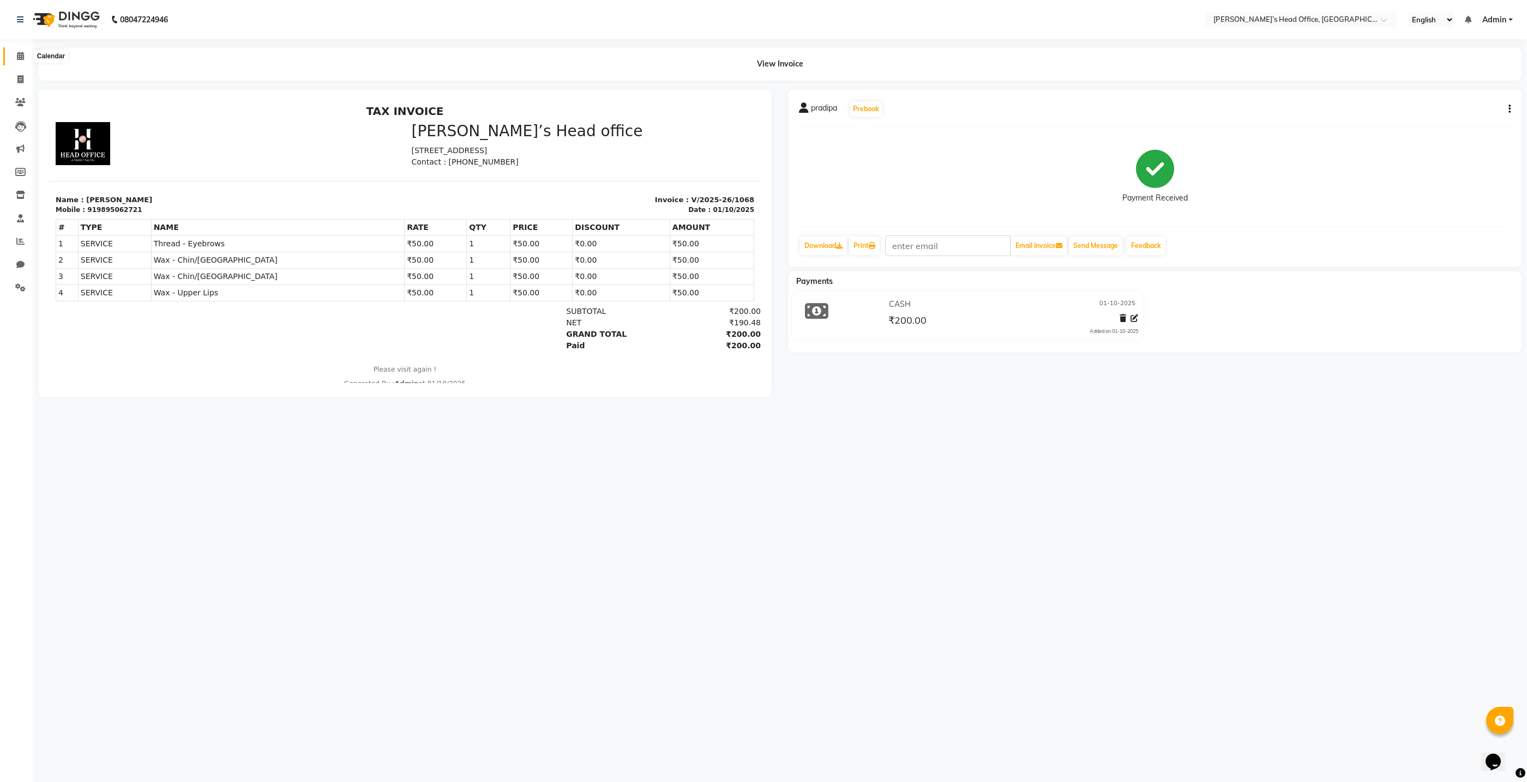
click at [25, 56] on span at bounding box center [20, 56] width 19 height 13
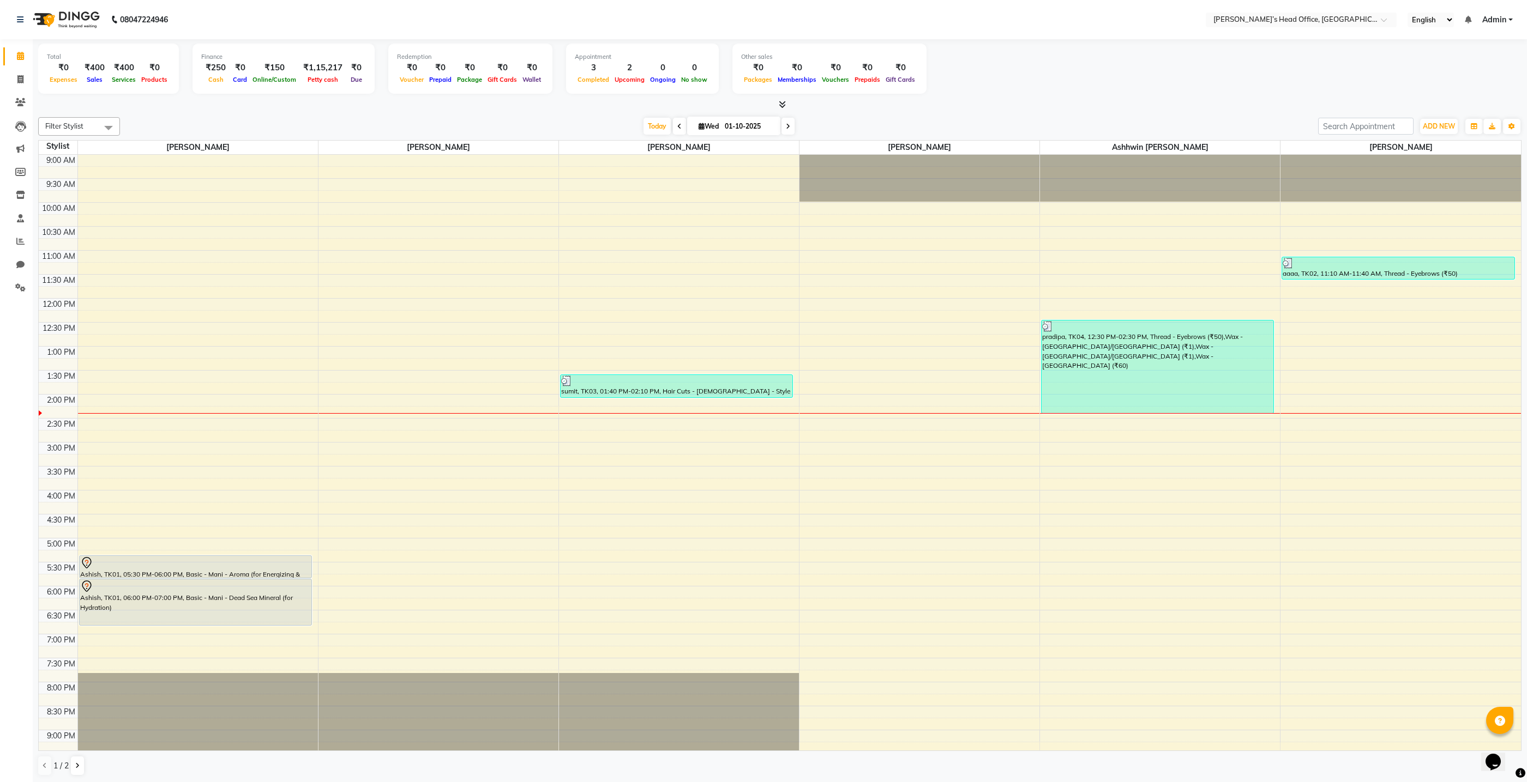
click at [250, 133] on div "[DATE] [DATE]" at bounding box center [718, 126] width 1187 height 16
